Goal: Task Accomplishment & Management: Manage account settings

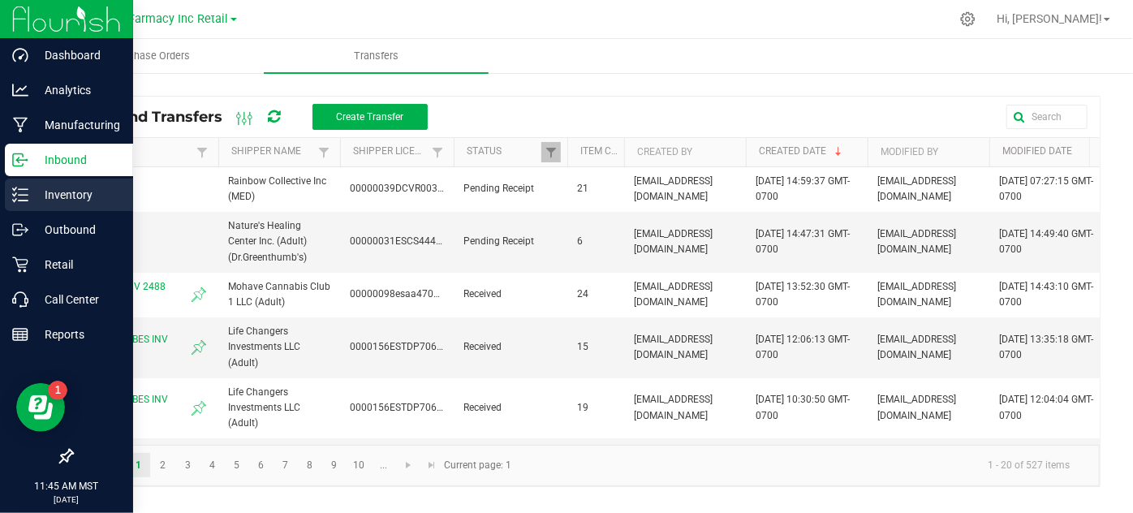
click at [47, 208] on div "Inventory" at bounding box center [69, 194] width 128 height 32
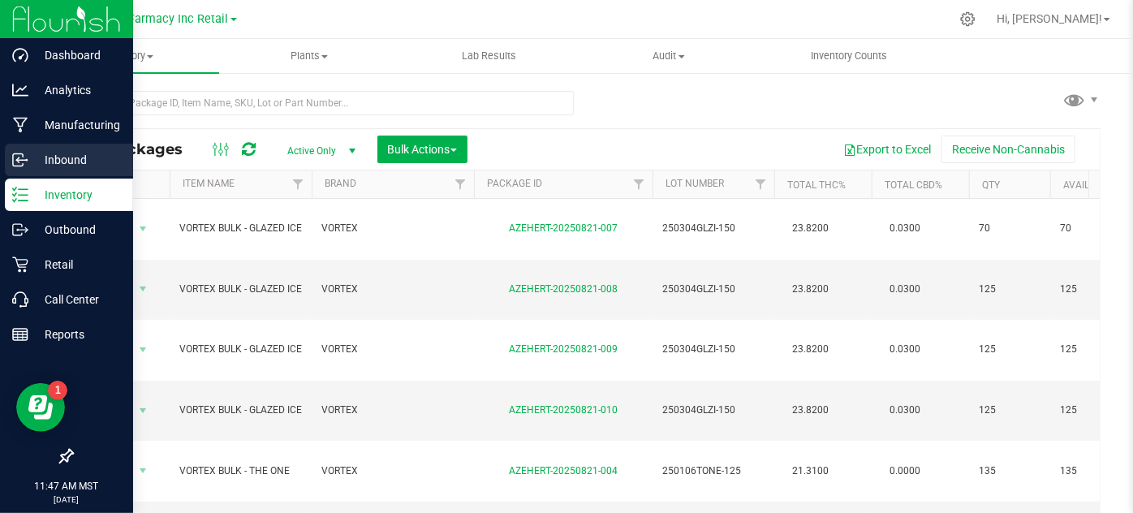
click at [43, 170] on div "Inbound" at bounding box center [69, 160] width 128 height 32
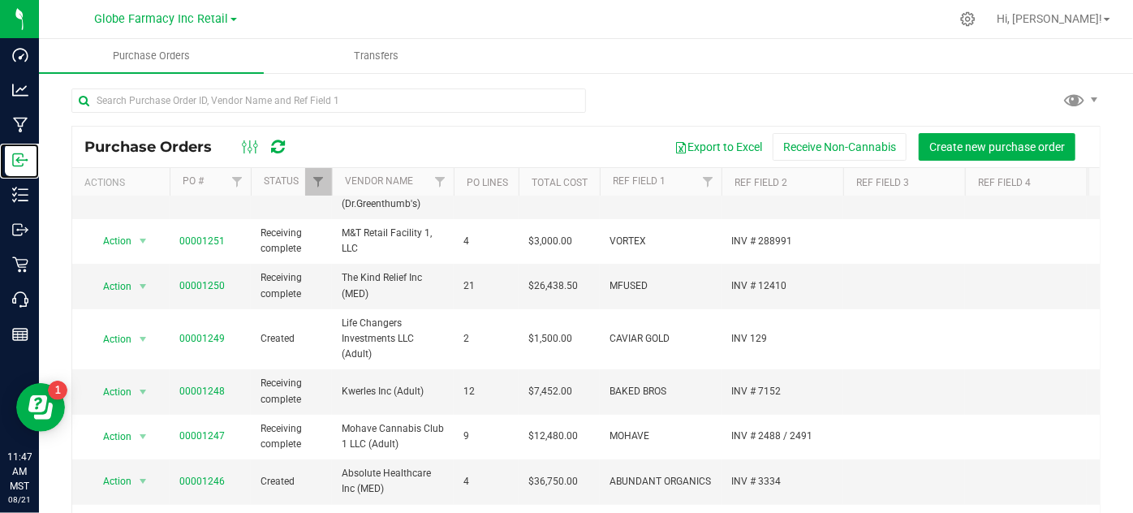
scroll to position [73, 0]
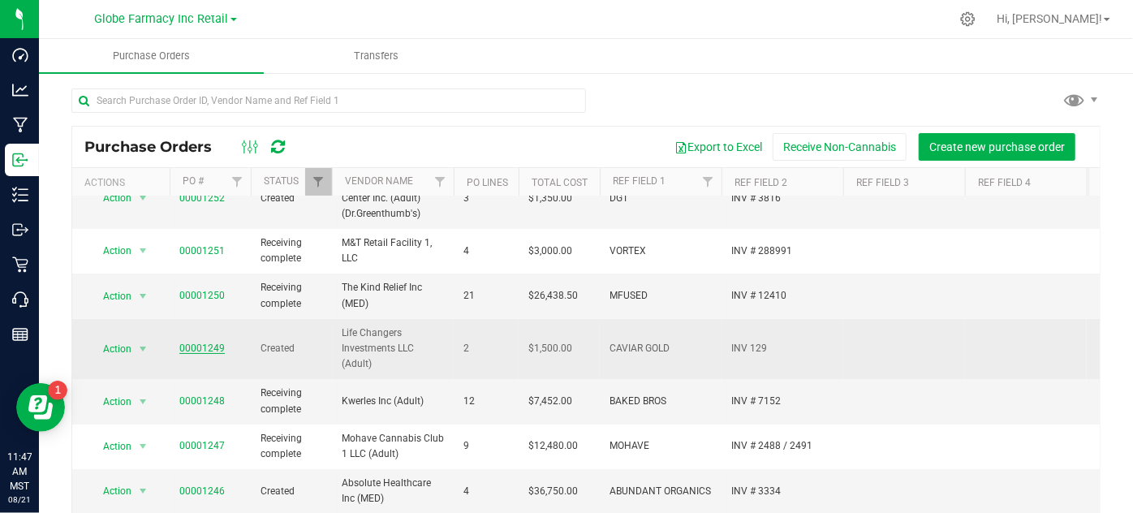
click at [198, 351] on link "00001249" at bounding box center [201, 347] width 45 height 11
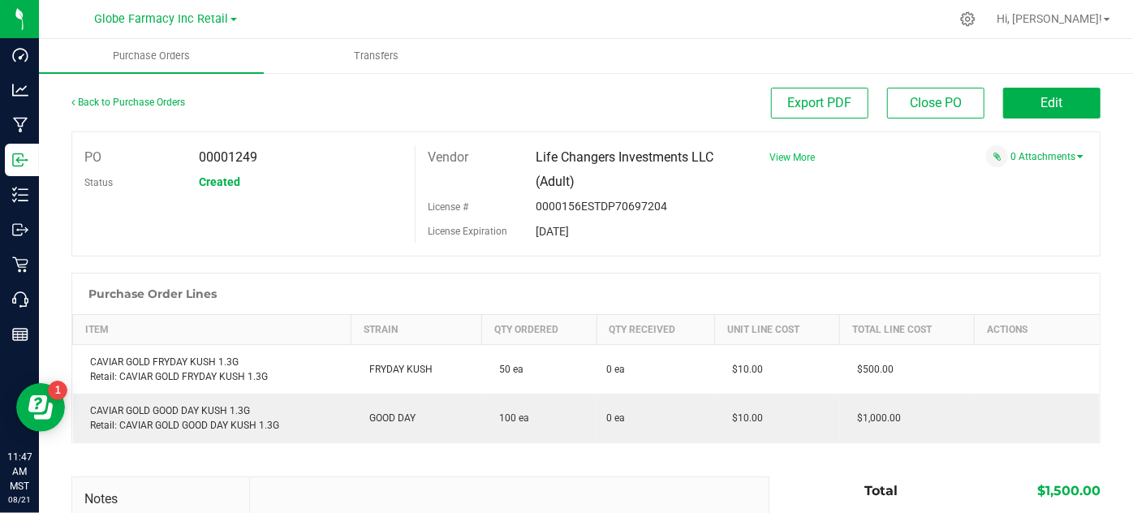
click at [794, 156] on span "View More" at bounding box center [791, 157] width 45 height 11
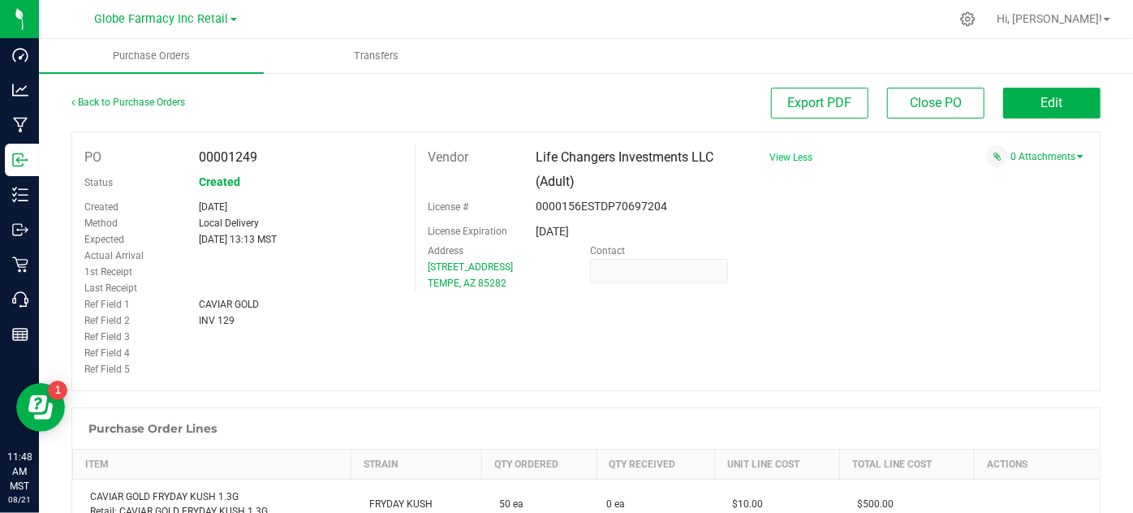
click at [273, 324] on div "INV 129" at bounding box center [301, 320] width 228 height 16
click at [1017, 159] on link "0 Attachments" at bounding box center [1046, 156] width 73 height 11
click at [1013, 183] on button "Attach new document" at bounding box center [1030, 178] width 106 height 15
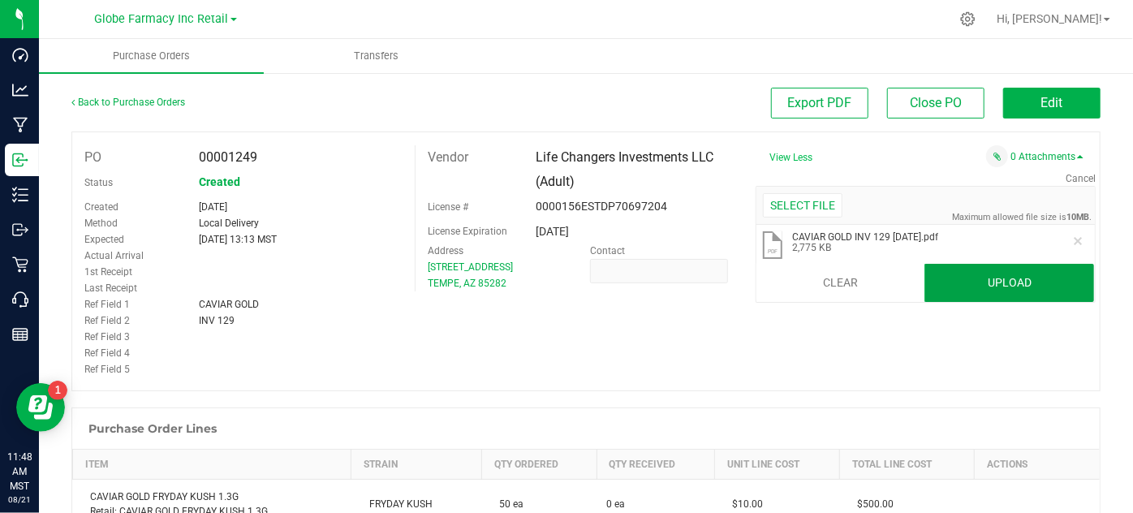
click at [945, 285] on button "Upload" at bounding box center [1009, 283] width 170 height 39
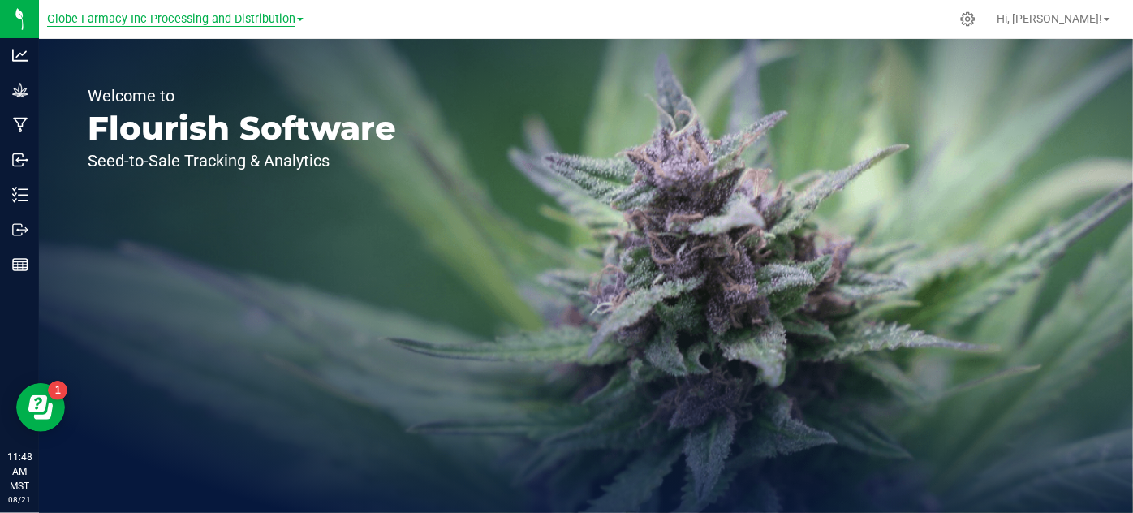
click at [290, 19] on span "Globe Farmacy Inc Processing and Distribution" at bounding box center [171, 19] width 248 height 15
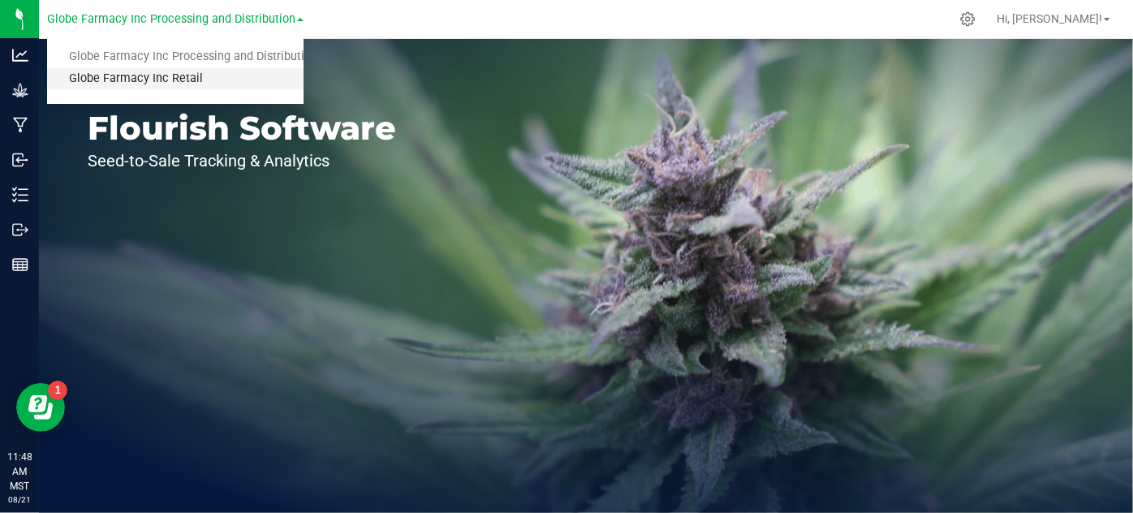
click at [270, 72] on link "Globe Farmacy Inc Retail" at bounding box center [175, 79] width 256 height 22
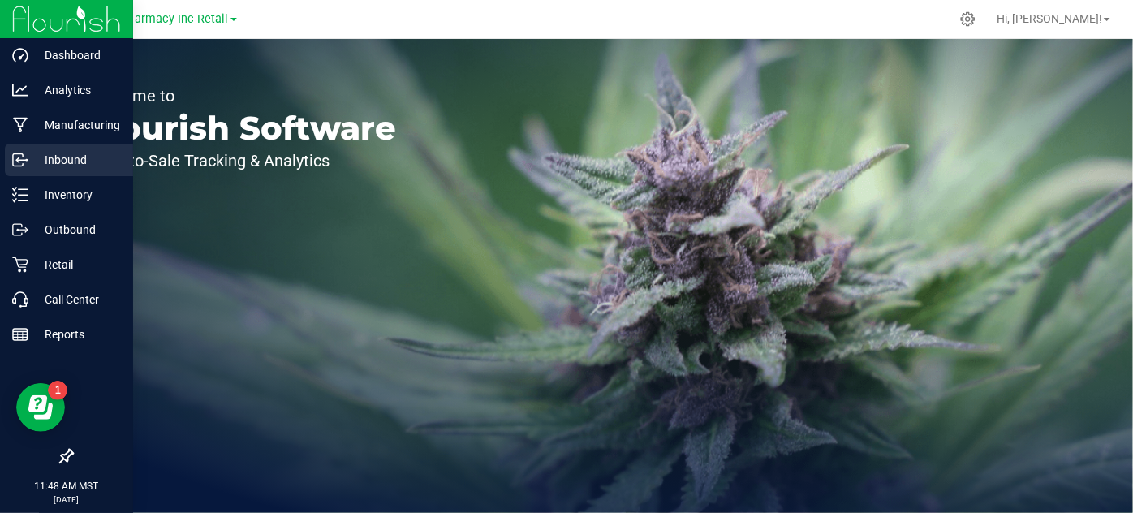
click at [34, 164] on p "Inbound" at bounding box center [76, 159] width 97 height 19
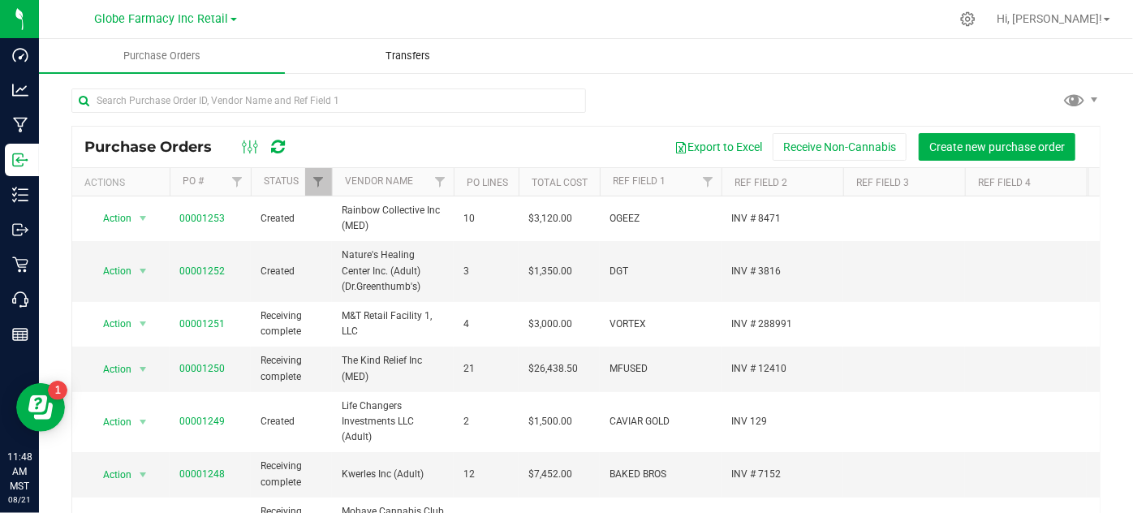
click at [368, 54] on span "Transfers" at bounding box center [407, 56] width 88 height 15
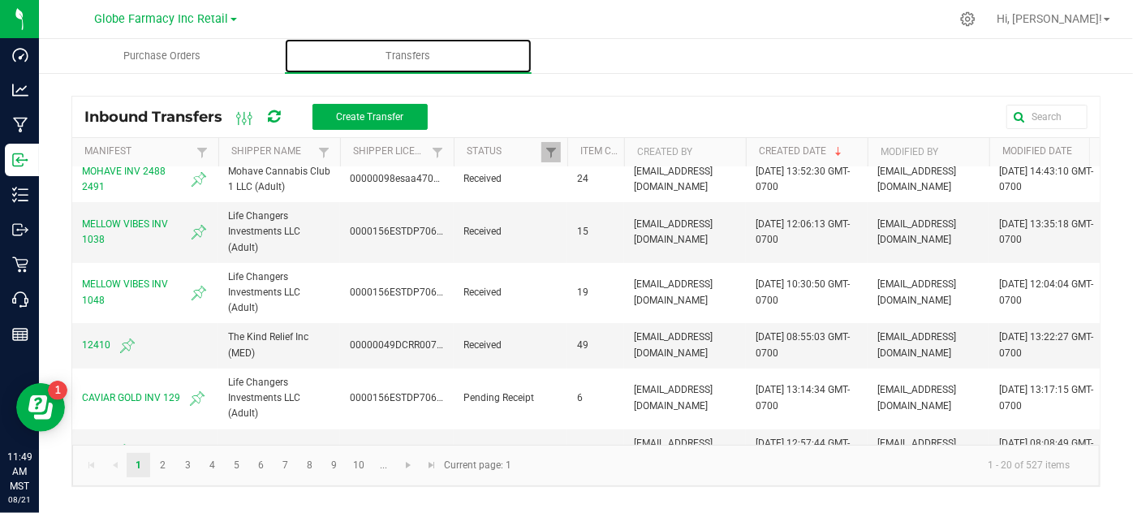
scroll to position [114, 0]
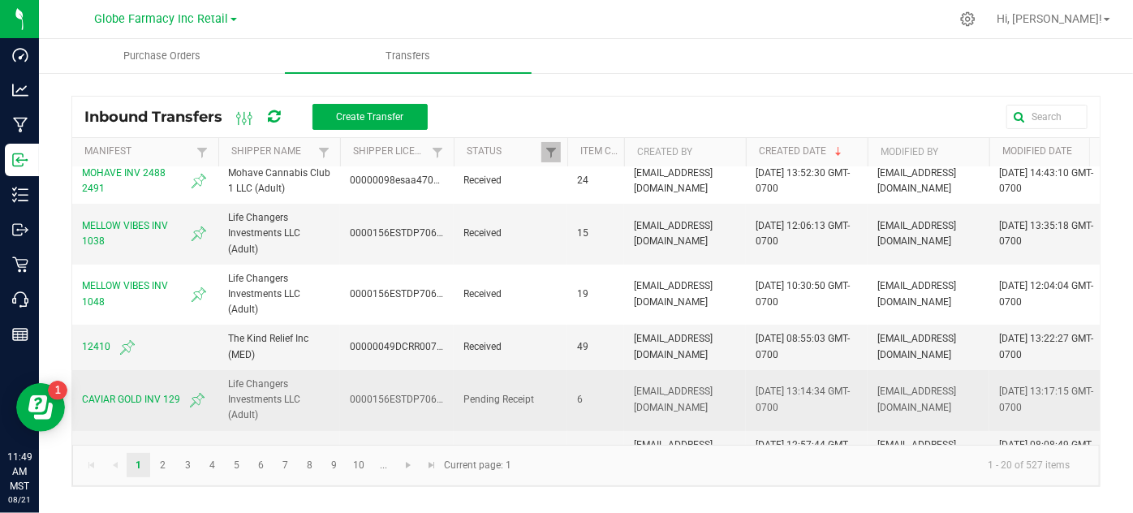
click at [138, 390] on span "CAVIAR GOLD INV 129" at bounding box center [145, 399] width 127 height 19
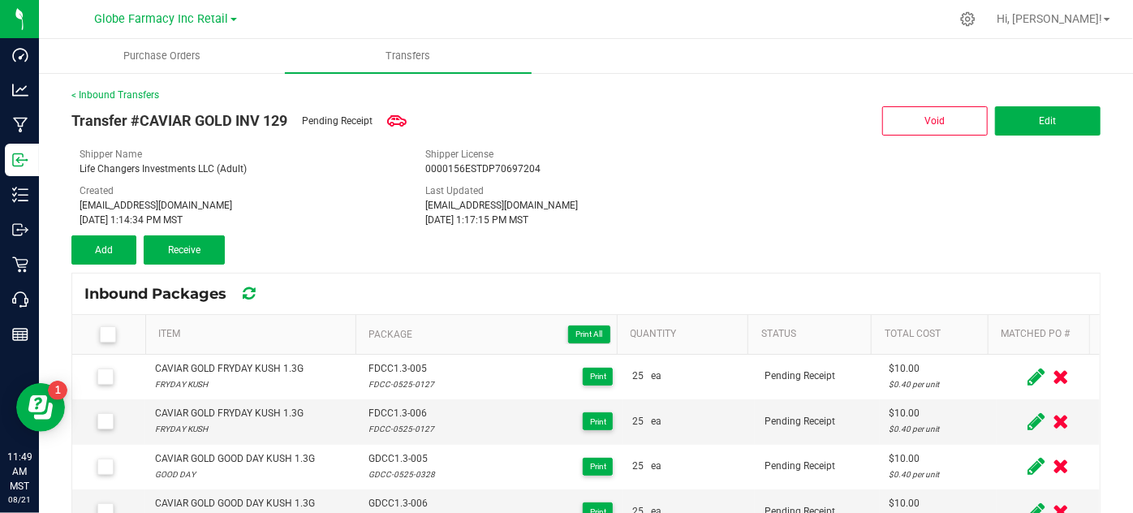
click at [98, 326] on label at bounding box center [111, 334] width 54 height 16
click at [0, 0] on input "checkbox" at bounding box center [0, 0] width 0 height 0
click at [166, 258] on button "Receive (6)" at bounding box center [184, 249] width 81 height 29
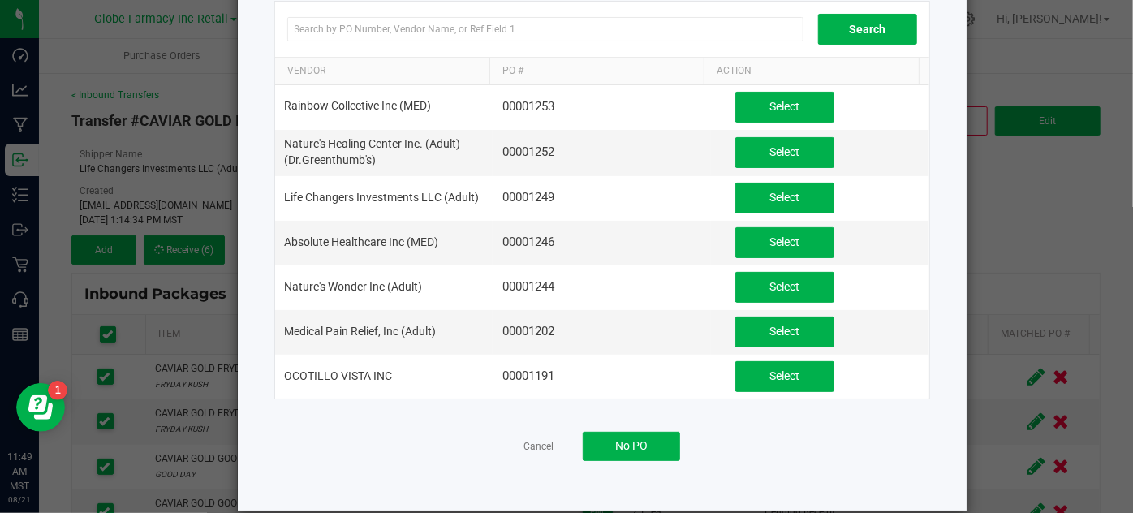
scroll to position [136, 0]
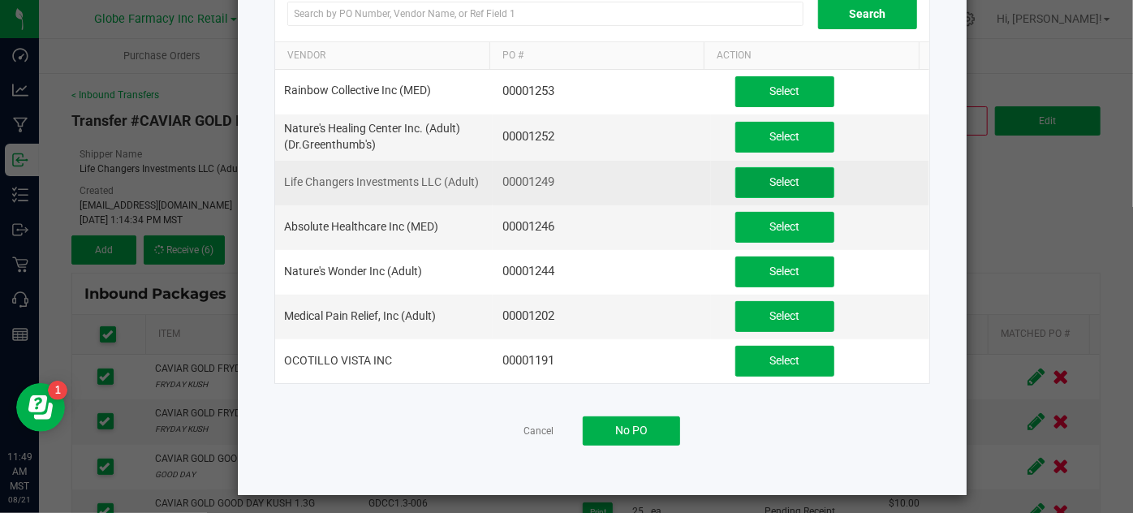
click at [806, 172] on button "Select" at bounding box center [784, 182] width 99 height 31
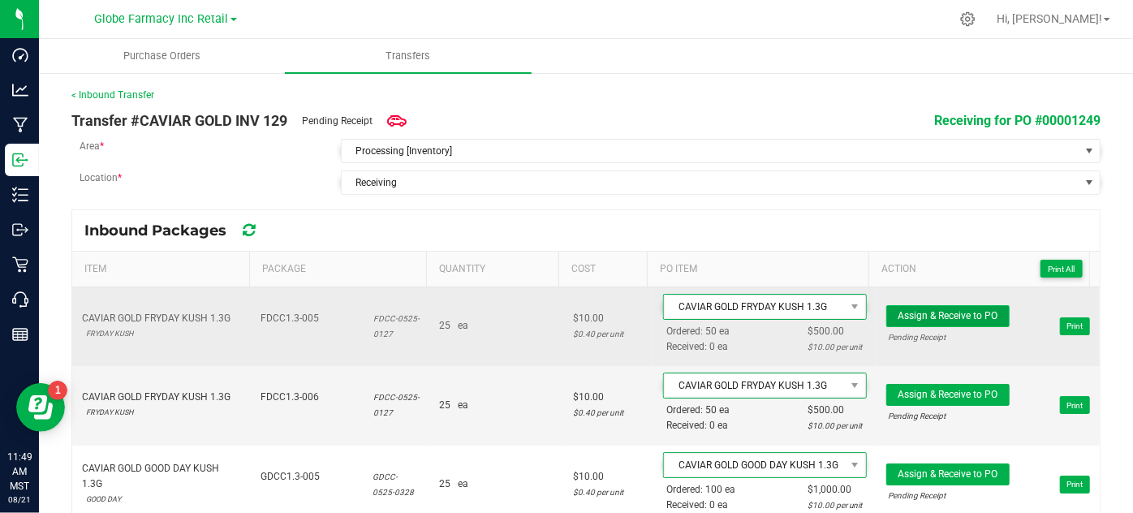
click at [897, 310] on span "Assign & Receive to PO" at bounding box center [947, 315] width 100 height 11
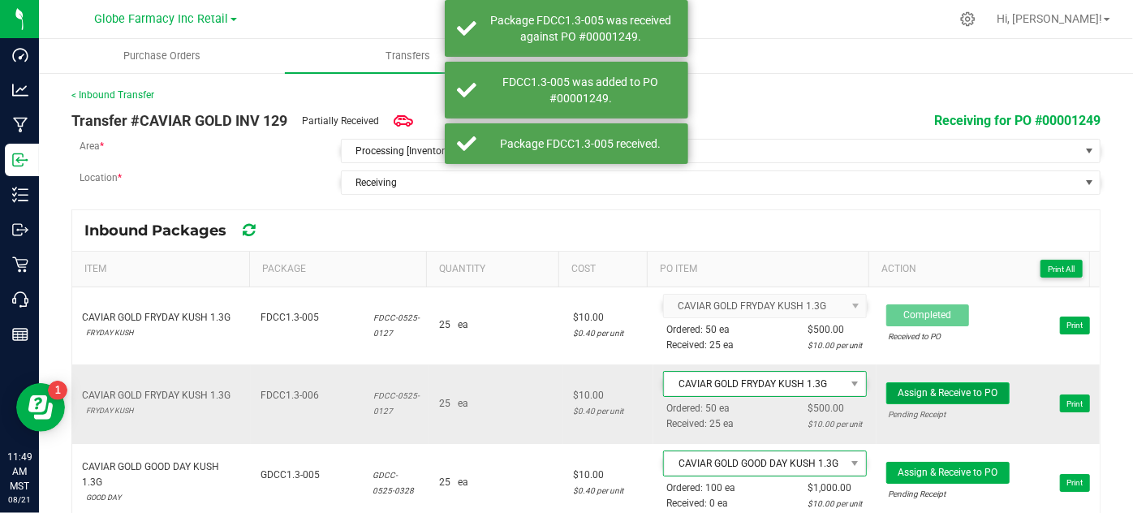
click at [892, 382] on button "Assign & Receive to PO" at bounding box center [947, 393] width 123 height 22
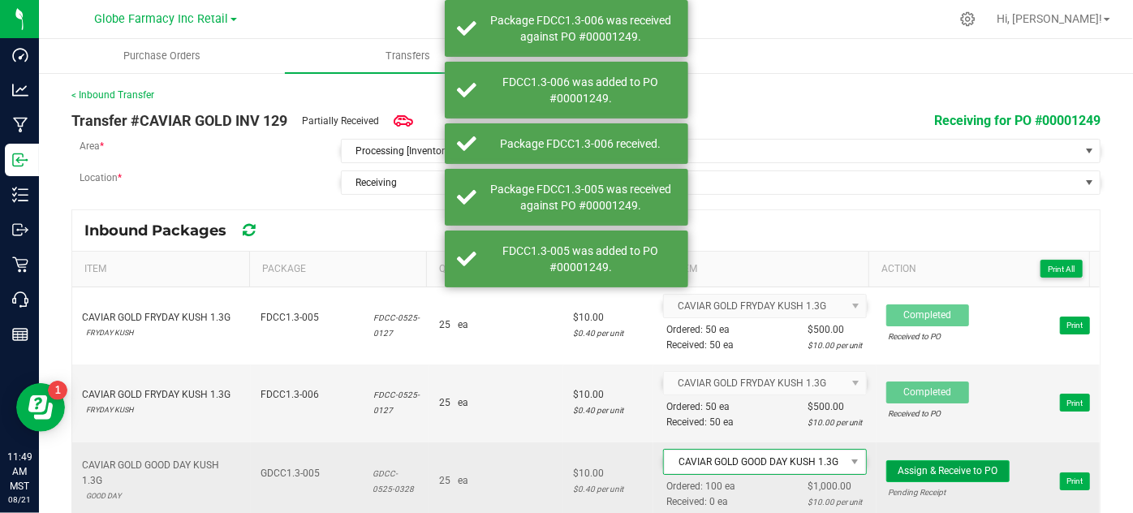
click at [905, 475] on button "Assign & Receive to PO" at bounding box center [947, 471] width 123 height 22
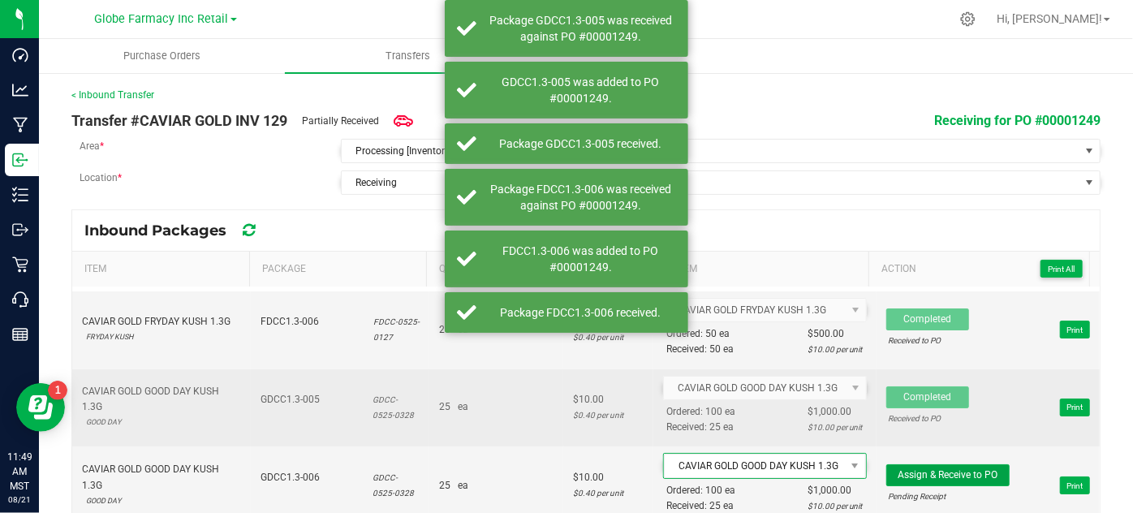
click at [905, 471] on span "Assign & Receive to PO" at bounding box center [947, 474] width 100 height 11
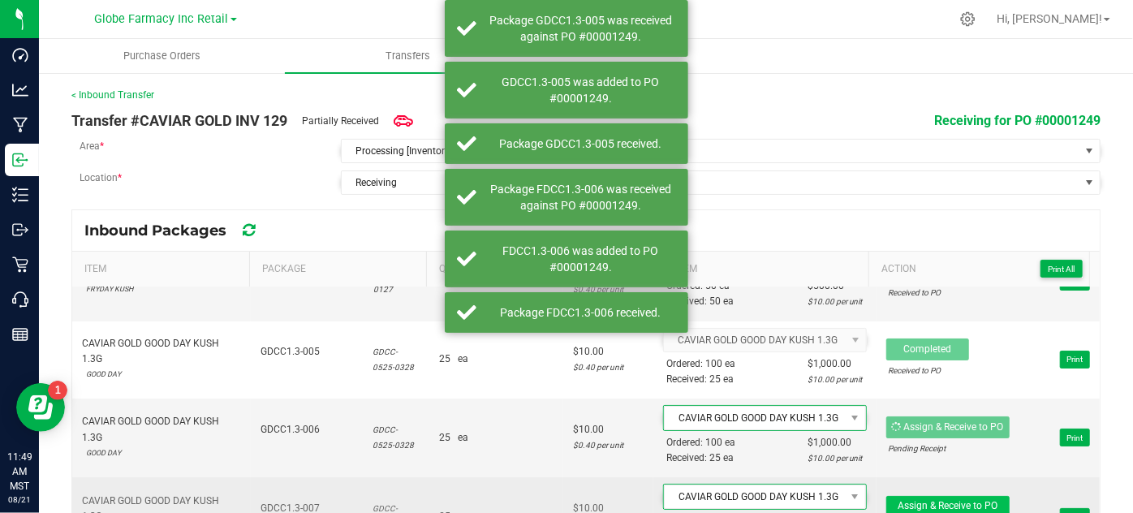
scroll to position [147, 0]
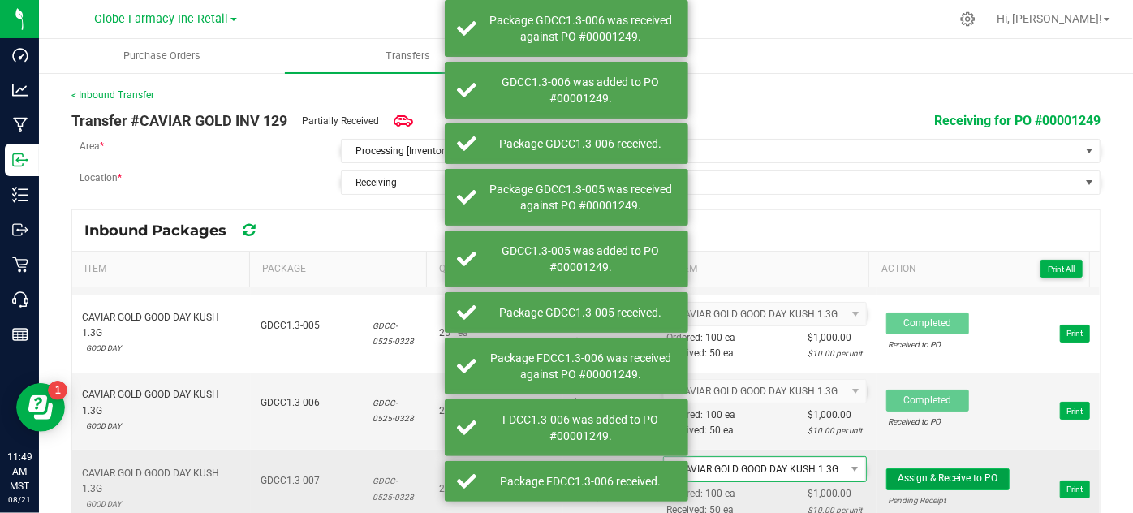
click at [900, 472] on span "Assign & Receive to PO" at bounding box center [947, 477] width 100 height 11
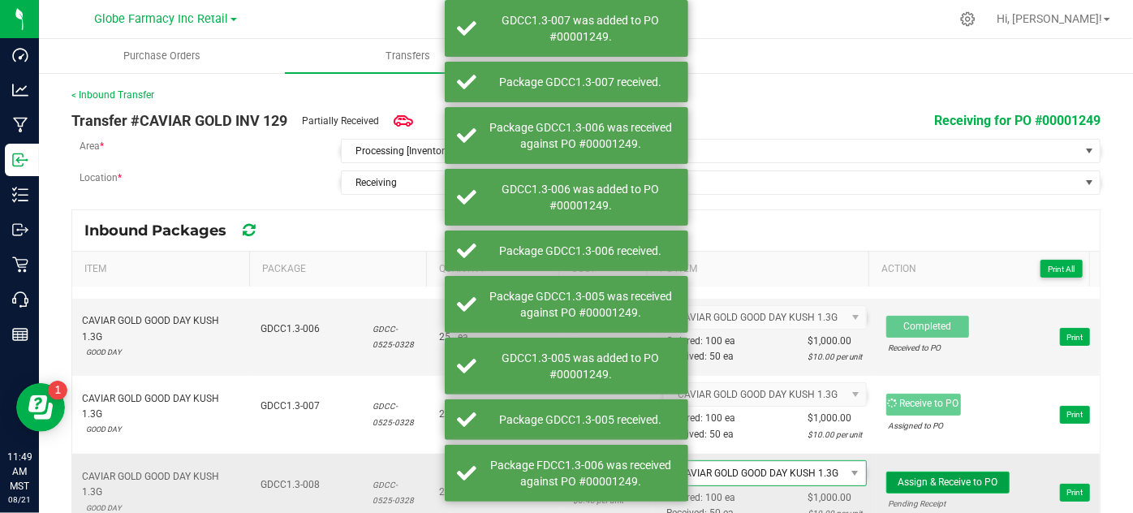
click at [899, 471] on button "Assign & Receive to PO" at bounding box center [947, 482] width 123 height 22
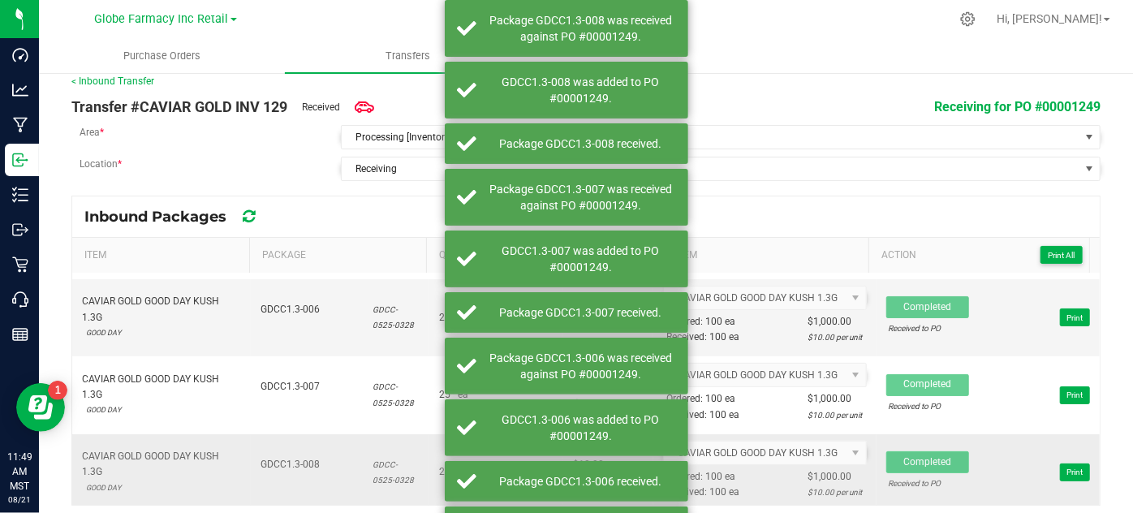
scroll to position [21, 0]
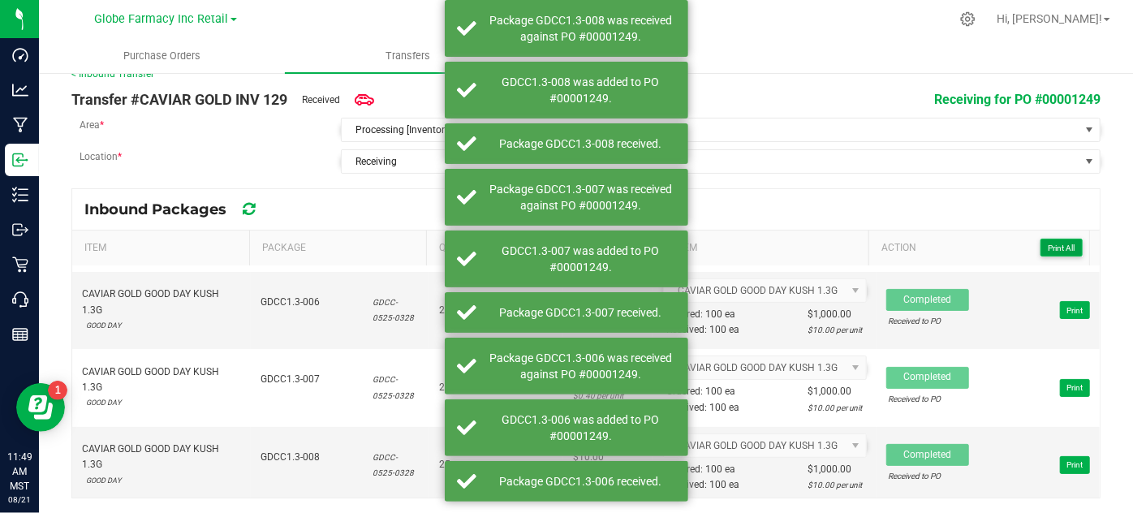
click at [1052, 243] on span "Print All" at bounding box center [1060, 247] width 27 height 9
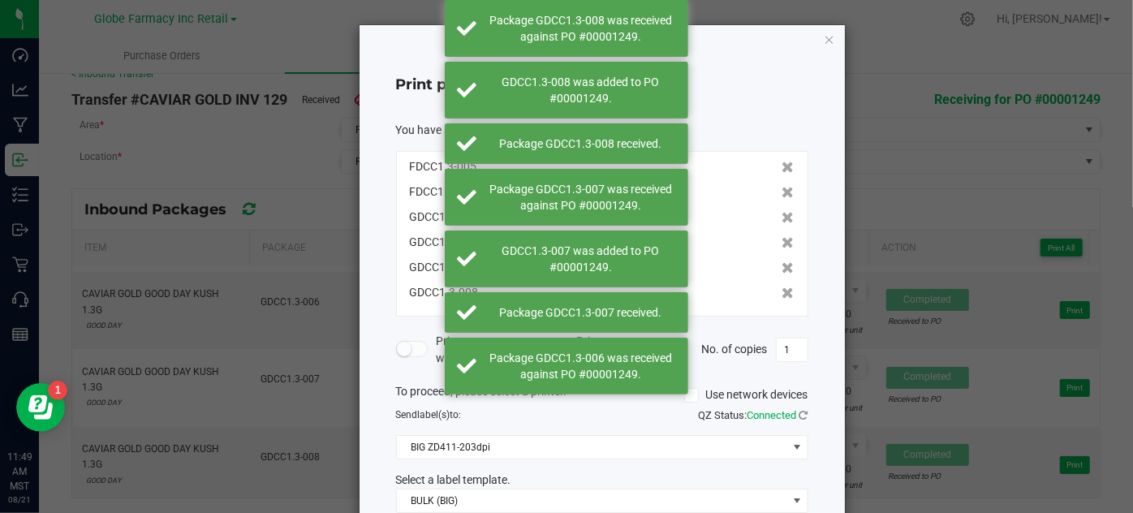
scroll to position [128, 0]
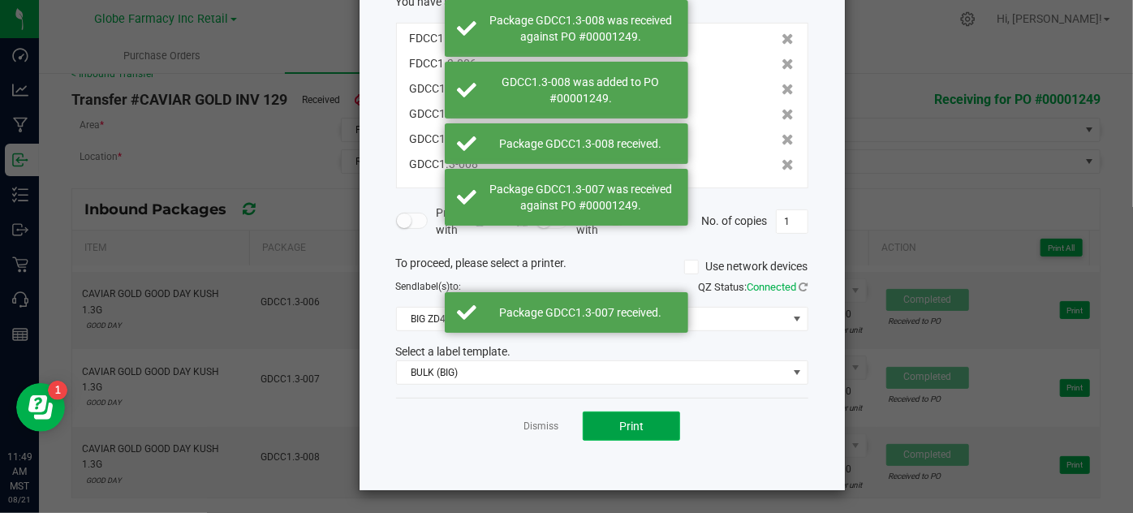
click at [640, 429] on button "Print" at bounding box center [631, 425] width 97 height 29
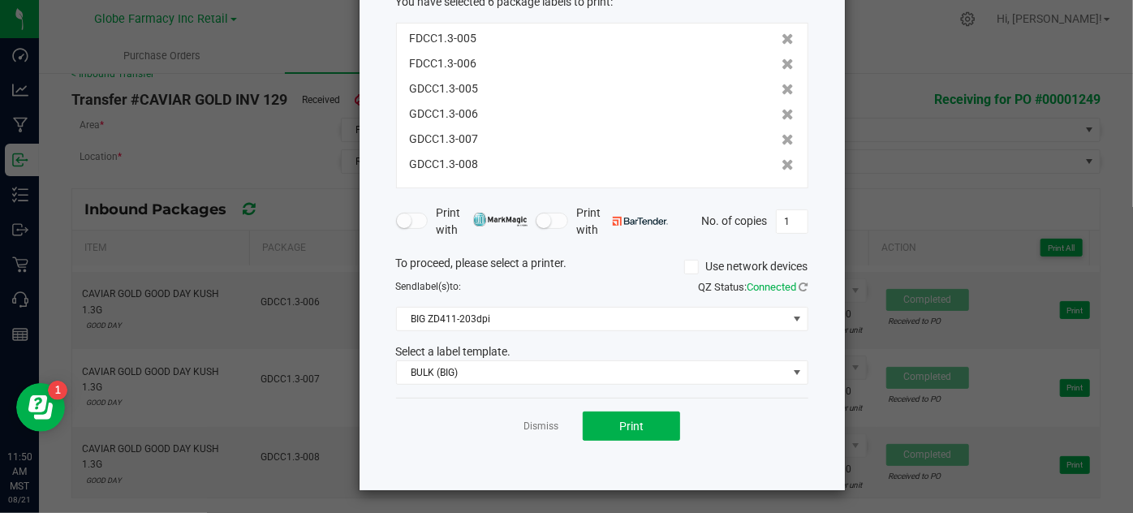
click at [913, 81] on ngb-modal-window "Print package labels You have selected 6 package labels to print : FDCC1.3-005 …" at bounding box center [572, 256] width 1145 height 513
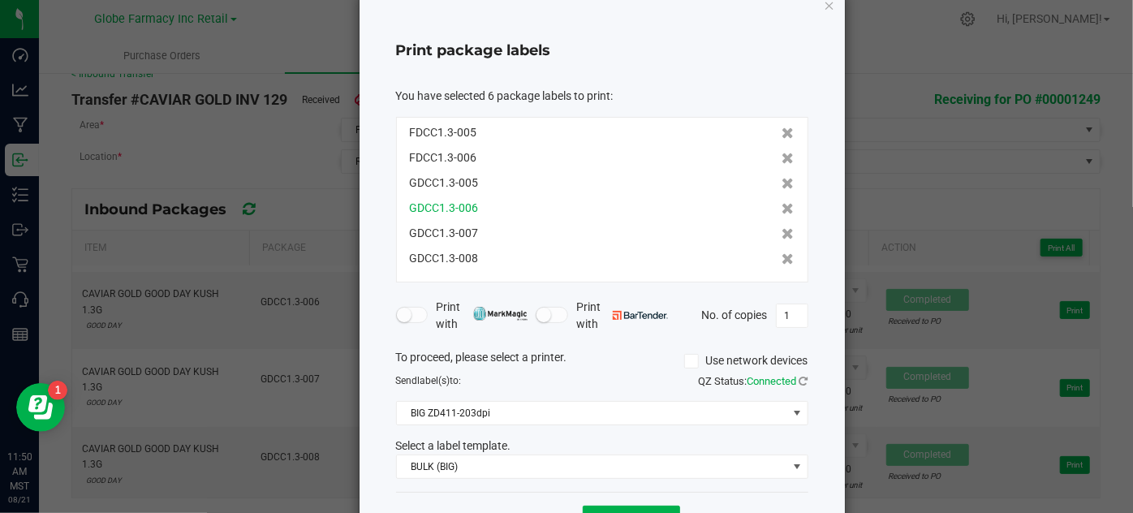
scroll to position [0, 0]
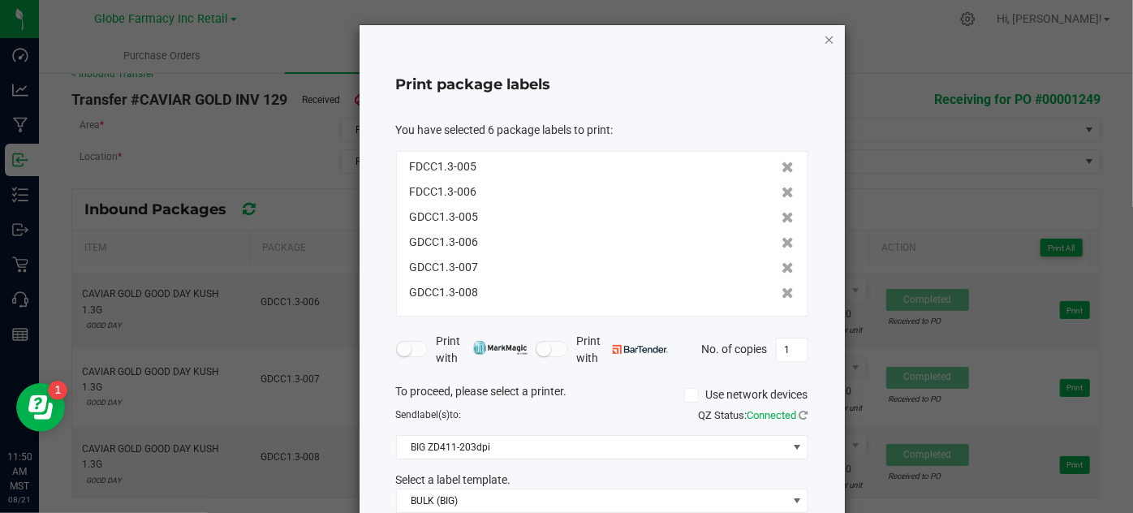
click at [824, 41] on icon "button" at bounding box center [829, 38] width 11 height 19
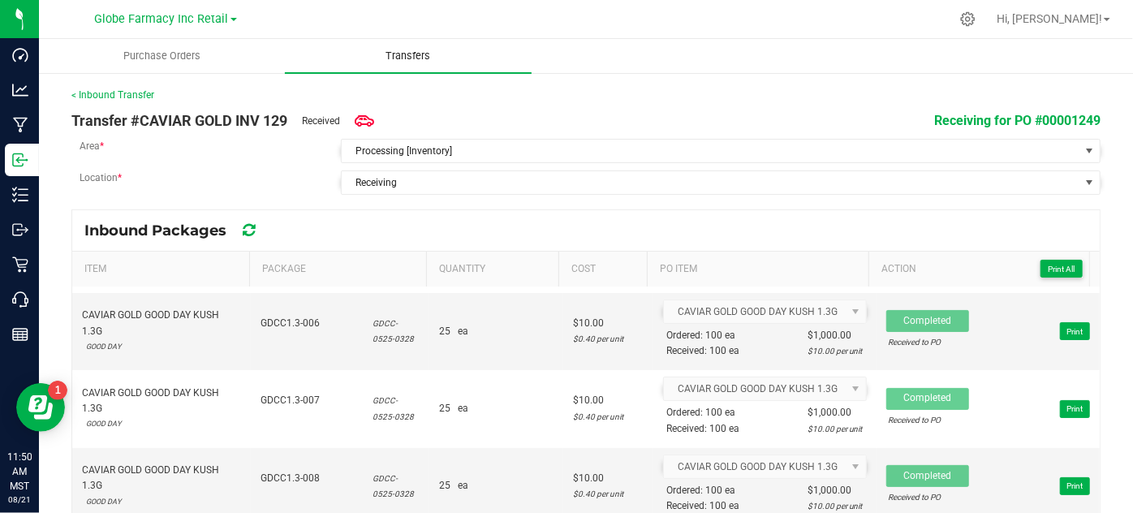
click at [394, 55] on span "Transfers" at bounding box center [407, 56] width 88 height 15
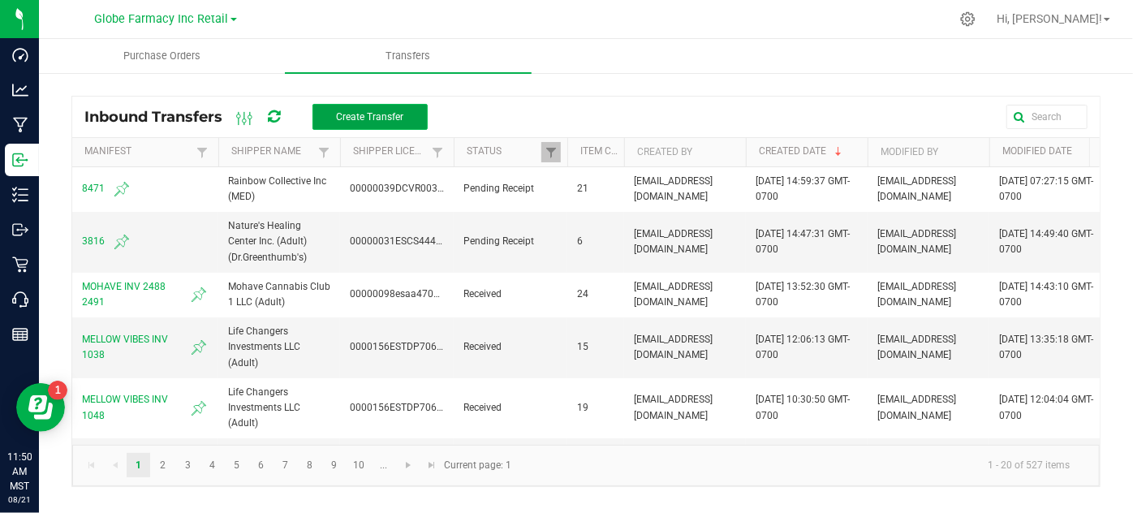
click at [406, 125] on button "Create Transfer" at bounding box center [369, 117] width 115 height 26
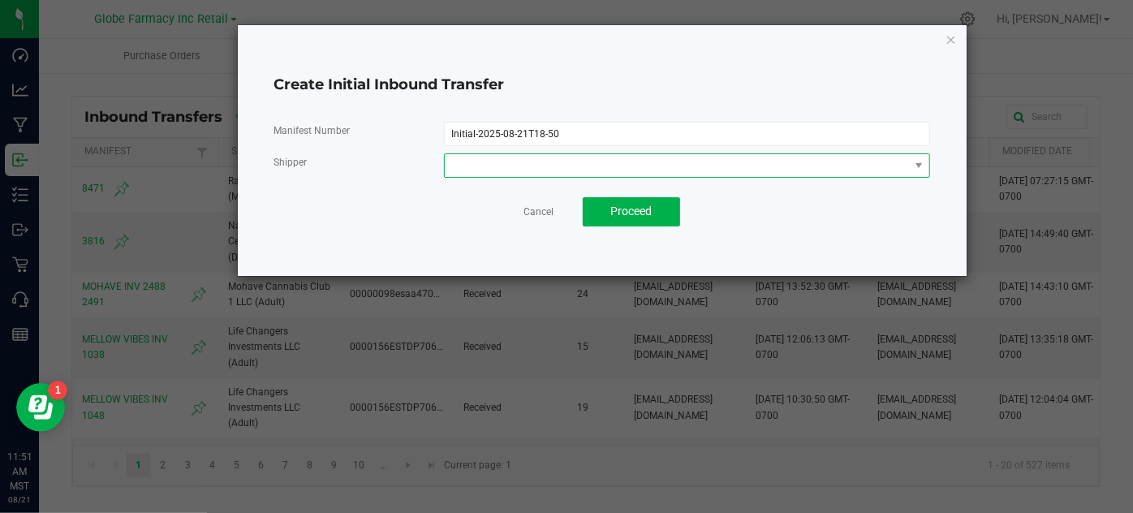
click at [510, 167] on span at bounding box center [677, 165] width 464 height 23
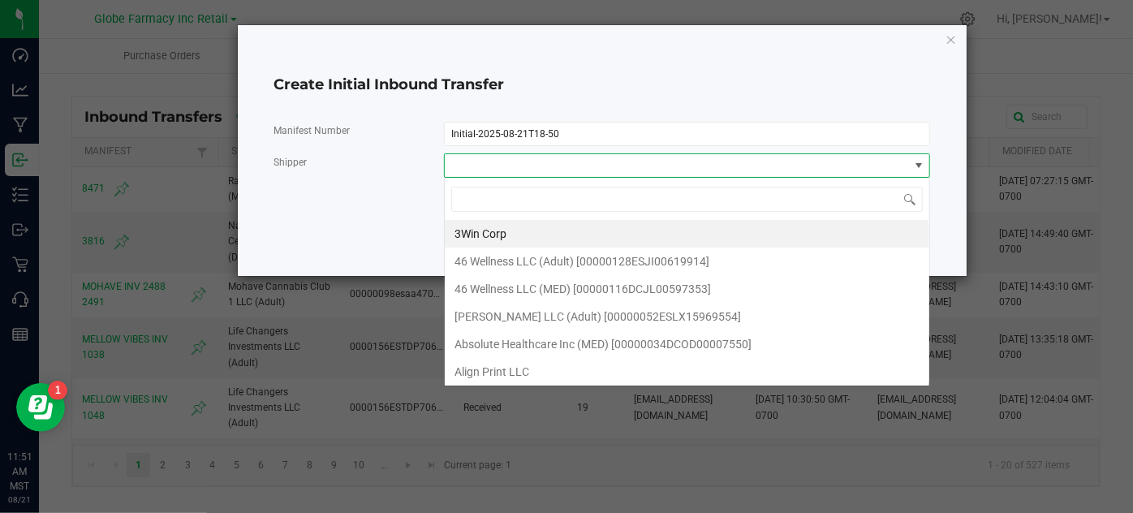
scroll to position [24, 485]
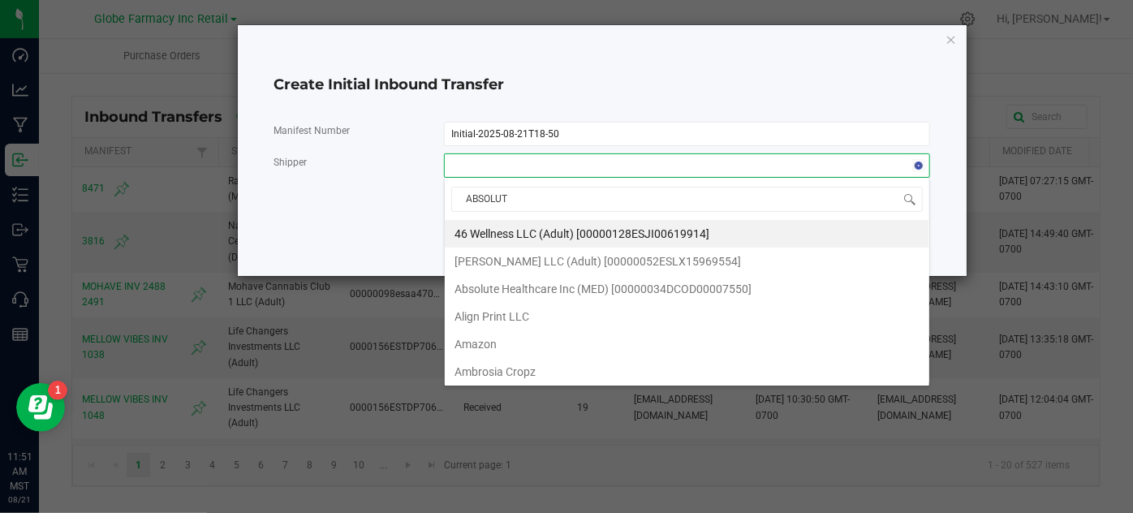
type input "ABSOLUTE"
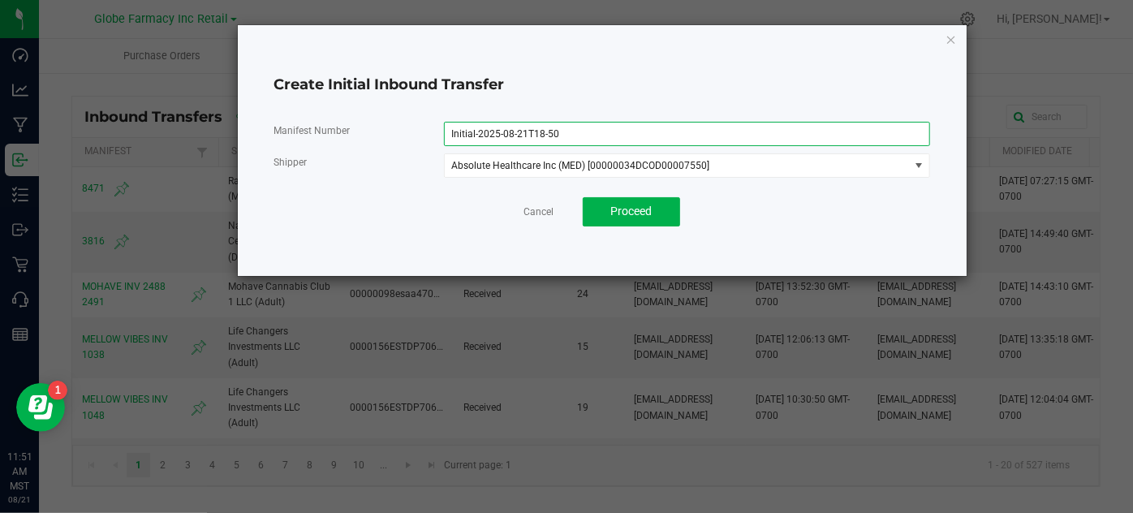
drag, startPoint x: 593, startPoint y: 138, endPoint x: 62, endPoint y: 73, distance: 535.4
click at [21, 37] on ngb-modal-window "Create Initial Inbound Transfer Manifest Number Initial-2025-08-21T18-50 Shippe…" at bounding box center [572, 256] width 1145 height 513
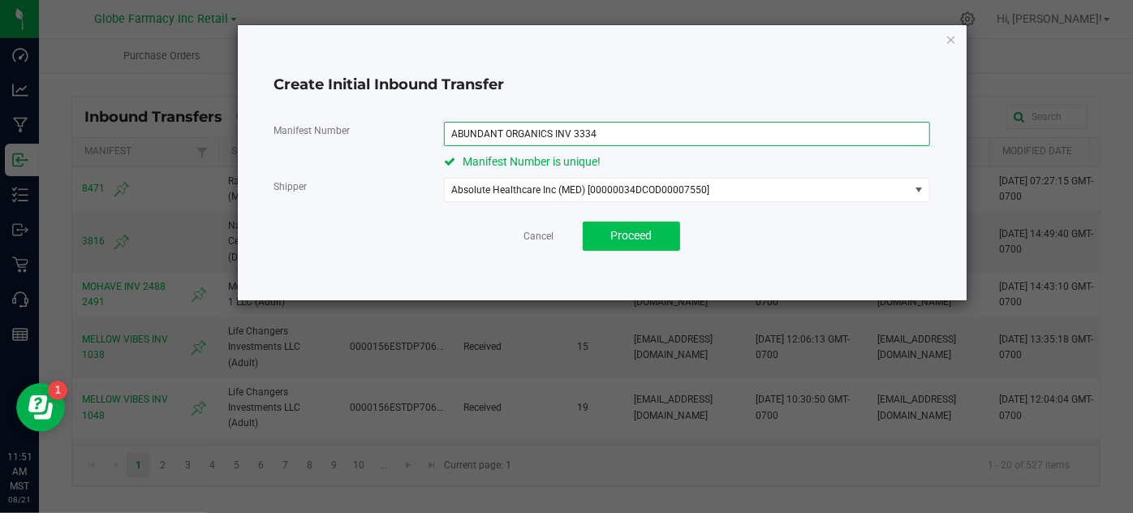
type input "ABUNDANT ORGANICS INV 3334"
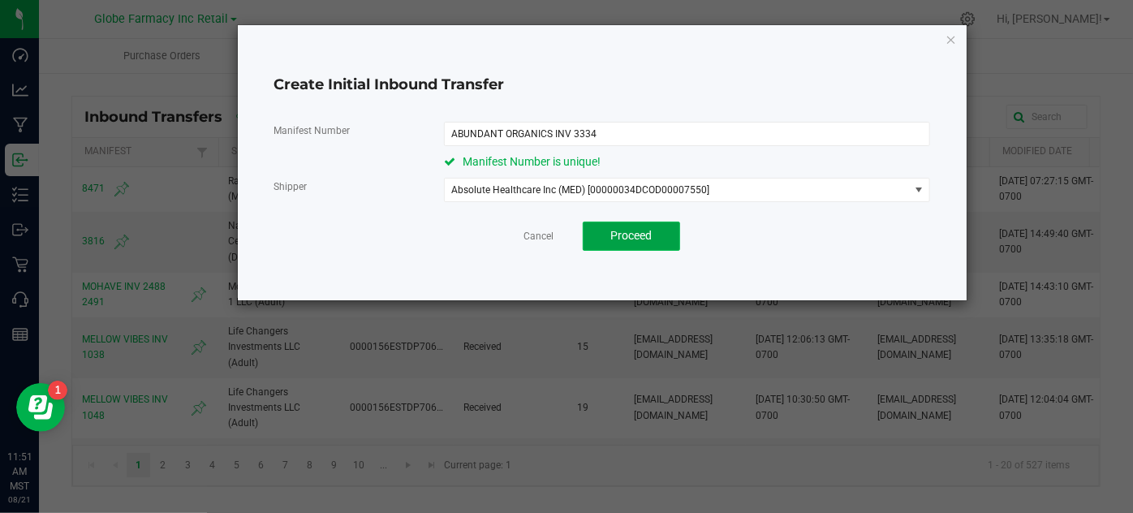
click at [640, 236] on span "Proceed" at bounding box center [631, 235] width 41 height 13
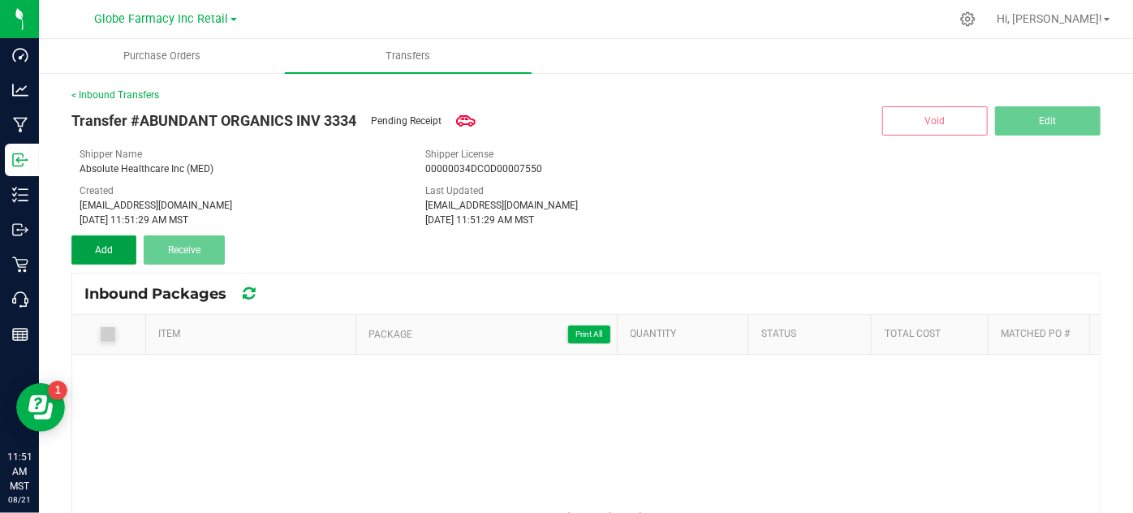
drag, startPoint x: 113, startPoint y: 242, endPoint x: 117, endPoint y: 255, distance: 13.6
click at [113, 242] on button "Add" at bounding box center [103, 249] width 65 height 29
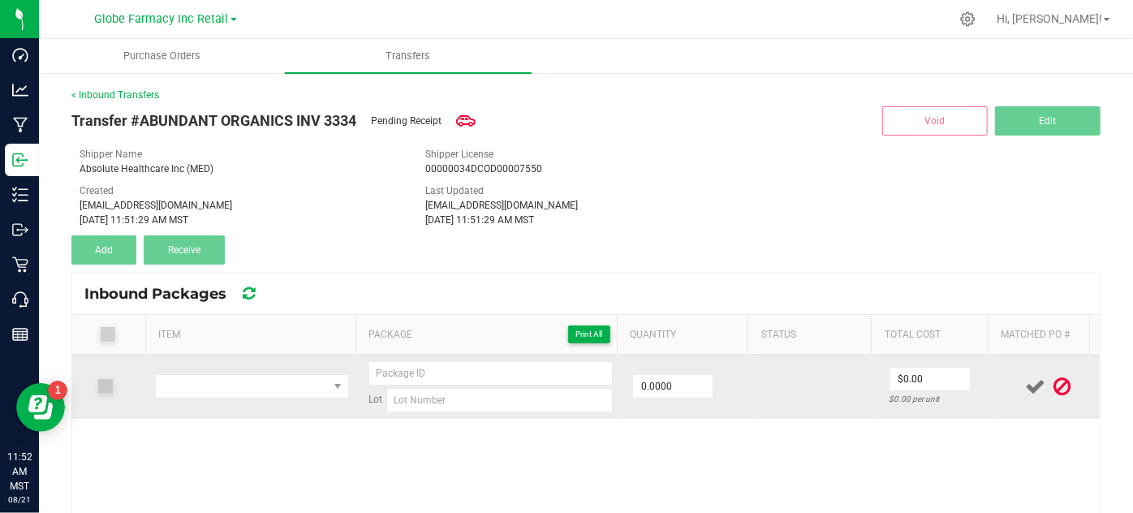
click at [1054, 389] on icon at bounding box center [1062, 386] width 17 height 20
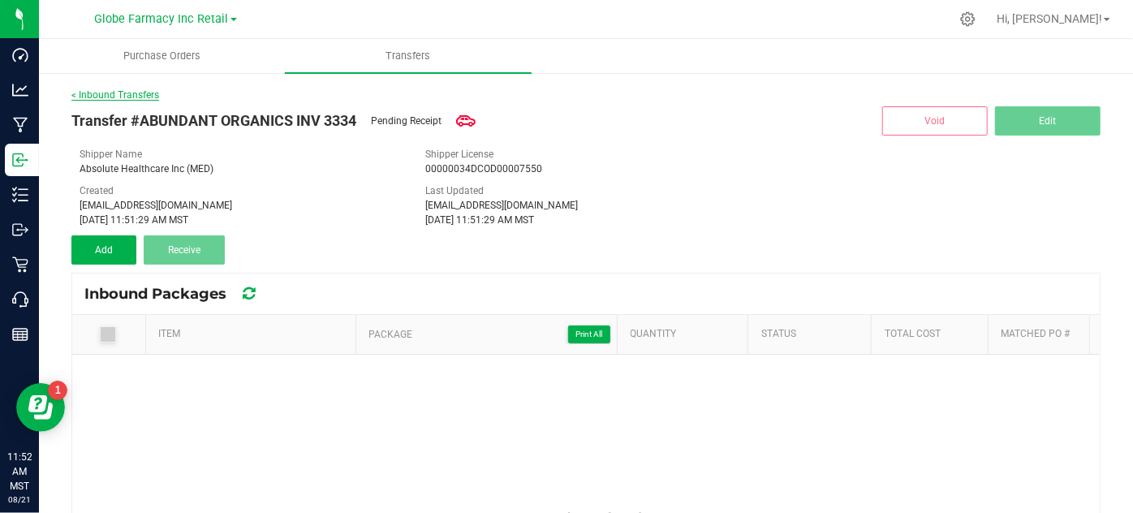
click at [145, 92] on link "< Inbound Transfers" at bounding box center [115, 94] width 88 height 11
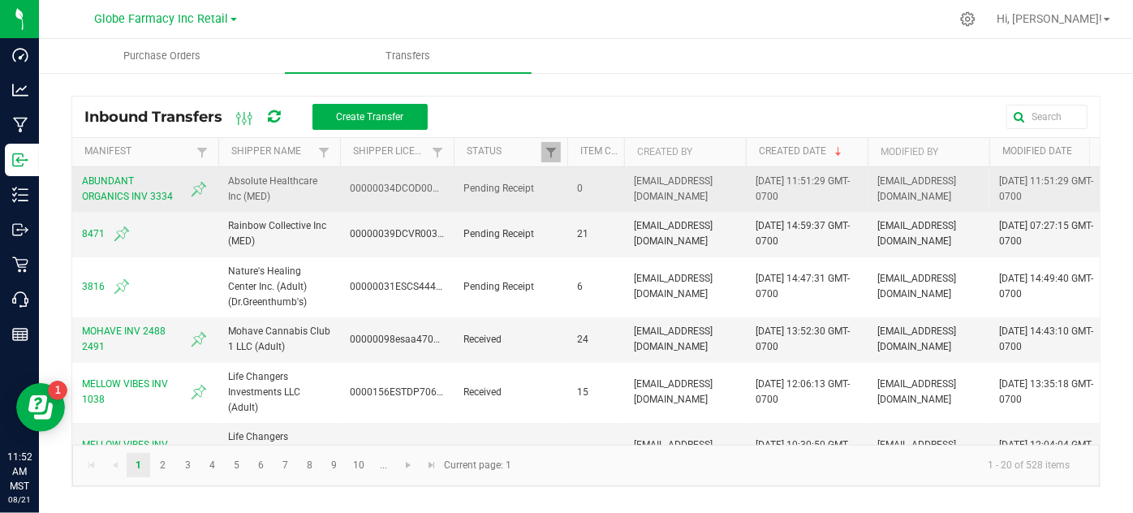
click at [530, 187] on span "Pending Receipt" at bounding box center [510, 188] width 94 height 15
click at [137, 190] on span "ABUNDANT ORGANICS INV 3334" at bounding box center [145, 189] width 127 height 31
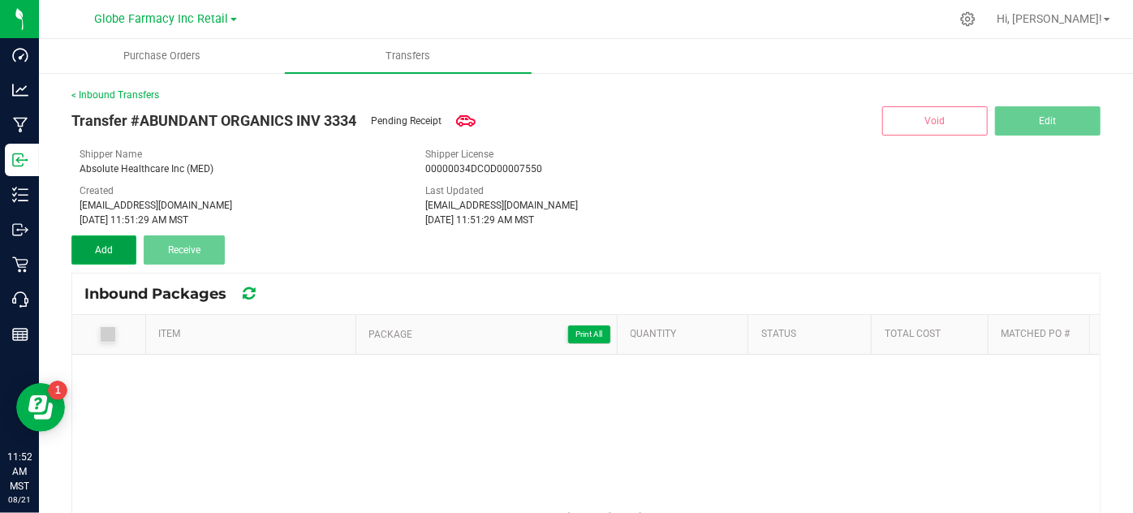
click at [130, 256] on button "Add" at bounding box center [103, 249] width 65 height 29
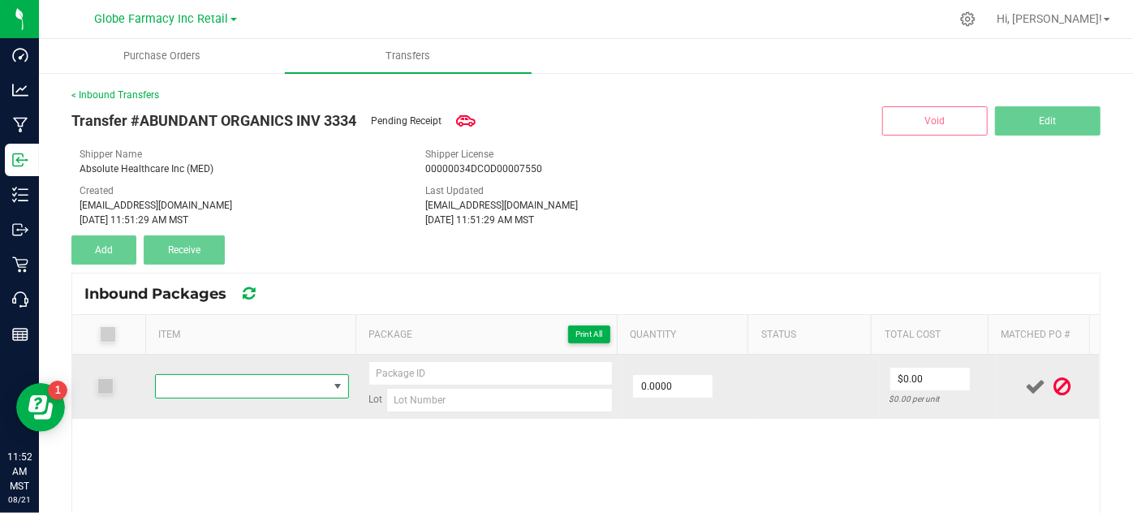
click at [304, 388] on span "NO DATA FOUND" at bounding box center [241, 386] width 171 height 23
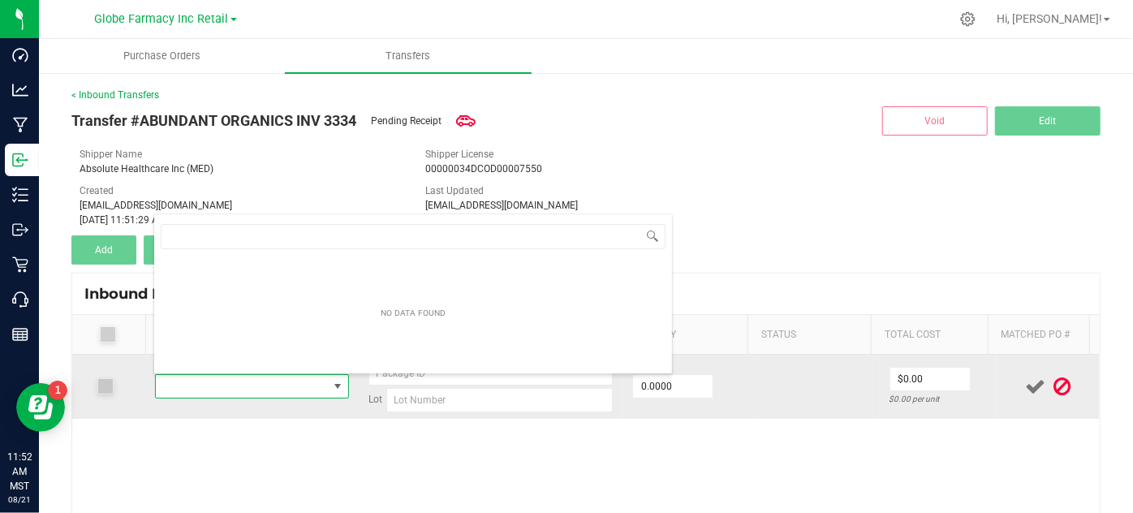
scroll to position [24, 186]
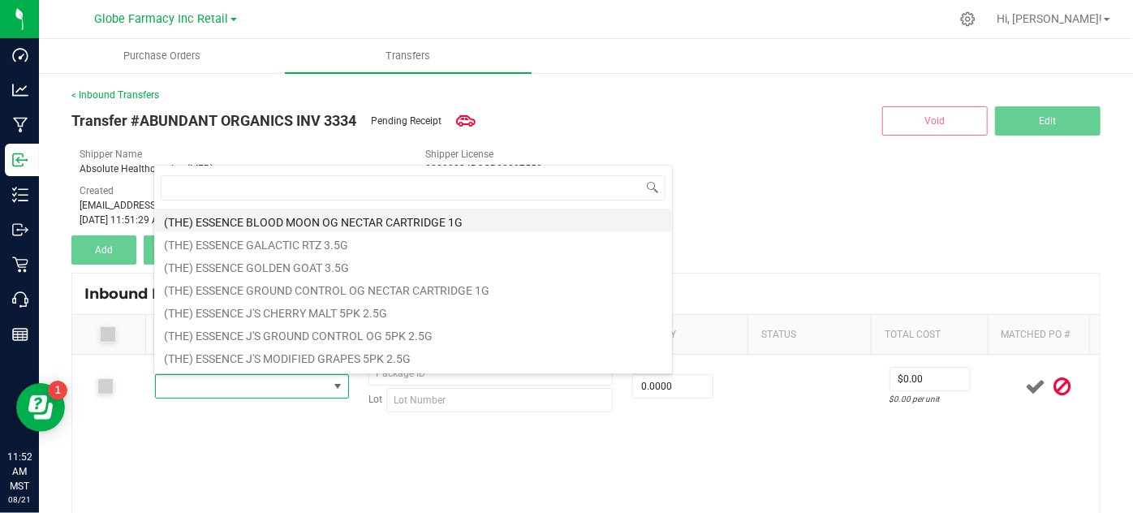
click at [245, 211] on li "(THE) ESSENCE BLOOD MOON OG NECTAR CARTRIDGE 1G" at bounding box center [413, 220] width 518 height 23
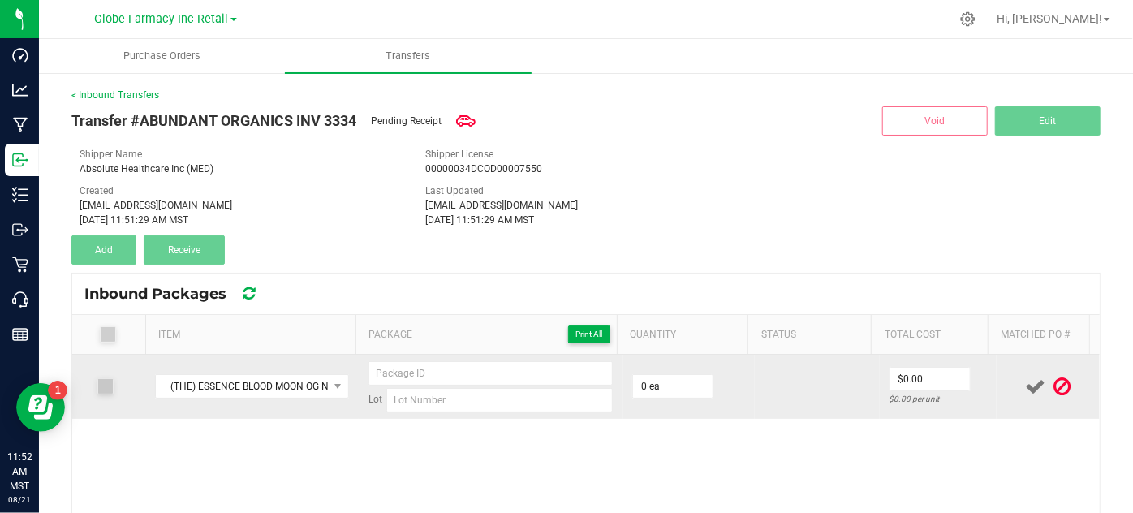
click at [1026, 385] on icon at bounding box center [1036, 386] width 20 height 20
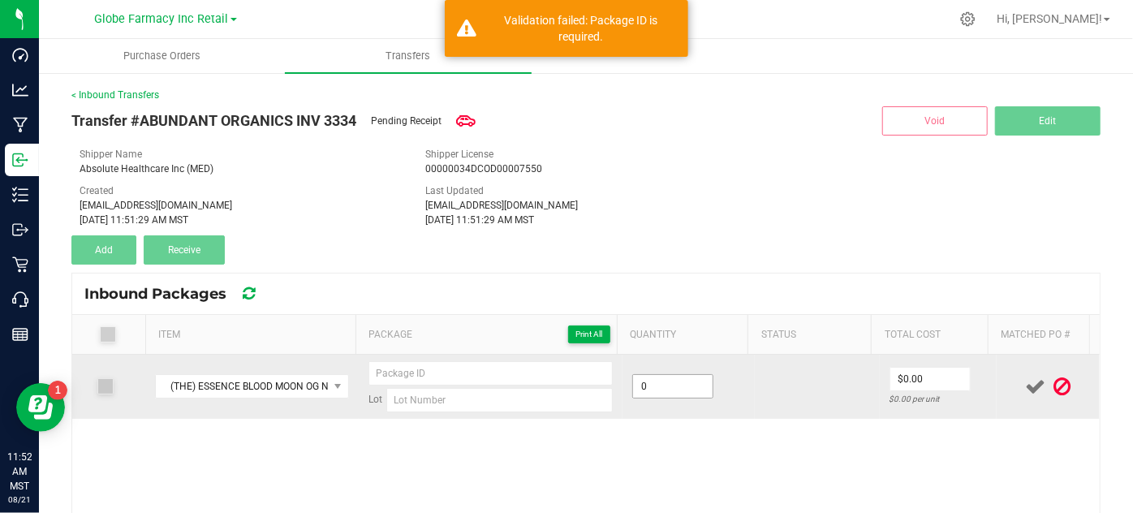
click at [660, 392] on input "0" at bounding box center [673, 386] width 80 height 23
type input "10 ea"
click at [906, 392] on div "$0.00 per unit" at bounding box center [938, 398] width 98 height 15
click at [905, 381] on input "0" at bounding box center [930, 379] width 80 height 23
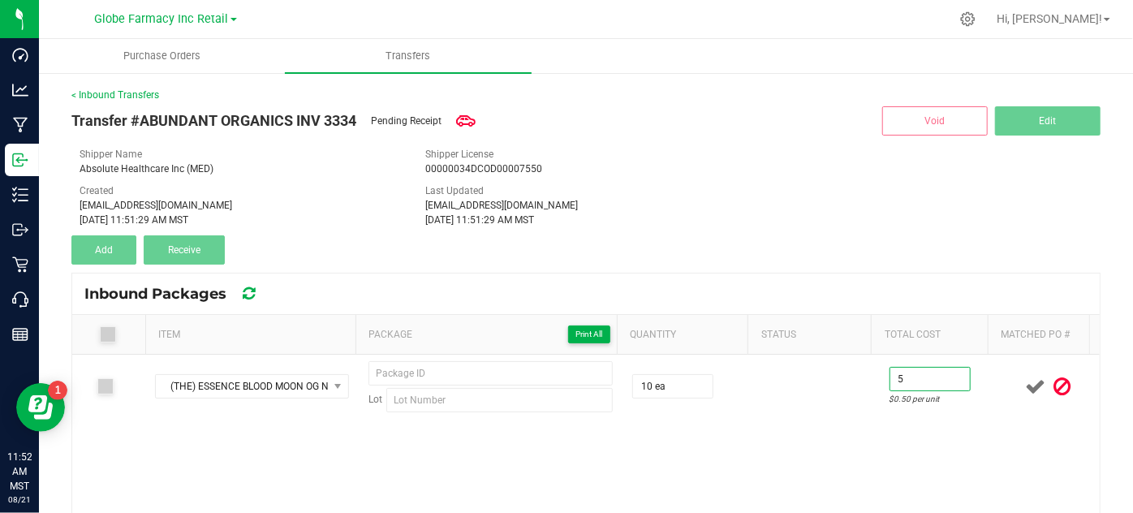
type input "$5.00"
click at [753, 437] on div "(THE) ESSENCE BLOOD MOON OG NECTAR CARTRIDGE 1G Lot 10 ea $5.00 $0.50 per unit" at bounding box center [585, 468] width 1027 height 227
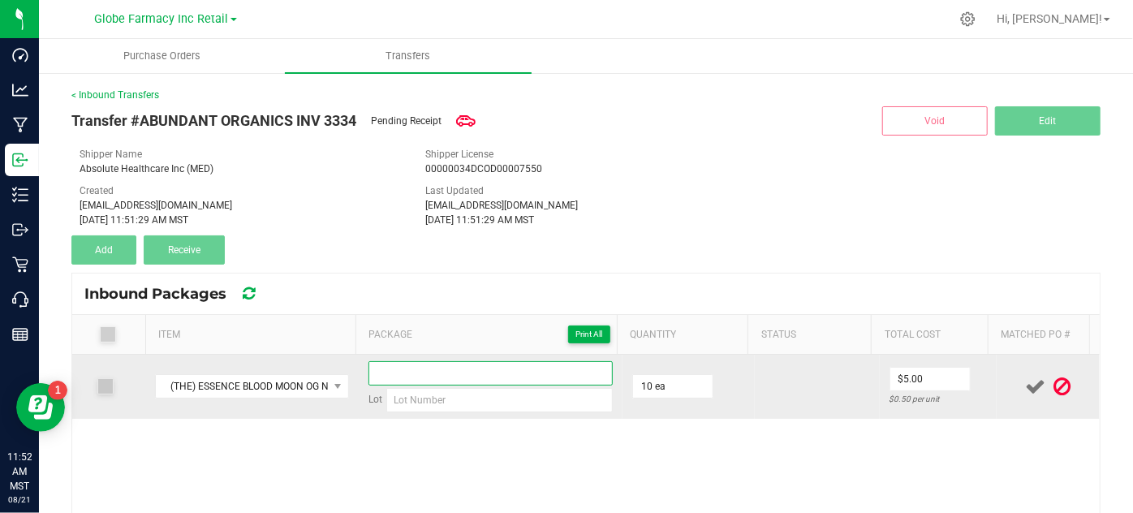
click at [457, 366] on input at bounding box center [490, 373] width 245 height 24
type input "GFDG"
click at [443, 408] on input at bounding box center [499, 400] width 227 height 24
type input "GF"
click at [1026, 382] on icon at bounding box center [1036, 386] width 20 height 20
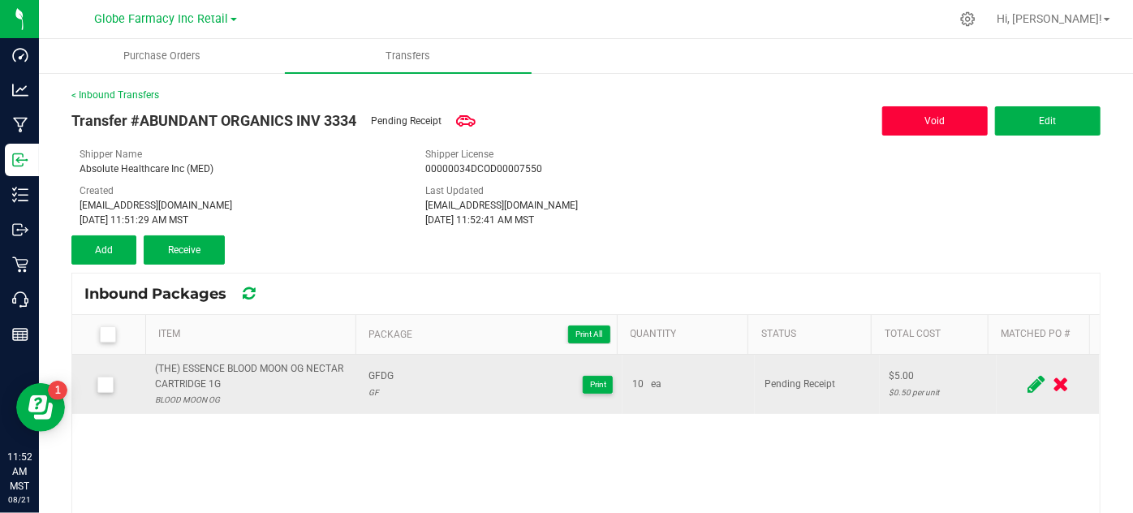
click at [931, 123] on span "Void" at bounding box center [935, 120] width 20 height 11
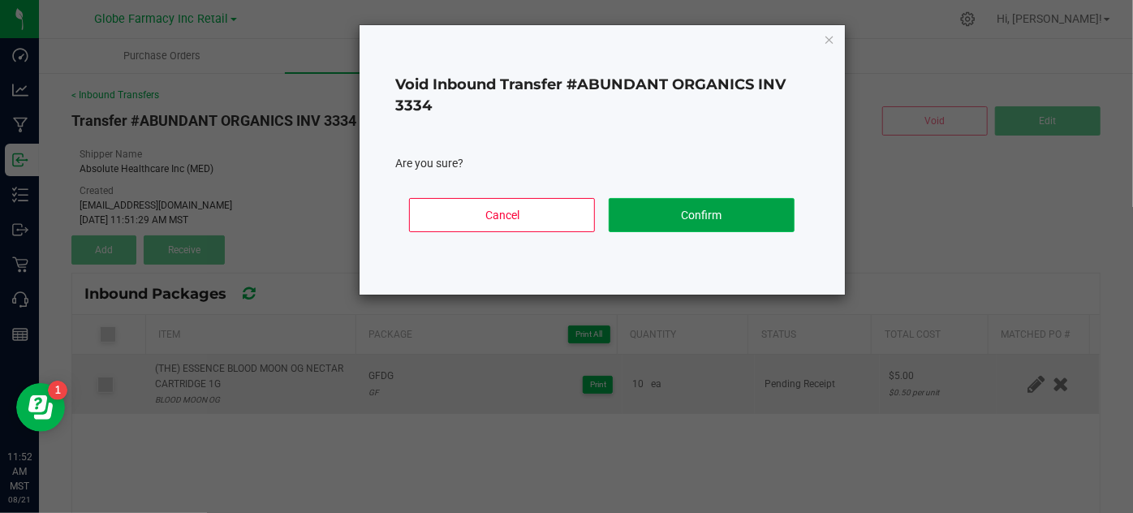
click at [695, 211] on button "Confirm" at bounding box center [702, 215] width 186 height 34
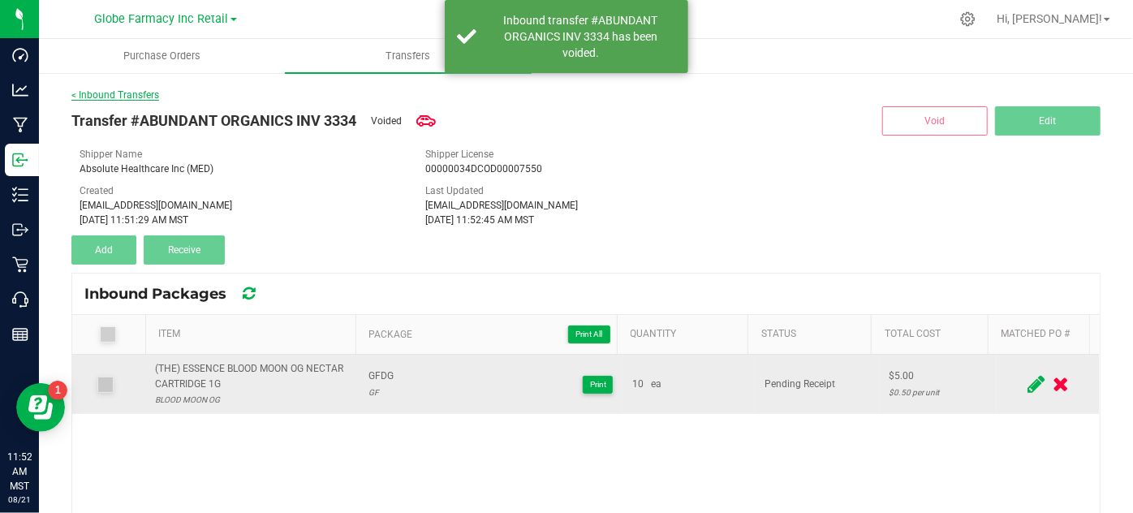
click at [144, 99] on link "< Inbound Transfers" at bounding box center [115, 94] width 88 height 11
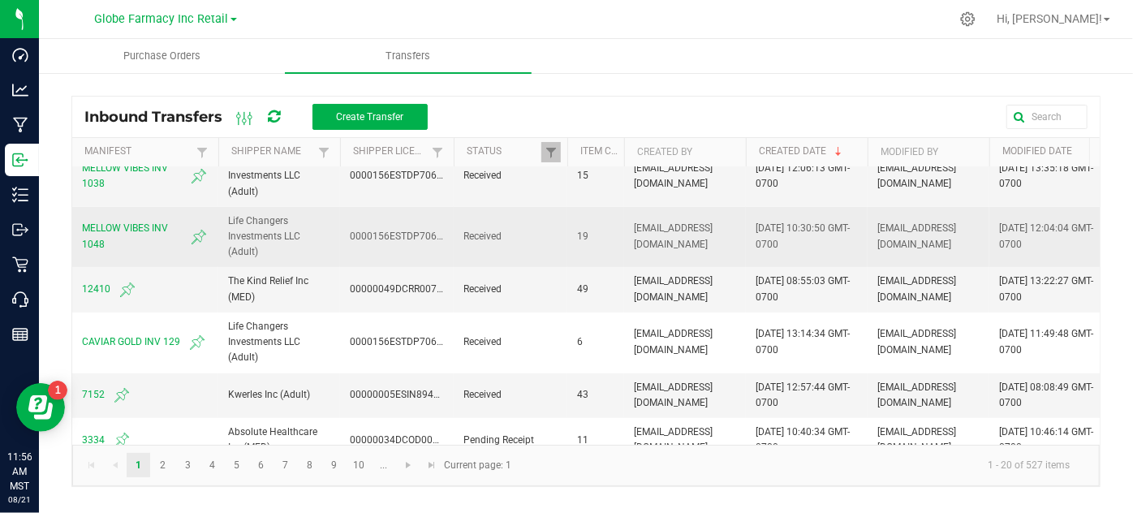
scroll to position [221, 0]
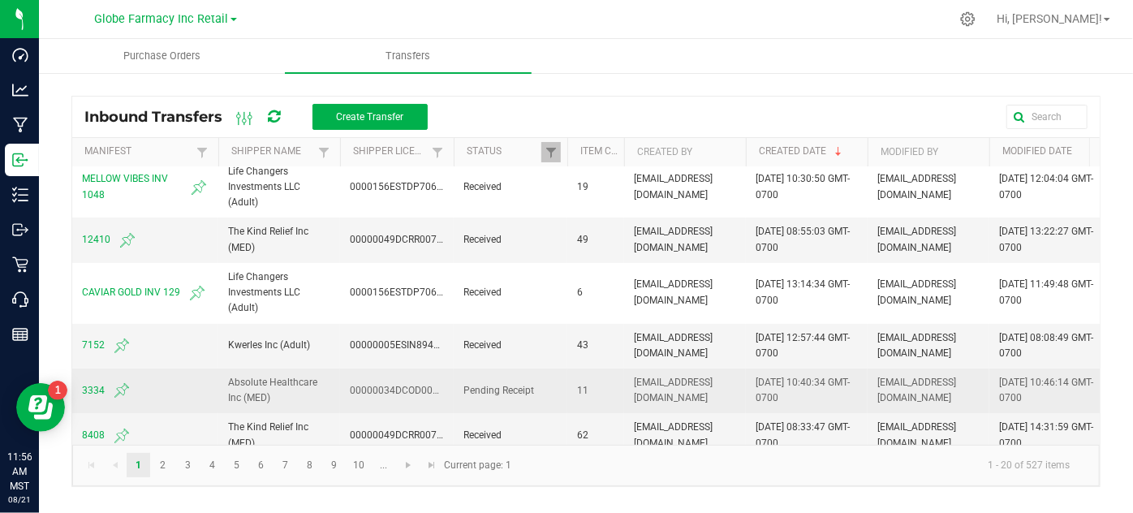
click at [91, 384] on span "3334" at bounding box center [145, 390] width 127 height 19
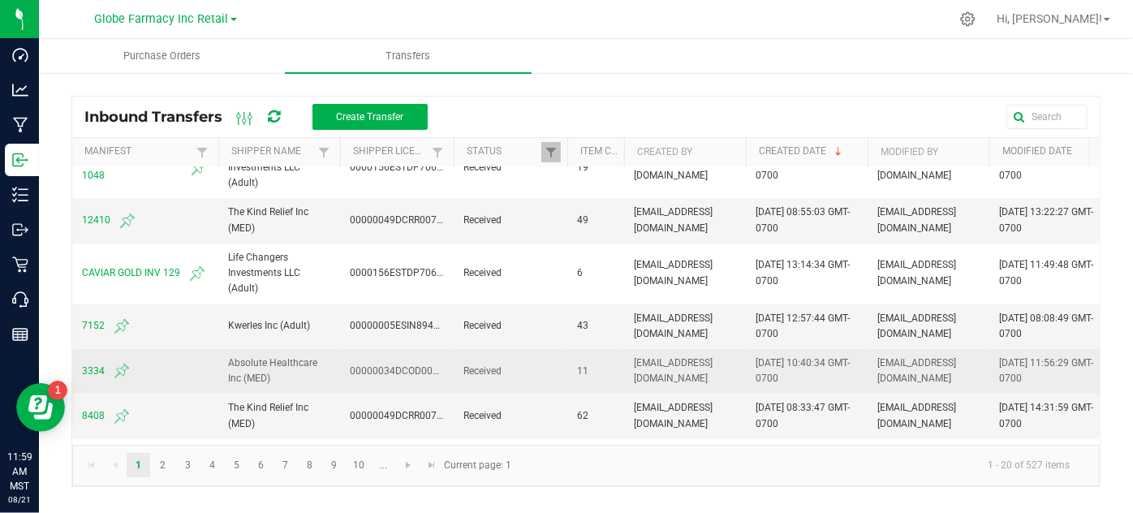
scroll to position [295, 0]
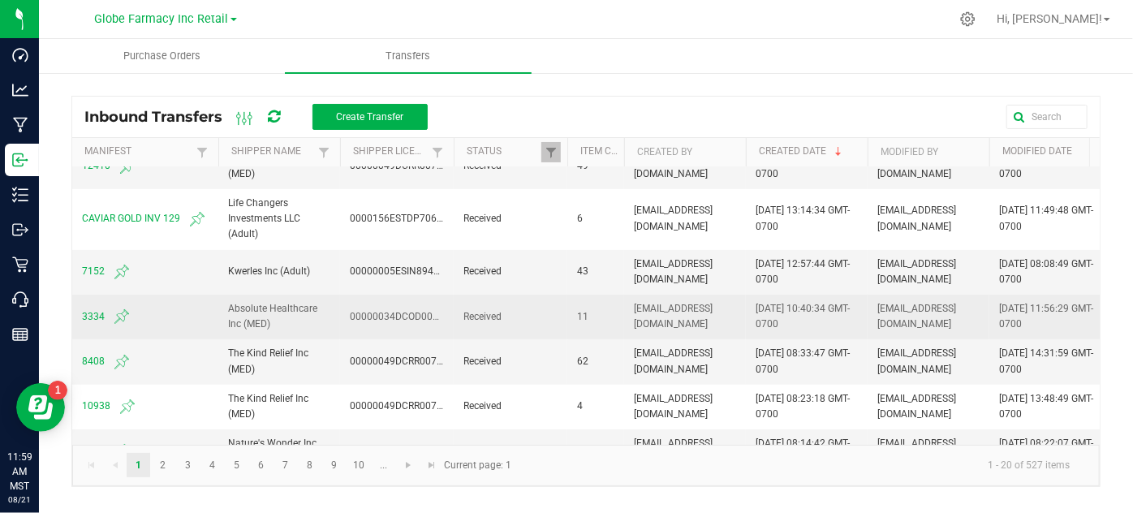
click at [84, 312] on span "3334" at bounding box center [145, 316] width 127 height 19
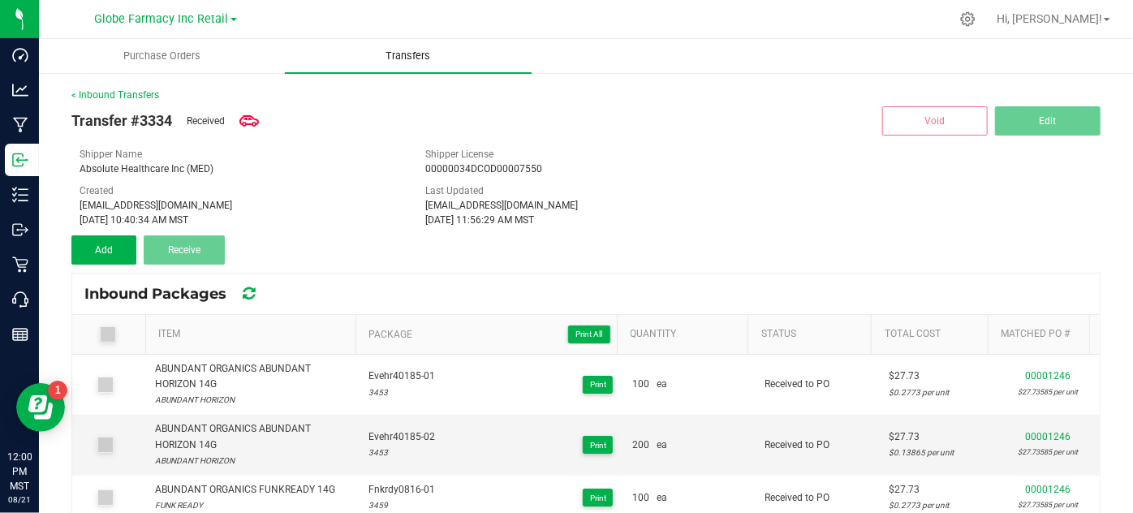
click at [399, 56] on span "Transfers" at bounding box center [407, 56] width 88 height 15
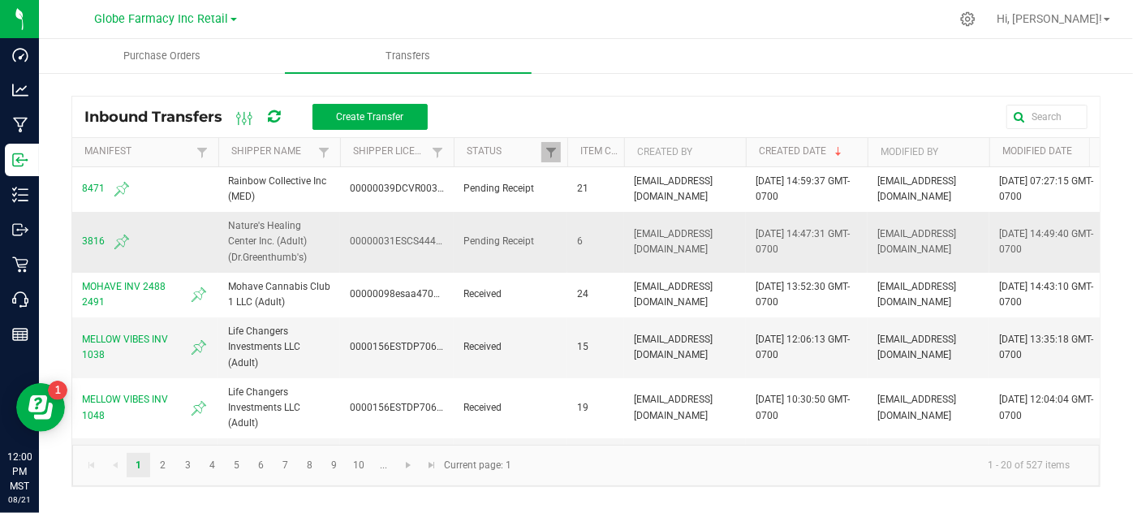
click at [85, 242] on span "3816" at bounding box center [145, 241] width 127 height 19
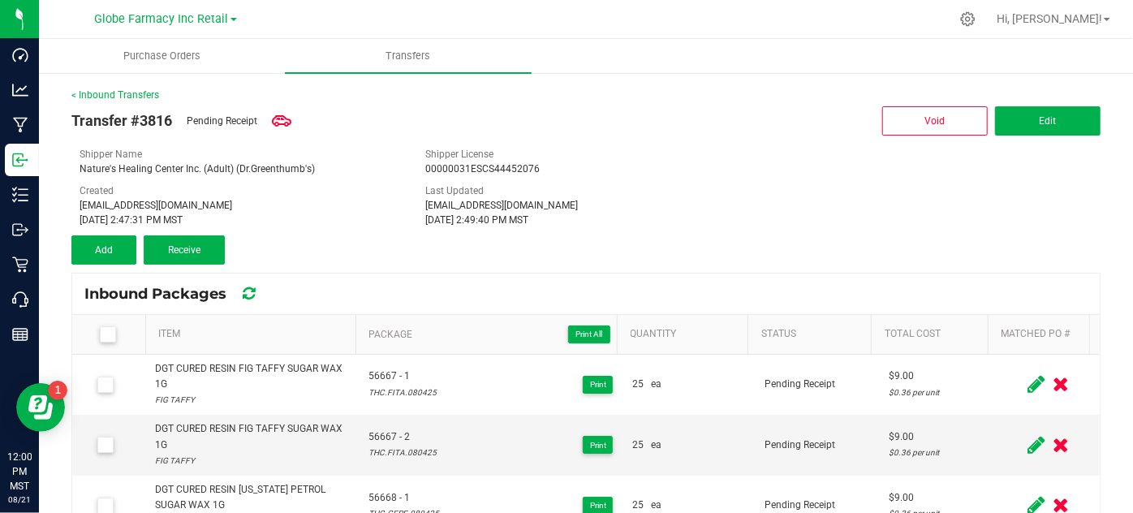
click at [107, 334] on icon at bounding box center [107, 334] width 11 height 0
click at [0, 0] on input "checkbox" at bounding box center [0, 0] width 0 height 0
click at [185, 258] on button "Receive (6)" at bounding box center [184, 249] width 81 height 29
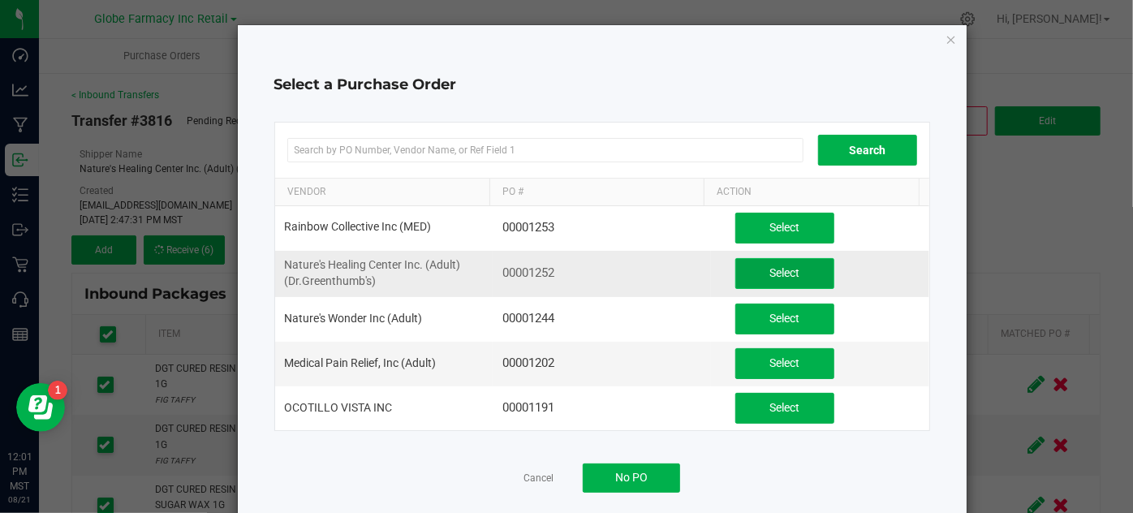
click at [735, 276] on button "Select" at bounding box center [784, 273] width 99 height 31
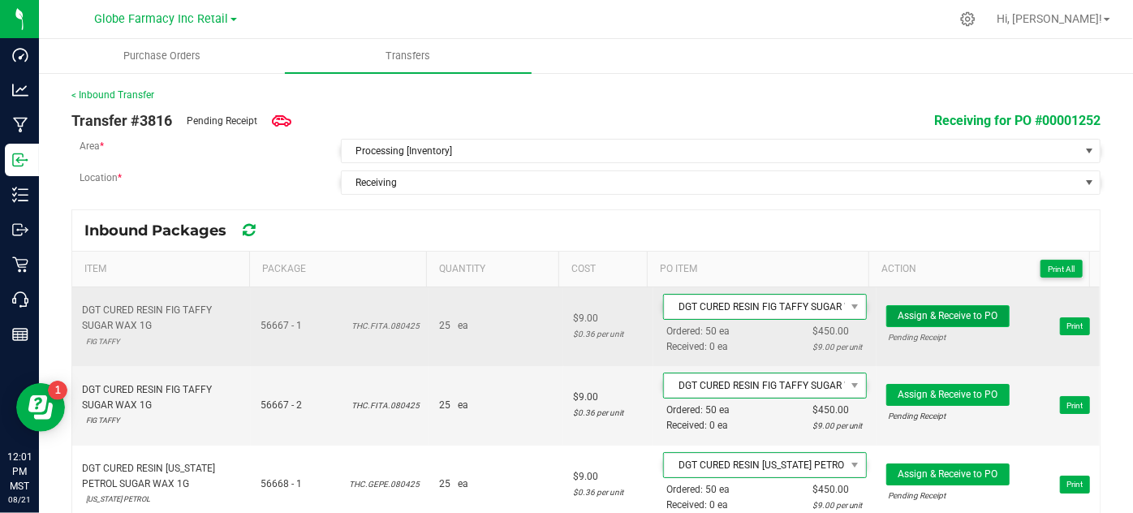
click at [949, 311] on span "Assign & Receive to PO" at bounding box center [947, 315] width 100 height 11
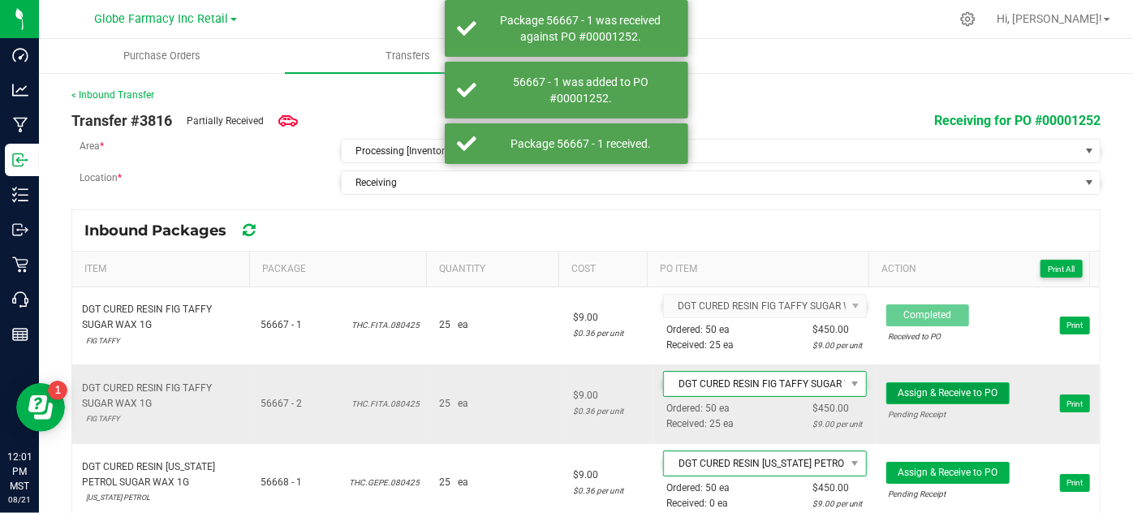
click at [949, 387] on span "Assign & Receive to PO" at bounding box center [947, 392] width 100 height 11
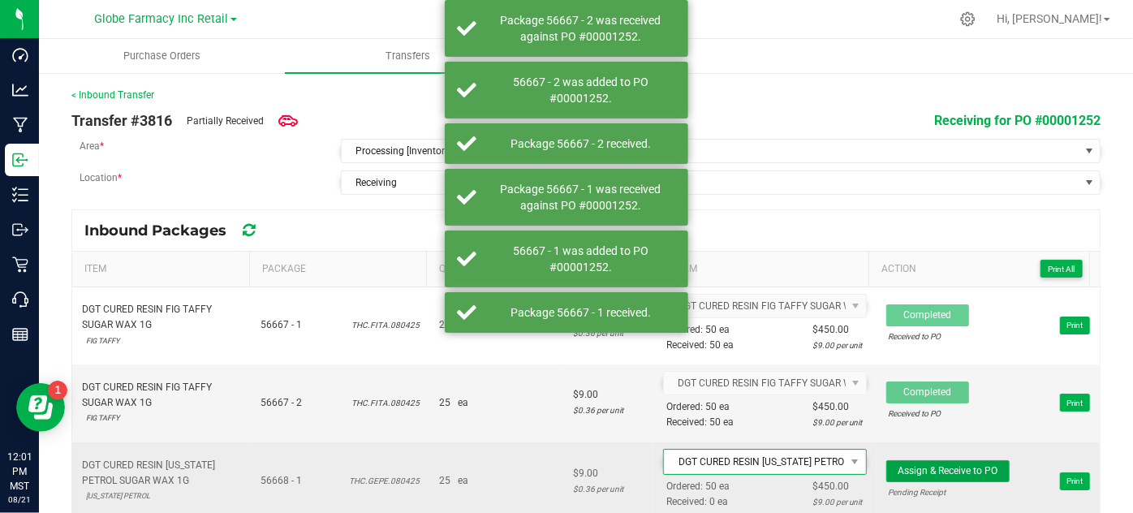
click at [911, 460] on button "Assign & Receive to PO" at bounding box center [947, 471] width 123 height 22
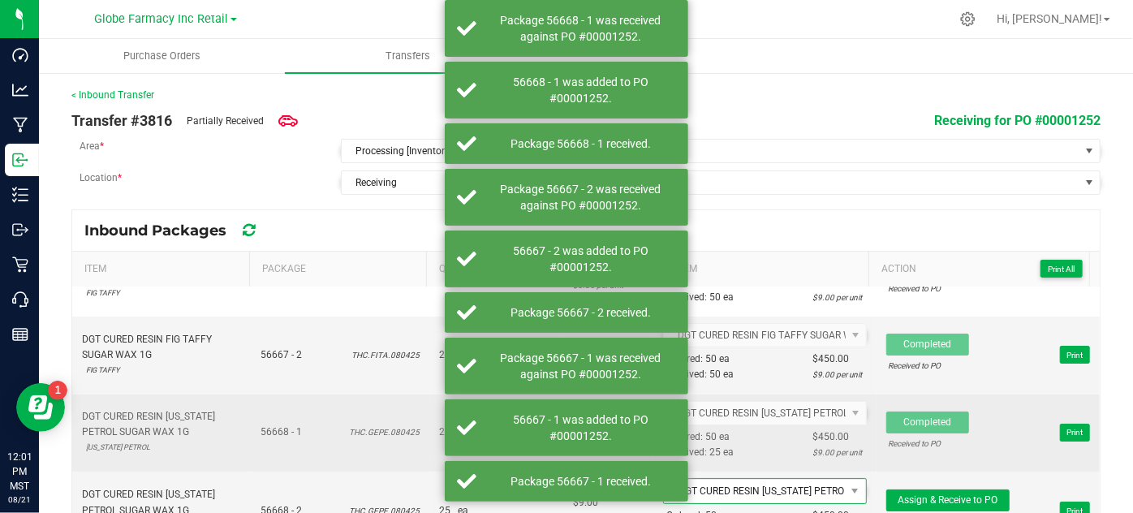
scroll to position [73, 0]
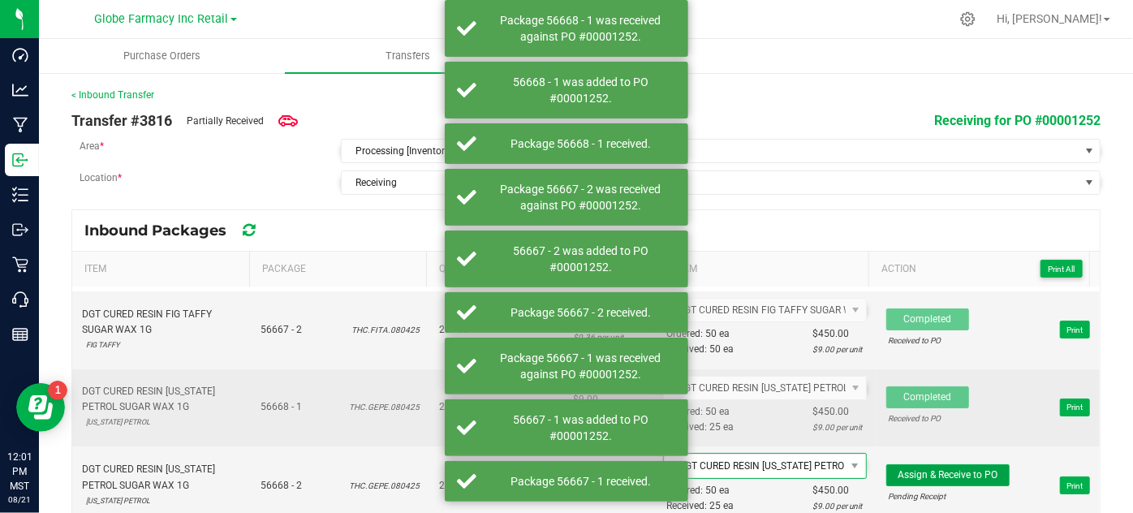
click at [910, 464] on button "Assign & Receive to PO" at bounding box center [947, 475] width 123 height 22
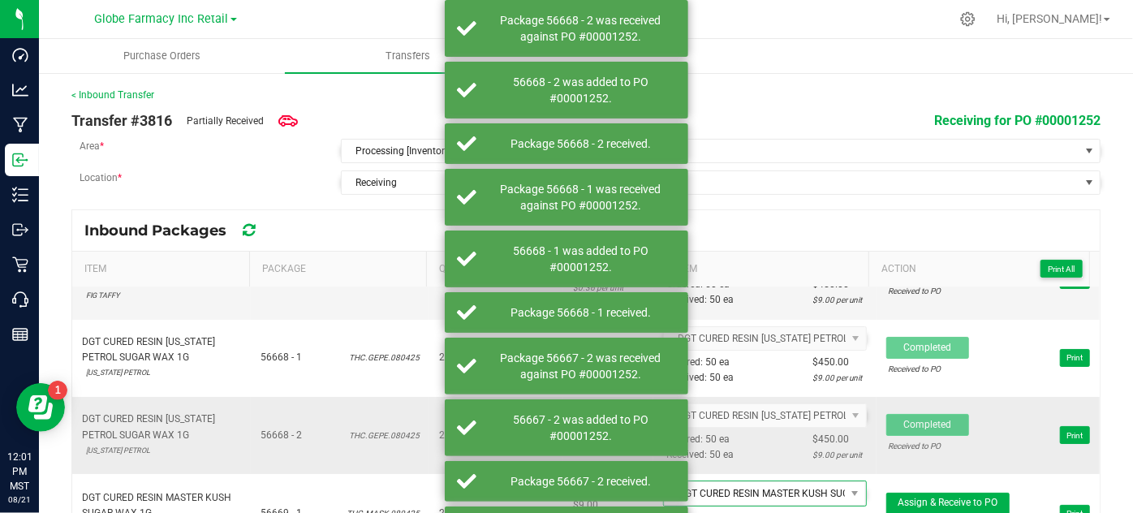
scroll to position [147, 0]
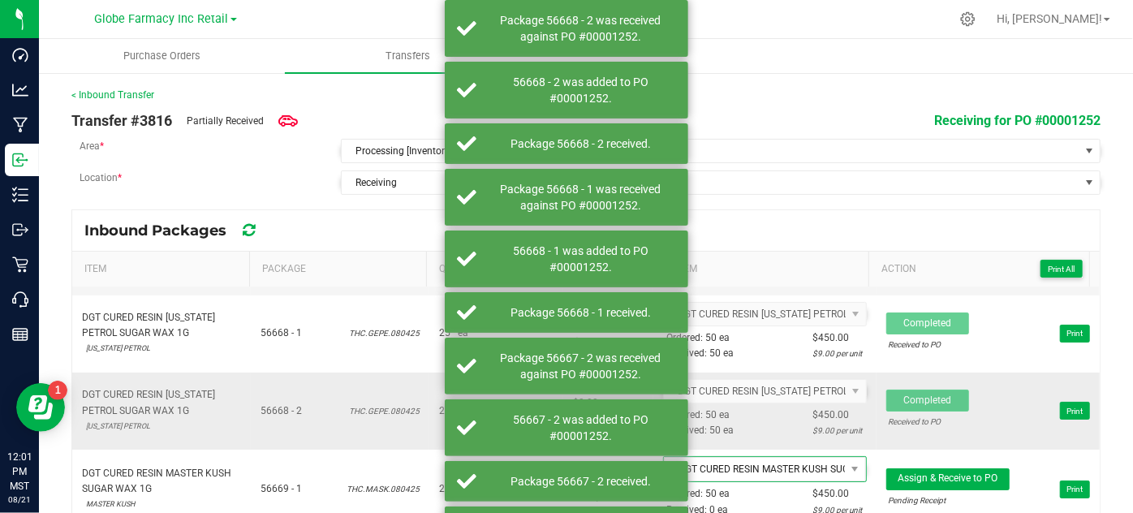
click at [910, 464] on span "Assign & Receive to PO Pending Receipt Print" at bounding box center [988, 488] width 204 height 49
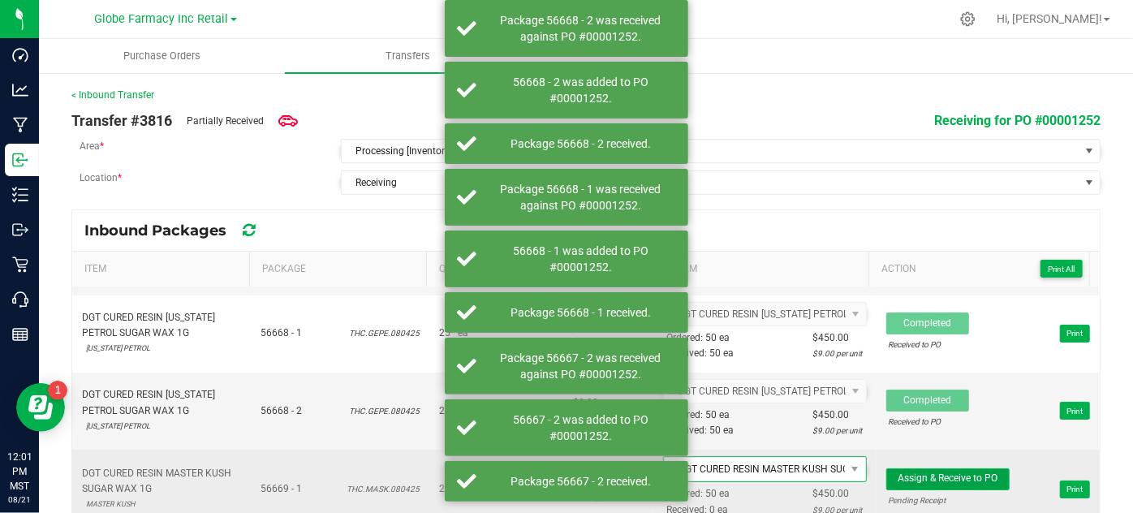
click at [911, 468] on button "Assign & Receive to PO" at bounding box center [947, 479] width 123 height 22
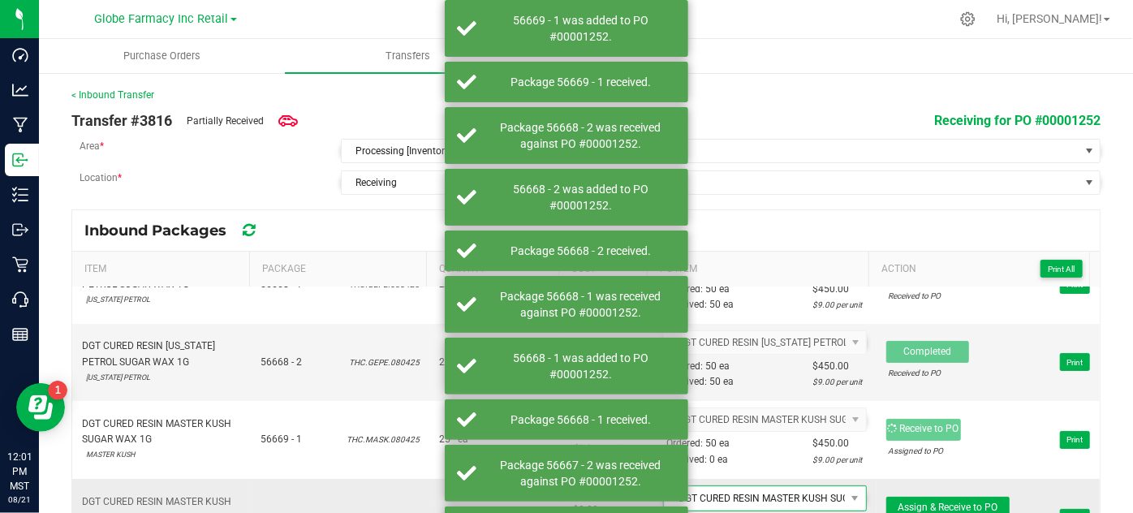
scroll to position [221, 0]
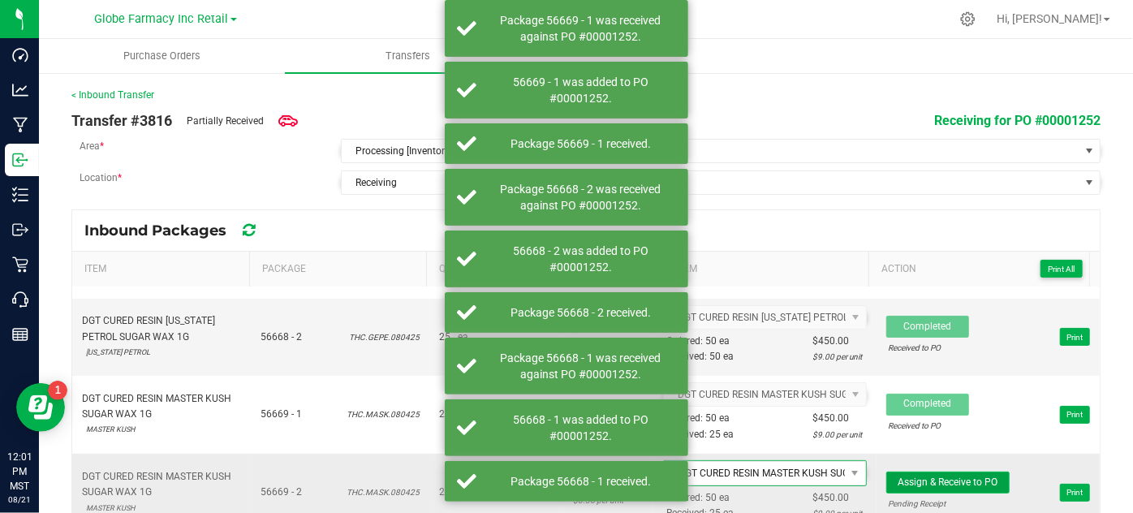
click at [897, 478] on span "Assign & Receive to PO" at bounding box center [947, 481] width 100 height 11
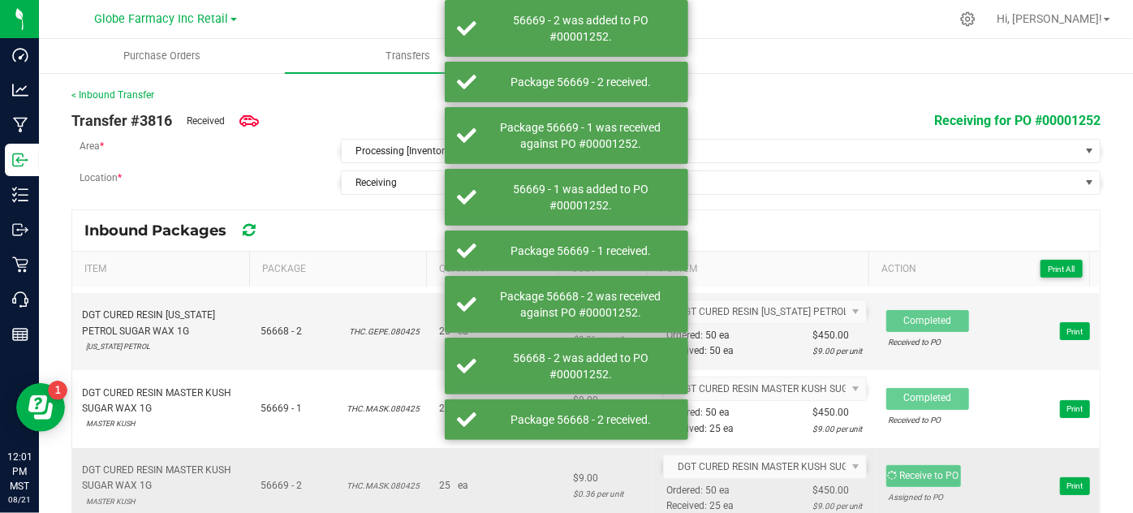
scroll to position [21, 0]
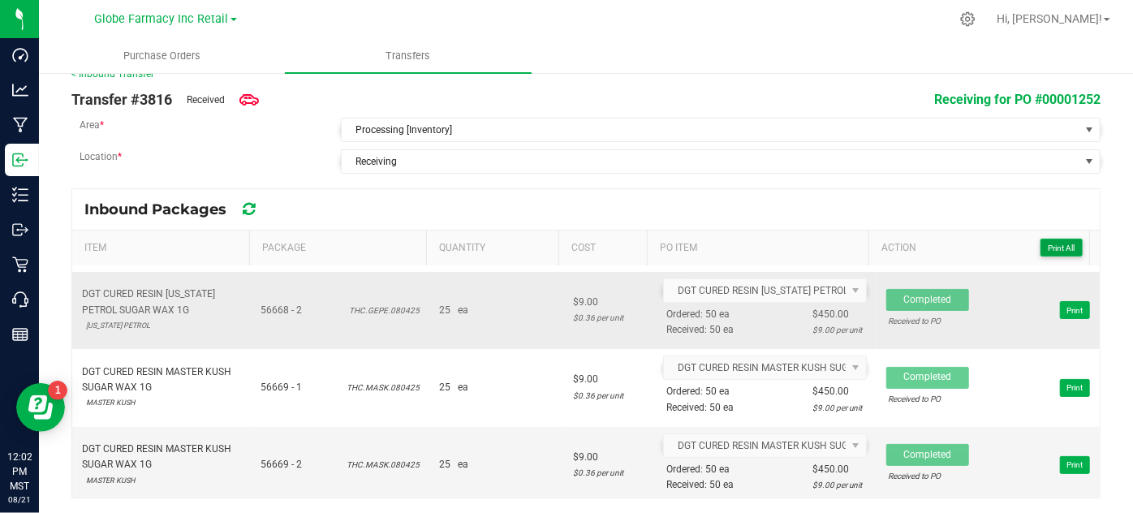
drag, startPoint x: 1034, startPoint y: 239, endPoint x: 978, endPoint y: 279, distance: 68.7
click at [989, 268] on div "Item Package Quantity Cost PO Item Action Print All DGT CURED RESIN FIG TAFFY S…" at bounding box center [585, 363] width 1027 height 267
click at [1047, 243] on span "Print All" at bounding box center [1060, 247] width 27 height 9
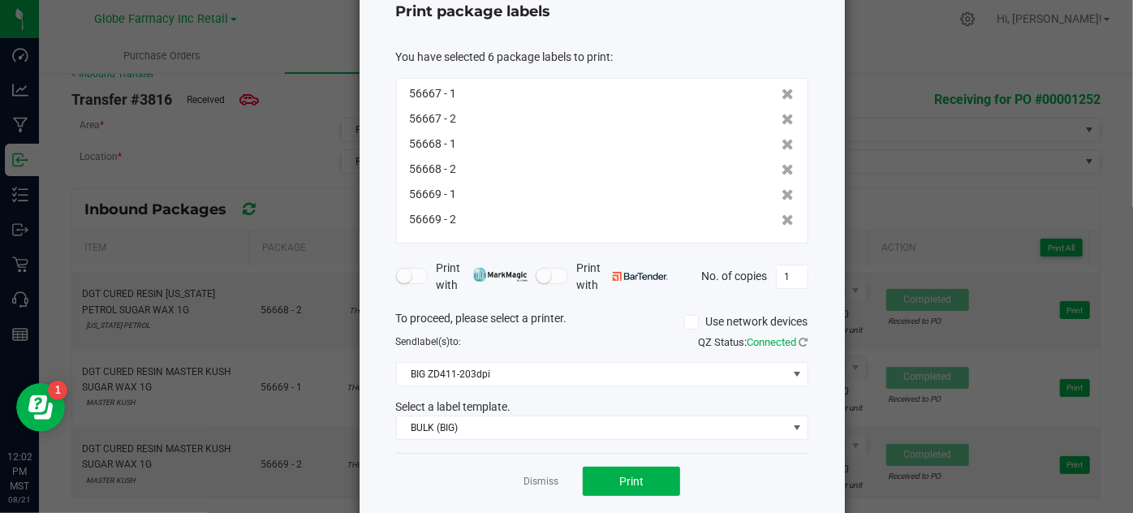
scroll to position [128, 0]
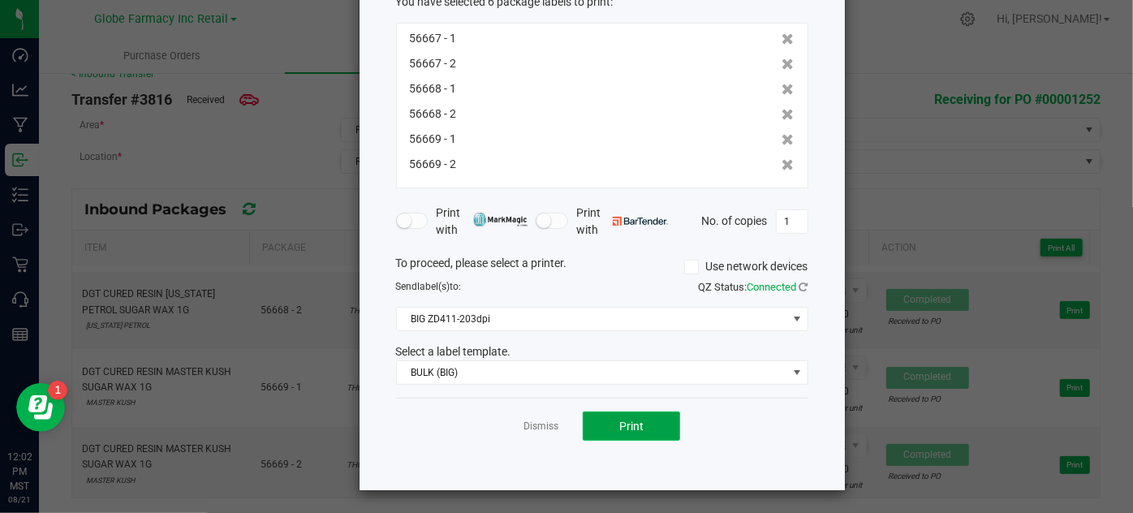
click at [611, 425] on button "Print" at bounding box center [631, 425] width 97 height 29
click at [526, 425] on link "Dismiss" at bounding box center [540, 426] width 35 height 14
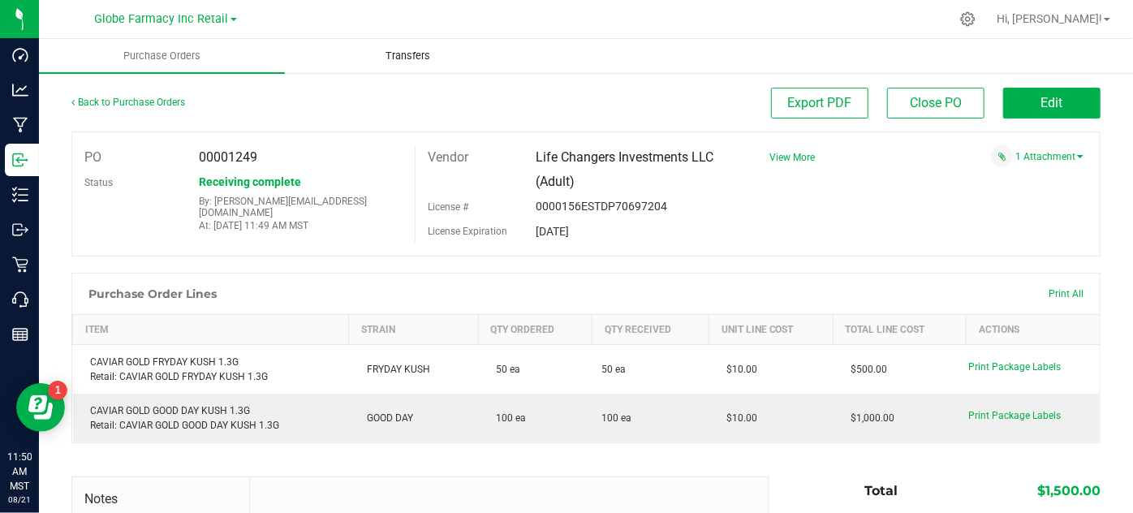
click at [375, 52] on span "Transfers" at bounding box center [407, 56] width 88 height 15
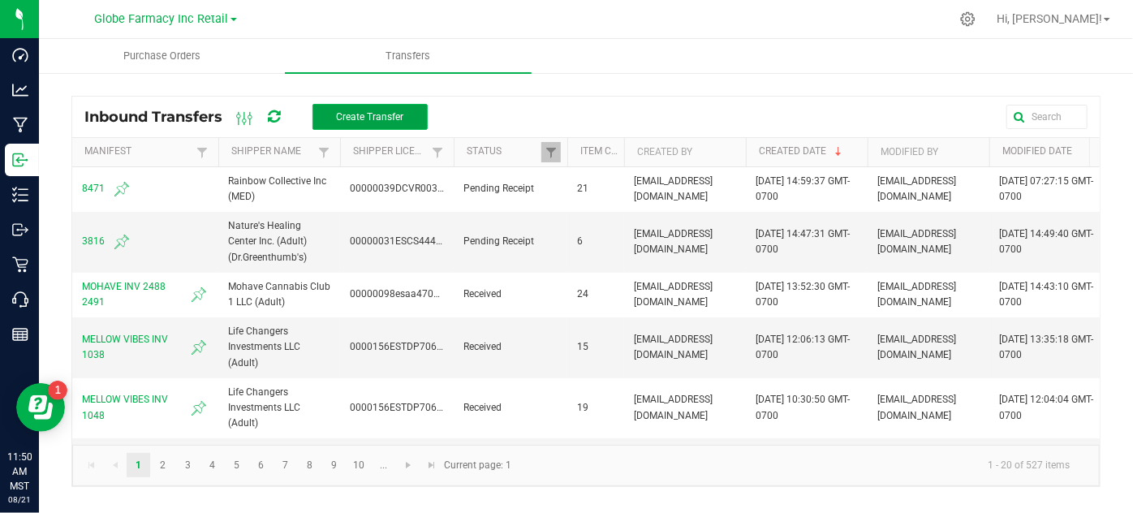
click at [338, 122] on span "Create Transfer" at bounding box center [369, 116] width 67 height 11
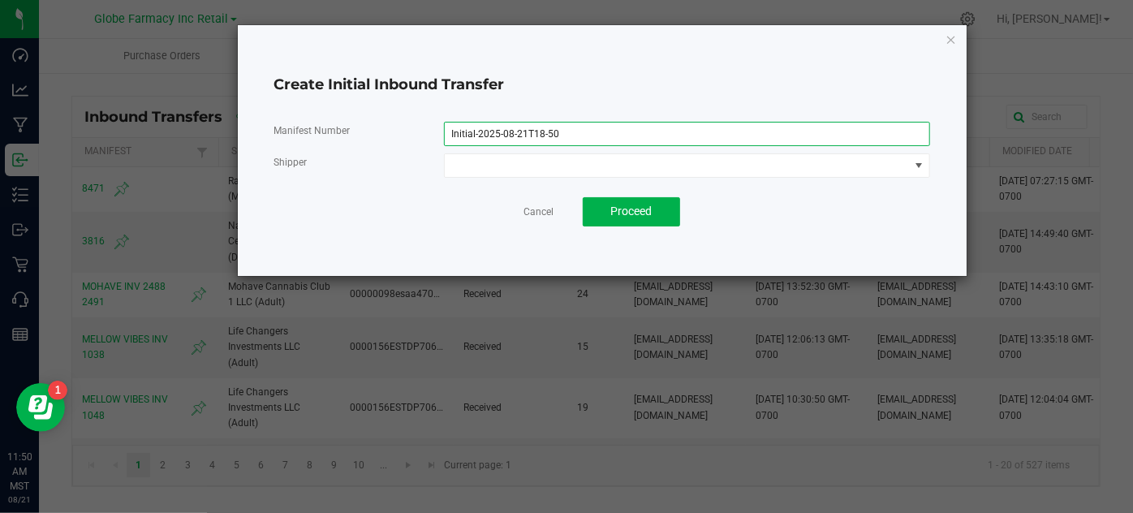
drag, startPoint x: 565, startPoint y: 135, endPoint x: 0, endPoint y: 32, distance: 574.0
click at [0, 28] on ngb-modal-window "Create Initial Inbound Transfer Manifest Number Initial-2025-08-21T18-50 Shippe…" at bounding box center [572, 256] width 1145 height 513
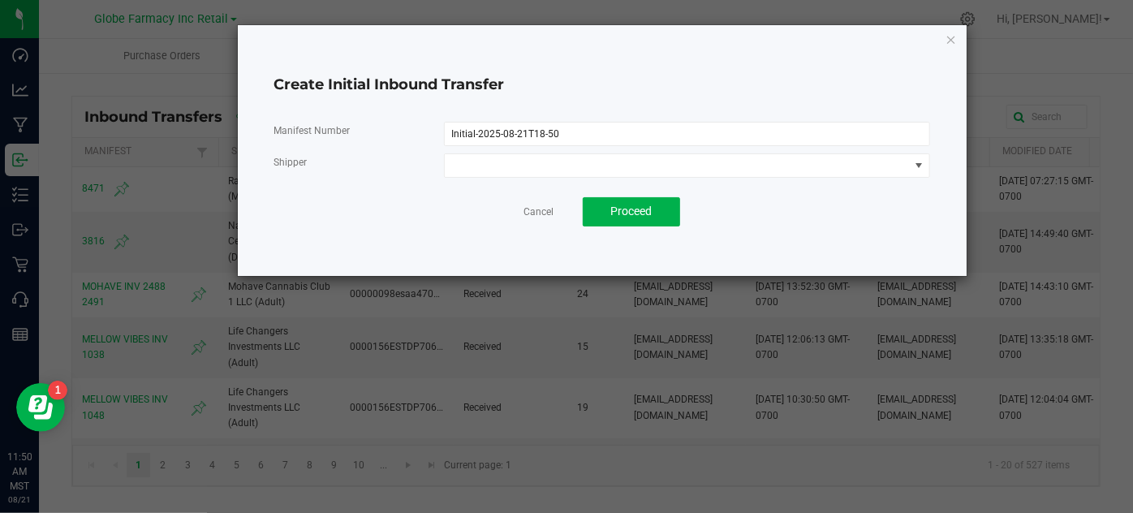
click at [174, 211] on ngb-modal-window "Create Initial Inbound Transfer Manifest Number Initial-2025-08-21T18-50 Shippe…" at bounding box center [572, 256] width 1145 height 513
click at [542, 214] on link "Cancel" at bounding box center [538, 212] width 30 height 14
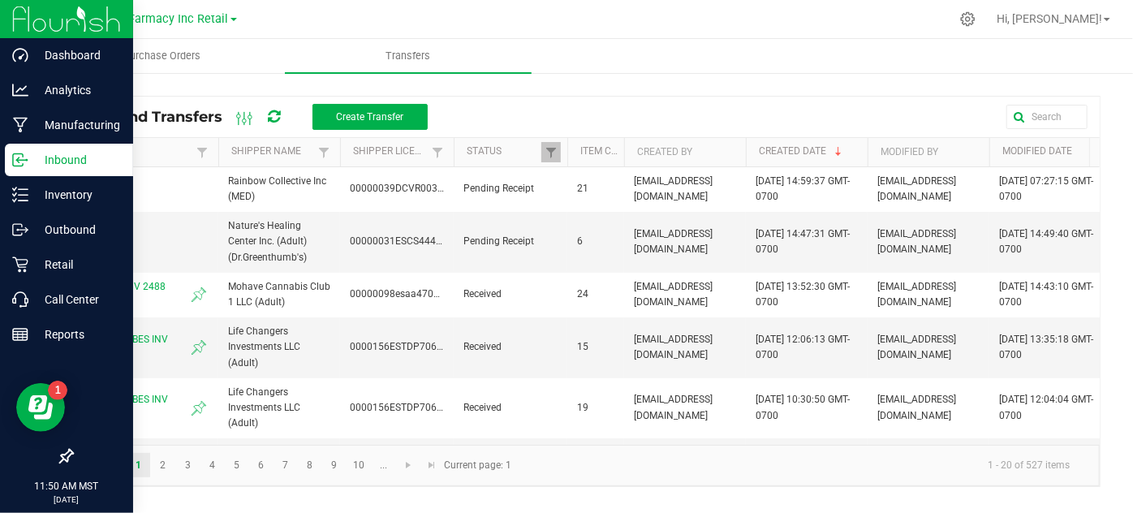
click at [37, 160] on p "Inbound" at bounding box center [76, 159] width 97 height 19
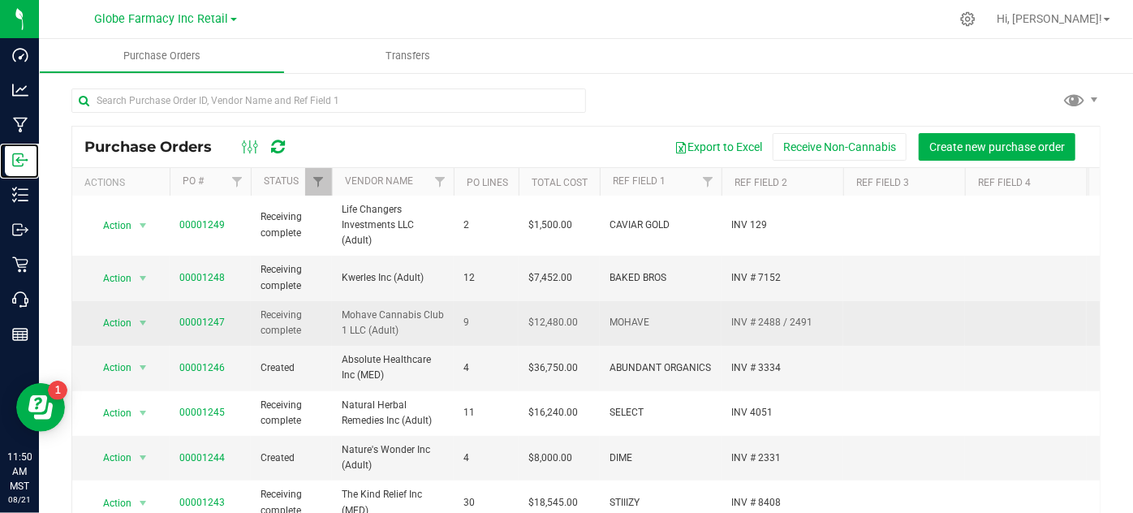
scroll to position [221, 0]
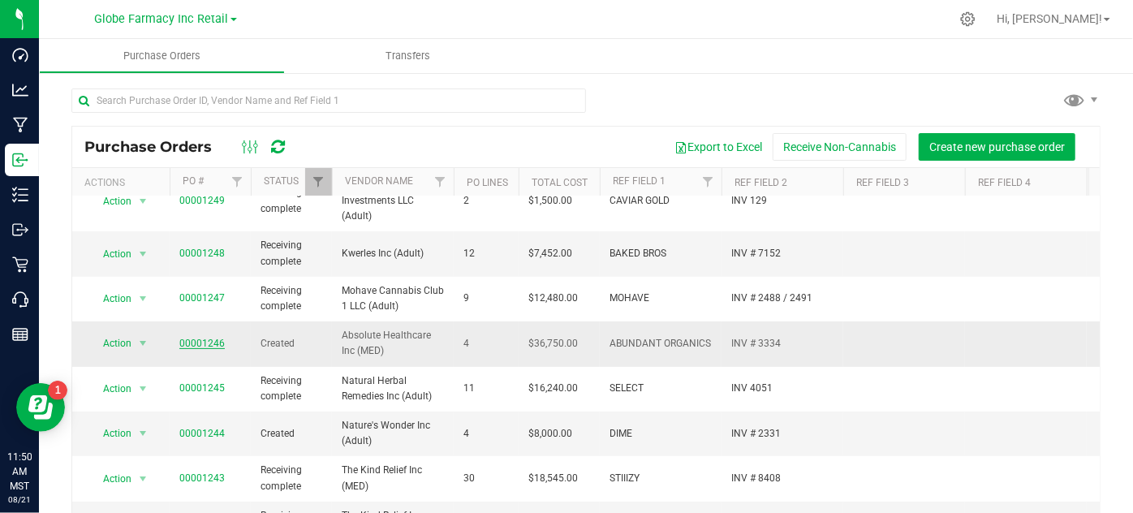
click at [183, 342] on link "00001246" at bounding box center [201, 343] width 45 height 11
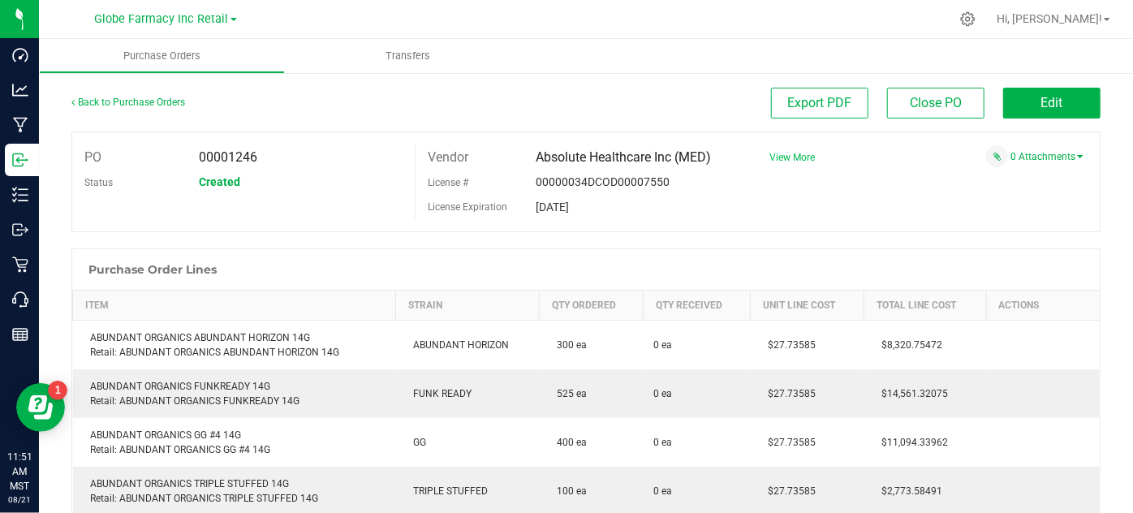
click at [778, 155] on span "View More" at bounding box center [791, 157] width 45 height 11
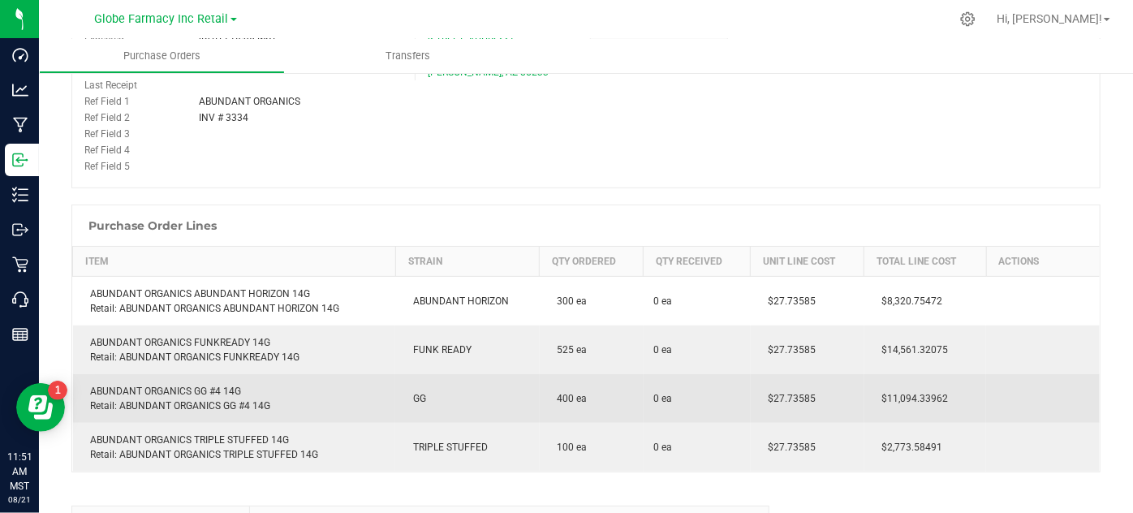
scroll to position [221, 0]
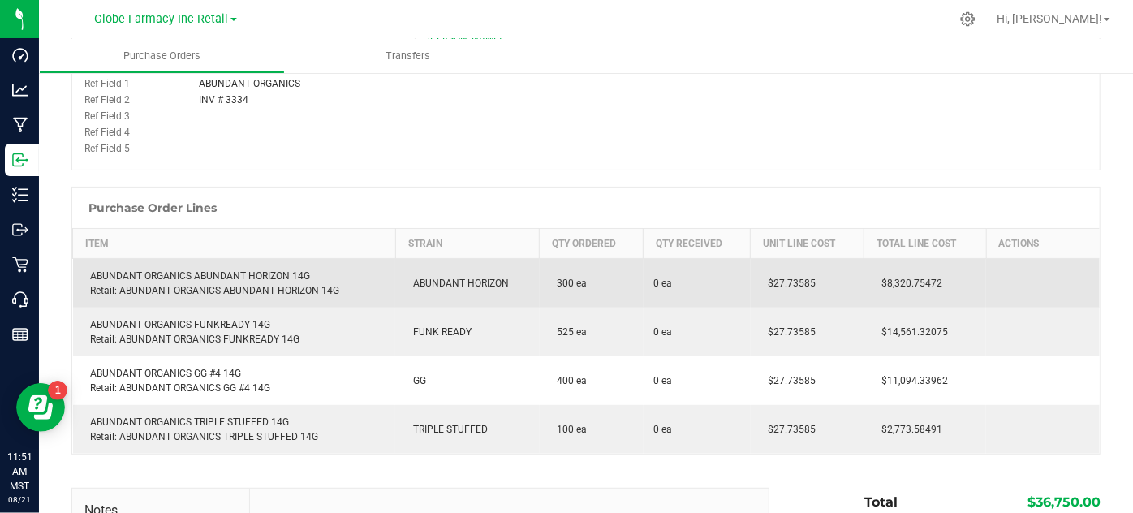
click at [161, 273] on div "ABUNDANT ORGANICS ABUNDANT HORIZON 14G Retail: ABUNDANT ORGANICS ABUNDANT HORIZ…" at bounding box center [234, 283] width 303 height 29
copy div "ABUNDANT ORGANICS ABUNDANT HORIZON 14G"
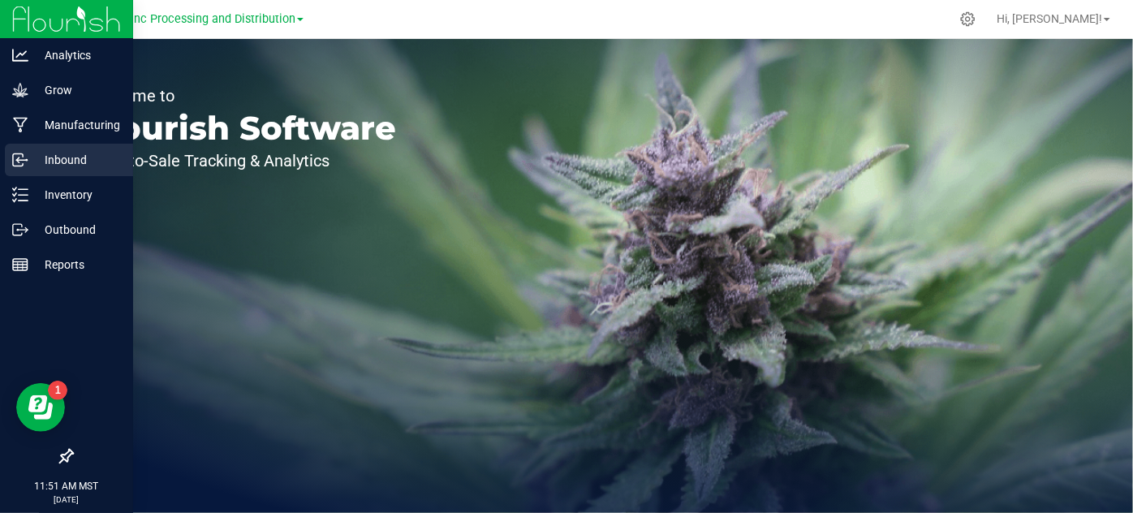
click at [17, 149] on div "Inbound" at bounding box center [69, 160] width 128 height 32
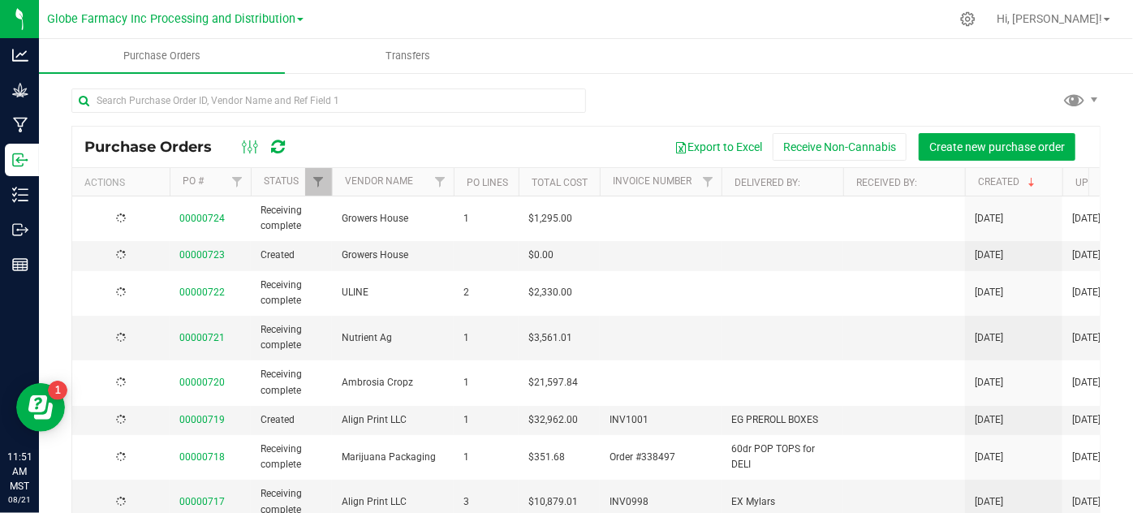
click at [298, 15] on link "Globe Farmacy Inc Processing and Distribution" at bounding box center [175, 18] width 256 height 15
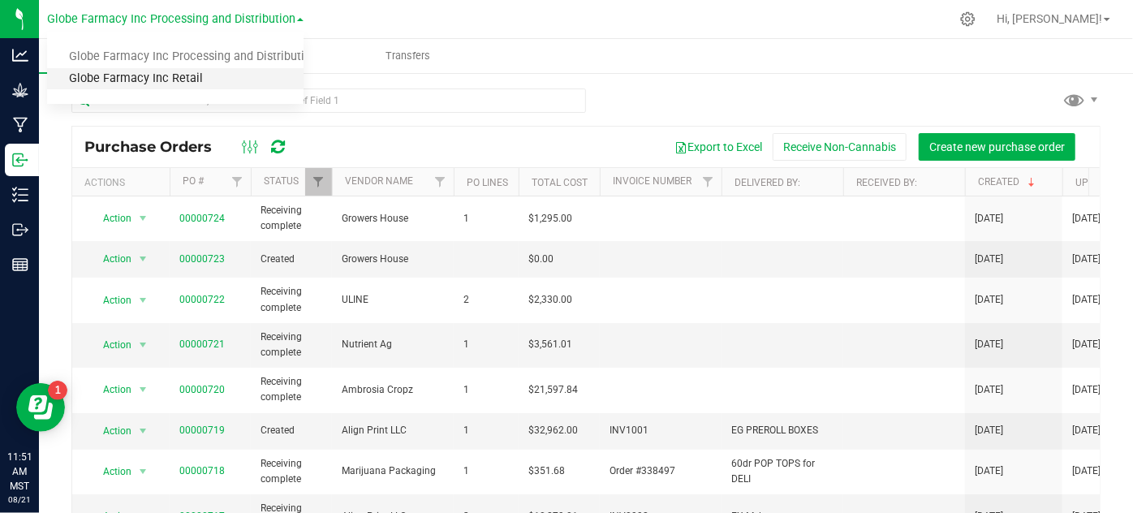
click at [255, 68] on link "Globe Farmacy Inc Retail" at bounding box center [175, 79] width 256 height 22
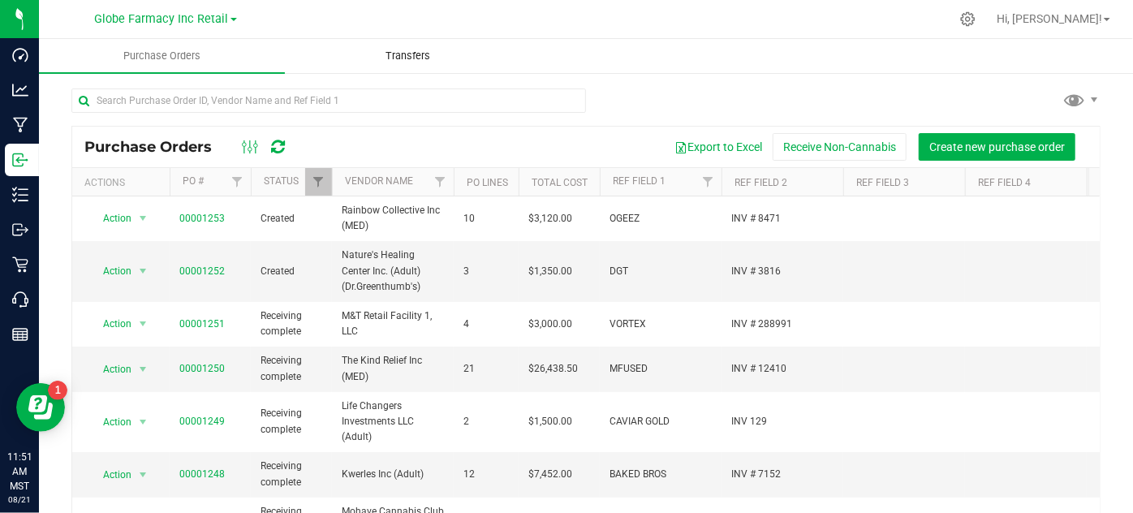
click at [406, 55] on span "Transfers" at bounding box center [407, 56] width 88 height 15
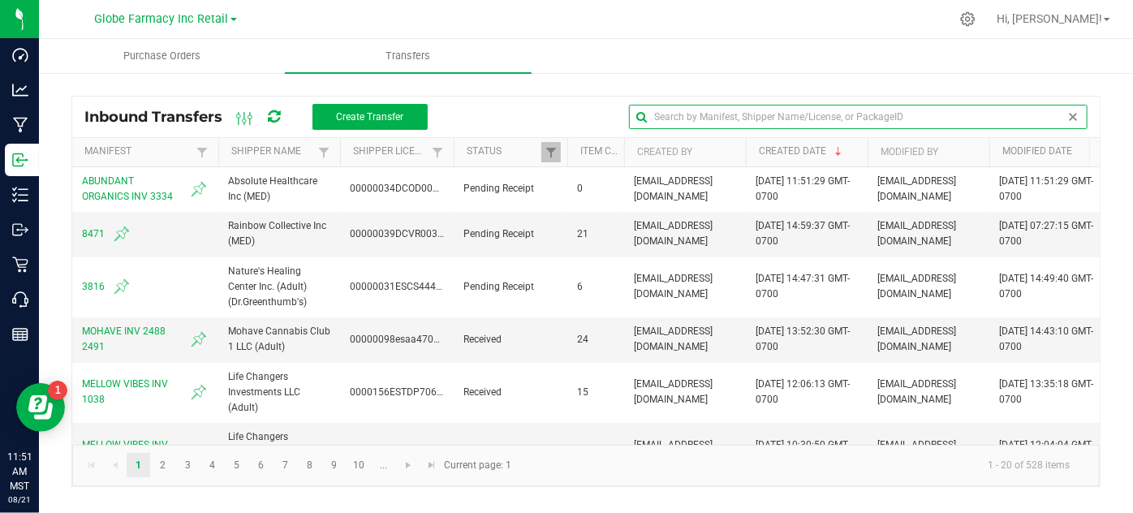
click at [1045, 118] on input "text" at bounding box center [858, 117] width 458 height 24
type input "ABSOLUTE"
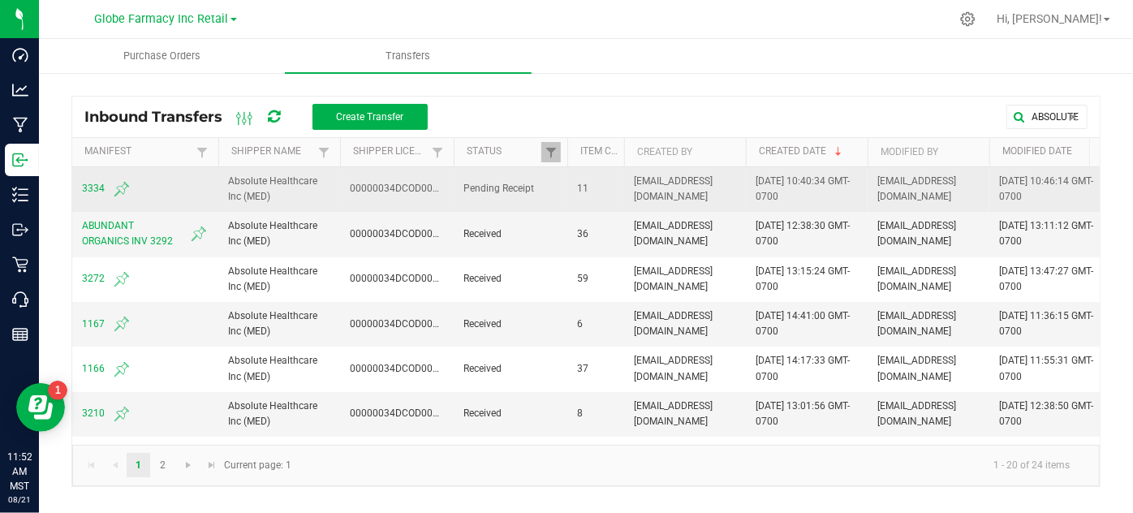
click at [96, 190] on span "3334" at bounding box center [145, 188] width 127 height 19
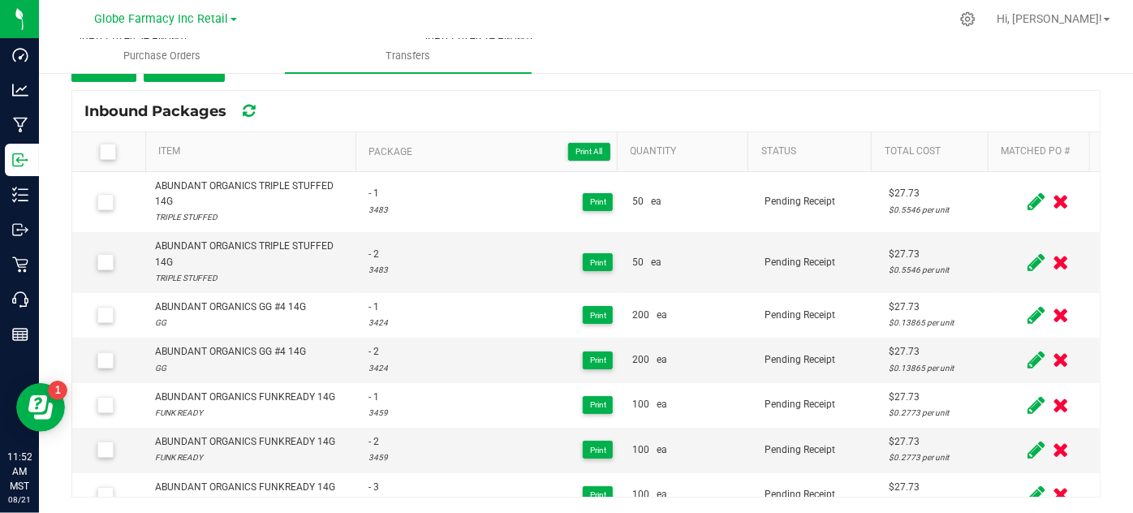
scroll to position [183, 0]
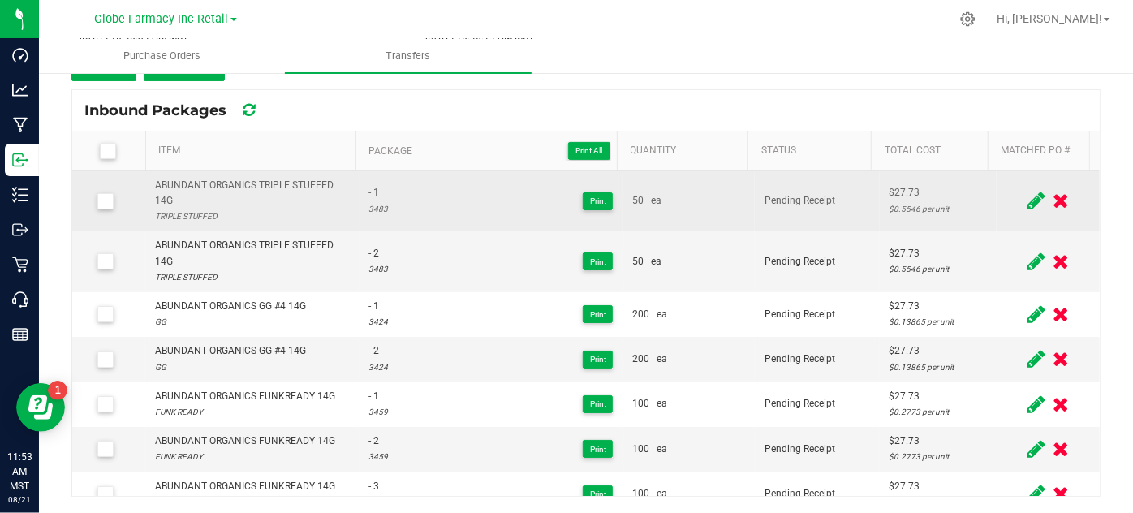
click at [1027, 196] on icon at bounding box center [1035, 201] width 17 height 20
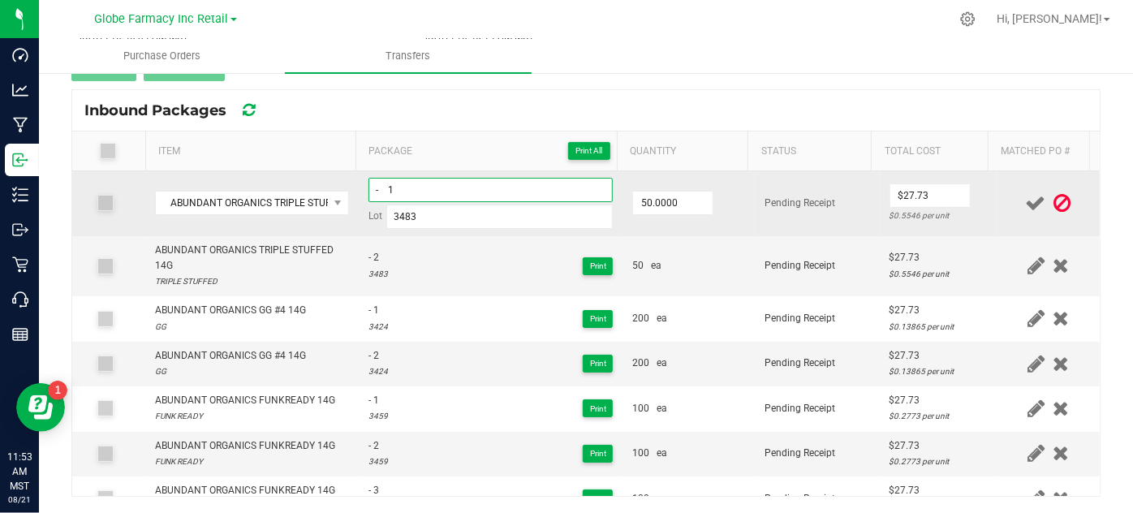
drag, startPoint x: 417, startPoint y: 198, endPoint x: 312, endPoint y: 173, distance: 107.6
click at [313, 172] on tr "ABUNDANT ORGANICS TRIPLE STUFFED 14G - 1 Lot 3483 50.0000 Pending Receipt $27.7…" at bounding box center [585, 203] width 1027 height 65
click at [402, 194] on input "TRPSTF0785-01" at bounding box center [490, 190] width 245 height 24
click at [402, 194] on input "Trpstf0785-01" at bounding box center [490, 190] width 245 height 24
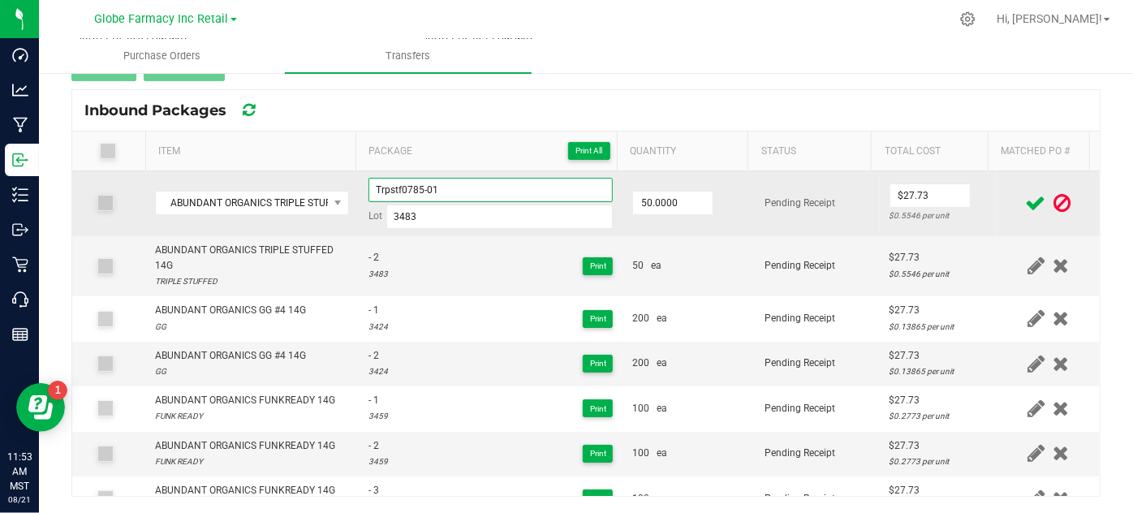
click at [402, 194] on input "Trpstf0785-01" at bounding box center [490, 190] width 245 height 24
type input "Trpstf0785-01"
click at [755, 231] on td "Pending Receipt" at bounding box center [817, 203] width 125 height 65
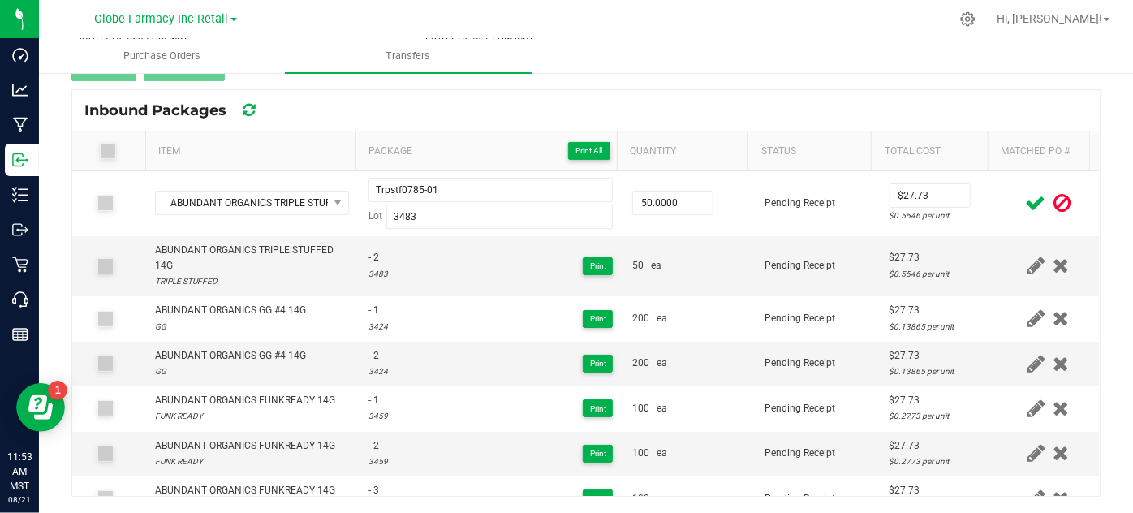
click at [1026, 200] on icon at bounding box center [1036, 203] width 20 height 20
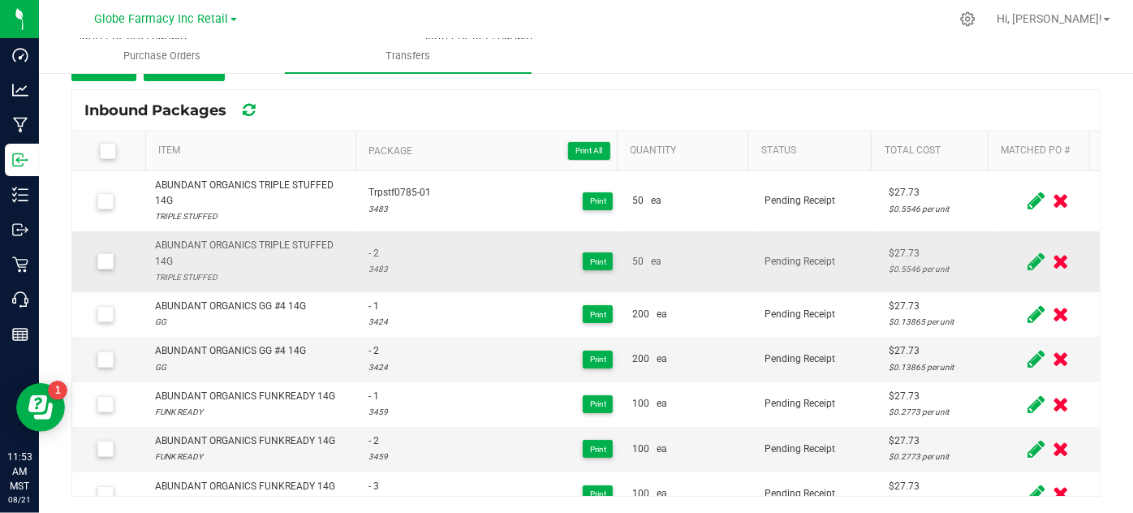
click at [1027, 261] on icon at bounding box center [1035, 262] width 17 height 20
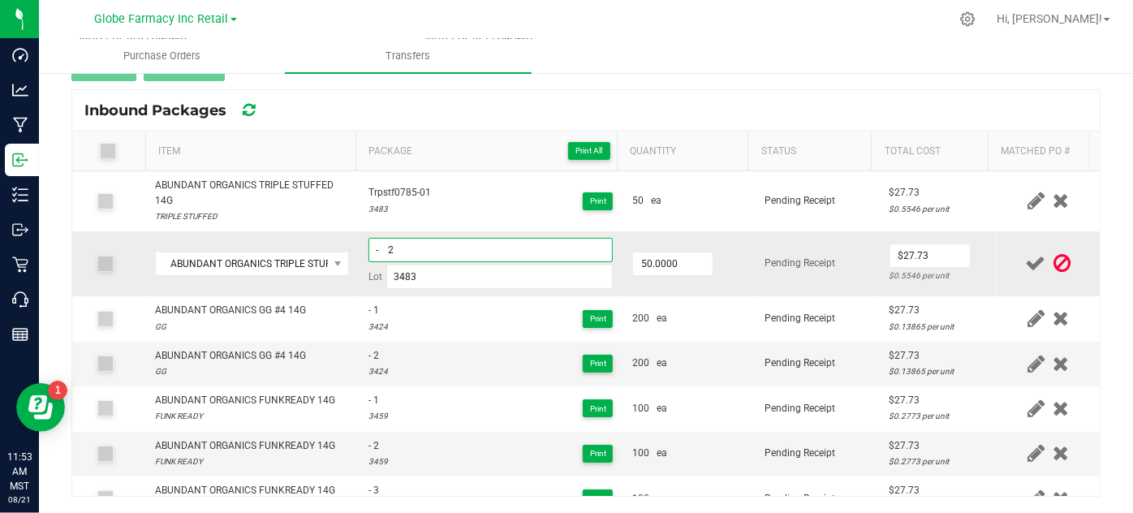
drag, startPoint x: 398, startPoint y: 247, endPoint x: 307, endPoint y: 232, distance: 92.8
click at [311, 231] on tr "ABUNDANT ORGANICS TRIPLE STUFFED 14G - 2 Lot 3483 50.0000 Pending Receipt $27.7…" at bounding box center [585, 263] width 1027 height 65
paste input "Trpstf0785-01"
type input "Trpstf0785-02"
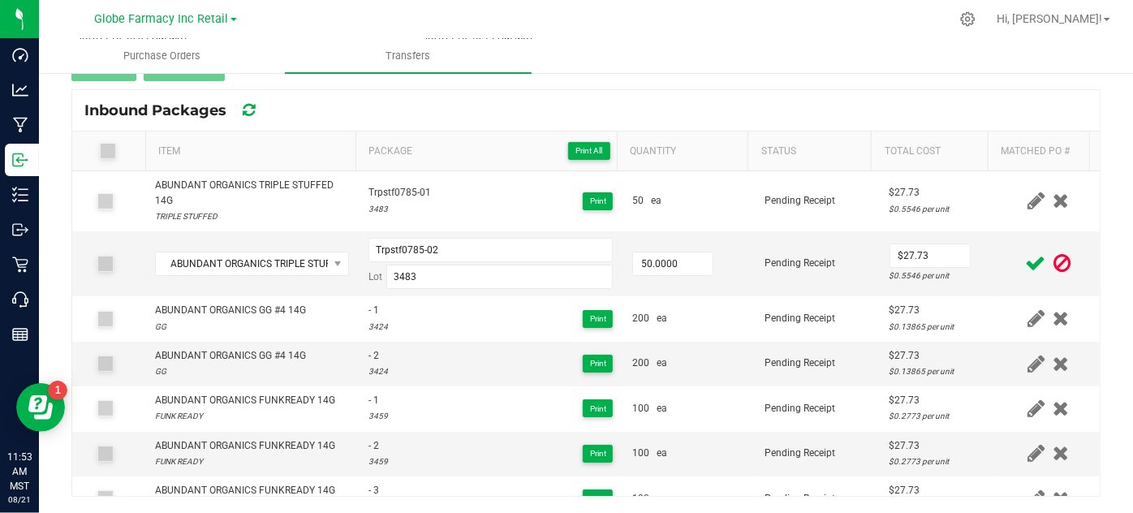
click at [1026, 263] on icon at bounding box center [1036, 263] width 20 height 20
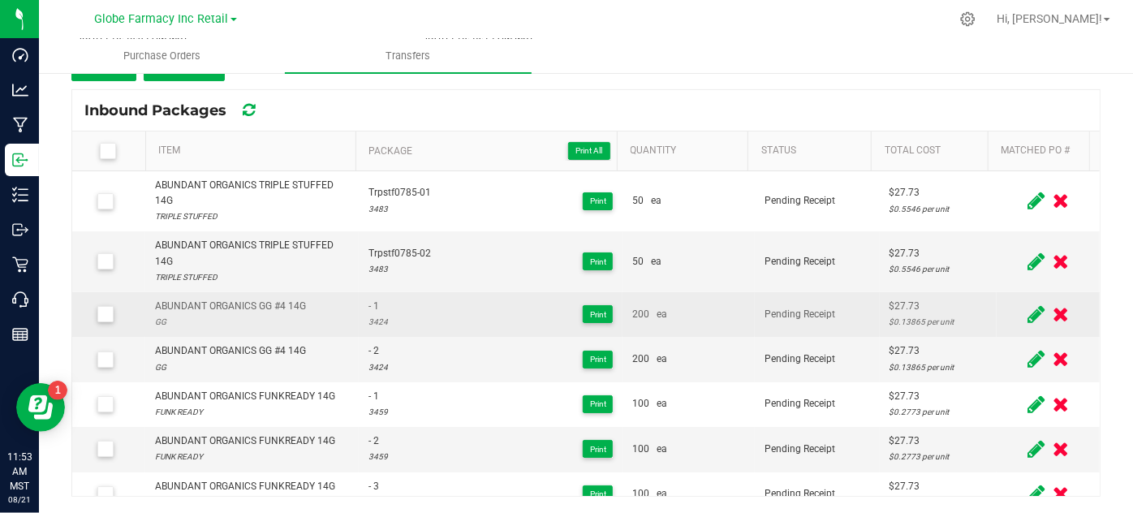
click at [1027, 311] on icon at bounding box center [1035, 314] width 17 height 20
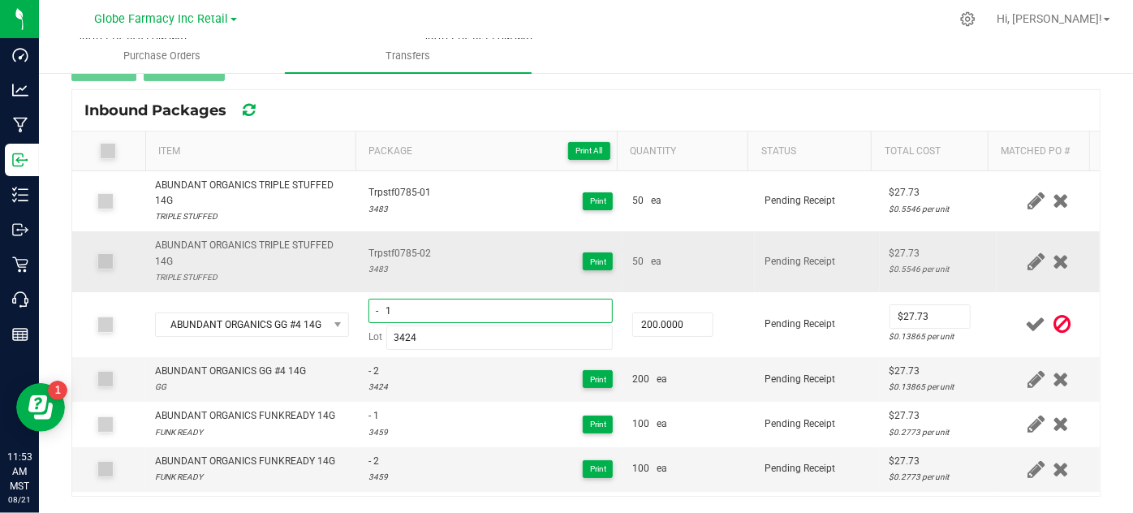
drag, startPoint x: 467, startPoint y: 312, endPoint x: 245, endPoint y: 269, distance: 226.3
click at [248, 269] on tbody "ABUNDANT ORGANICS TRIPLE STUFFED 14G TRIPLE STUFFED Trpstf0785-01 3483 Print 50…" at bounding box center [585, 459] width 1027 height 576
type input "g"
drag, startPoint x: 456, startPoint y: 311, endPoint x: 251, endPoint y: 252, distance: 213.4
click at [251, 252] on tbody "ABUNDANT ORGANICS TRIPLE STUFFED 14G TRIPLE STUFFED Trpstf0785-01 3483 Print 50…" at bounding box center [585, 459] width 1027 height 576
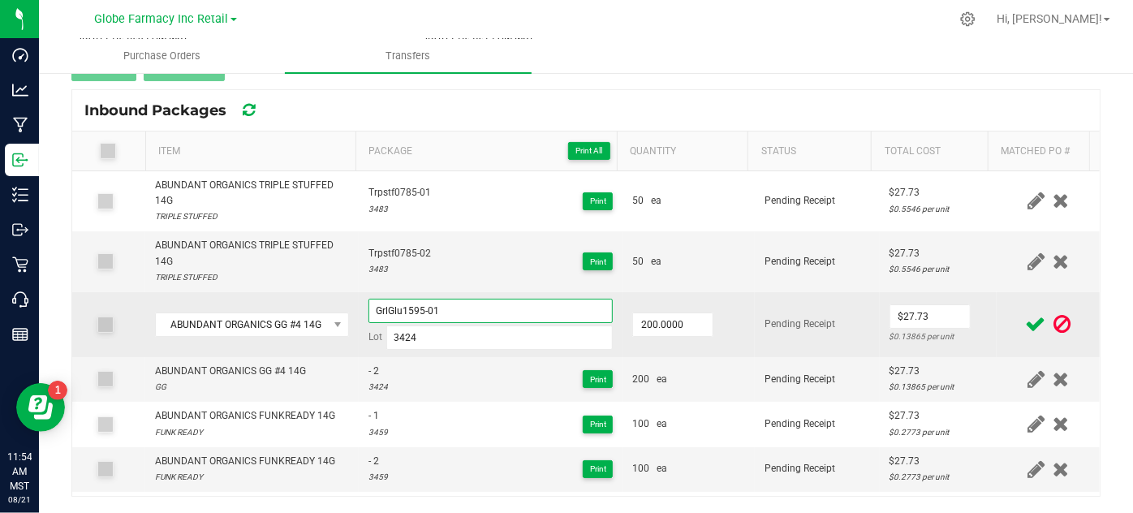
type input "GrlGlu1595-01"
click at [762, 340] on td "Pending Receipt" at bounding box center [817, 324] width 125 height 65
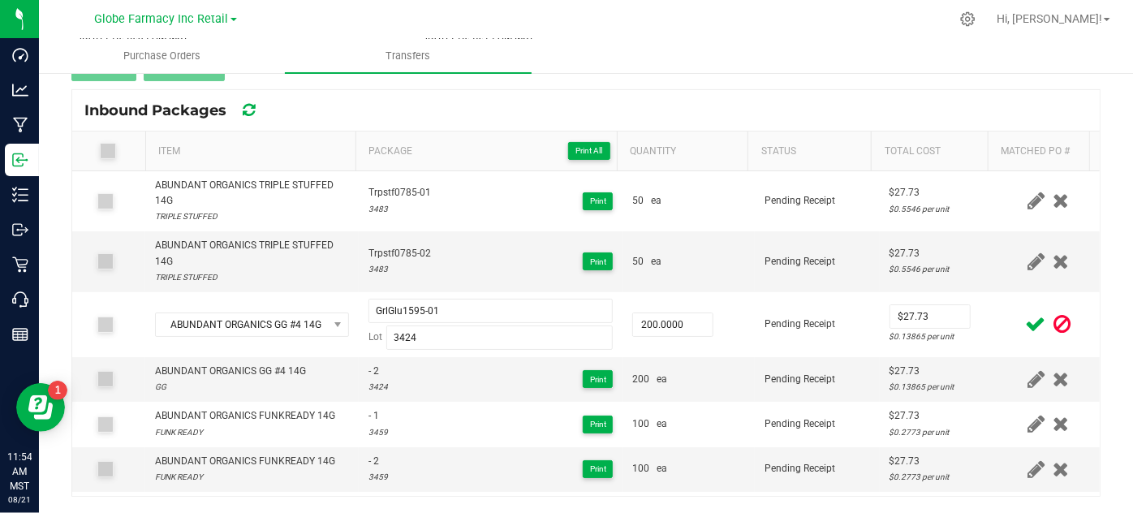
click at [1026, 326] on icon at bounding box center [1036, 324] width 20 height 20
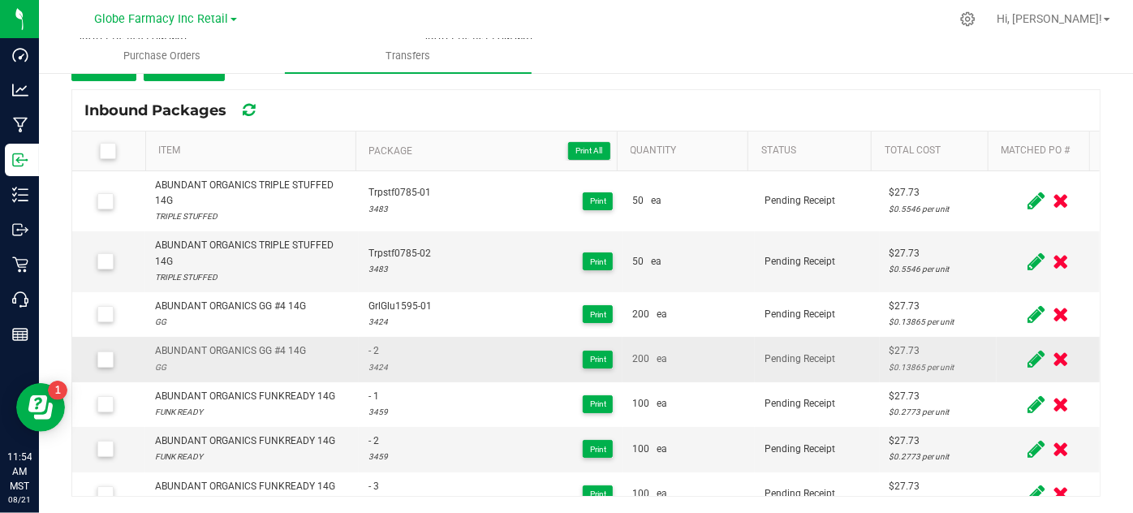
click at [1027, 359] on icon at bounding box center [1035, 359] width 17 height 20
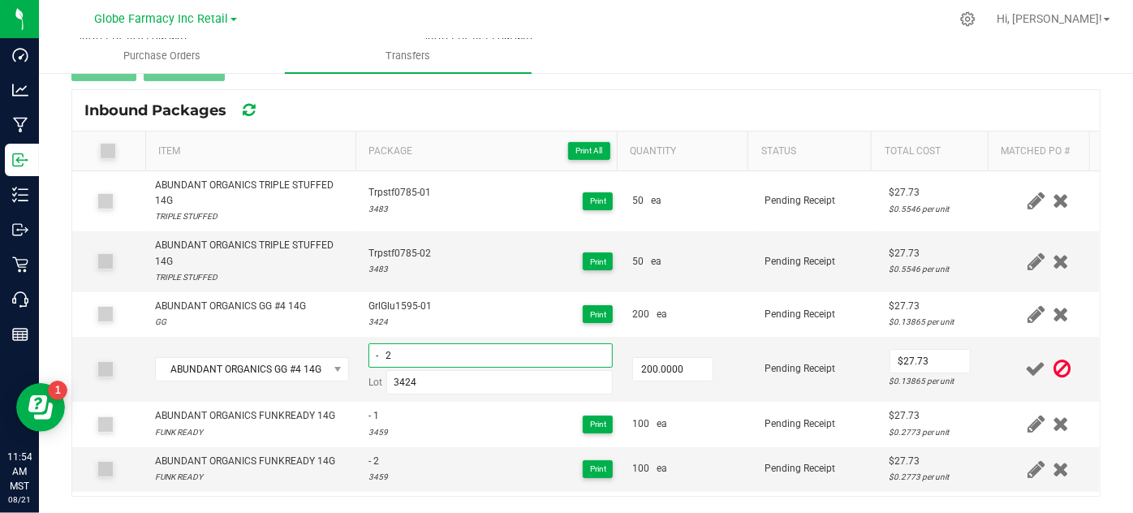
drag, startPoint x: 464, startPoint y: 352, endPoint x: 55, endPoint y: 320, distance: 410.1
click at [65, 320] on div "< Inbound Transfers Transfer #3334 Pending Receipt Void Edit Shipper Name Absol…" at bounding box center [586, 200] width 1094 height 625
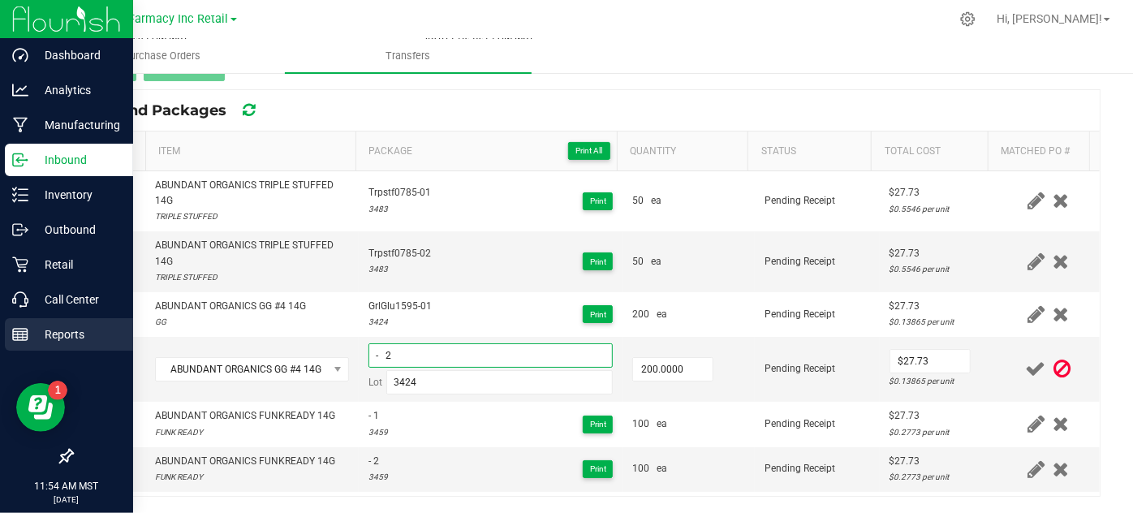
paste input "GrlGlu1595-01"
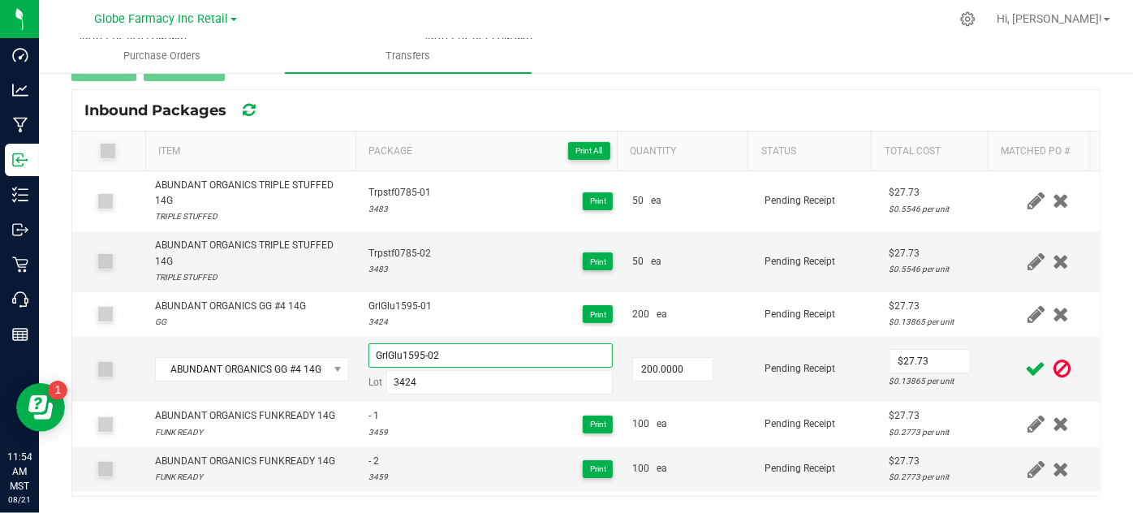
type input "GrlGlu1595-02"
click at [1026, 361] on icon at bounding box center [1036, 369] width 20 height 20
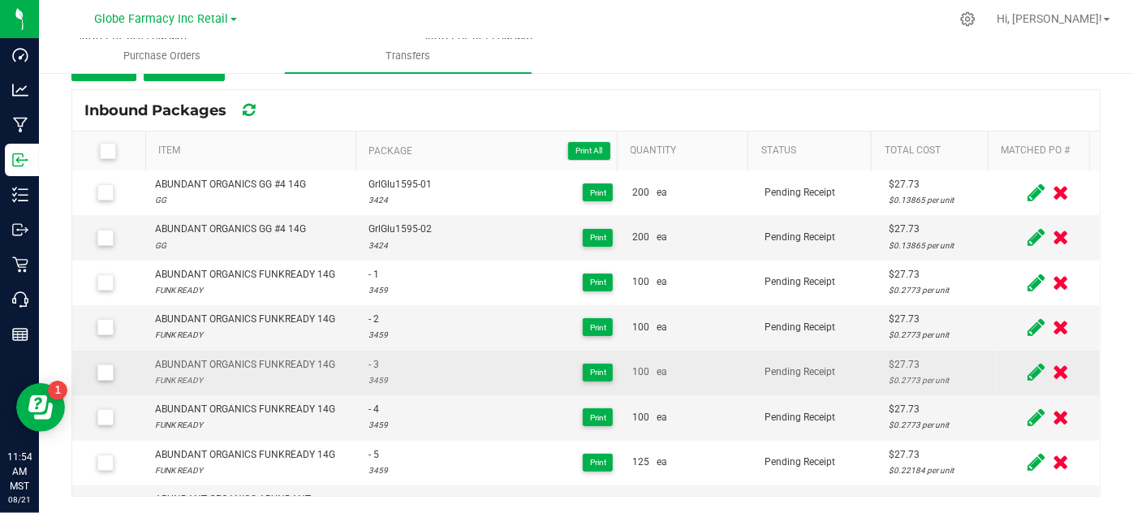
scroll to position [147, 0]
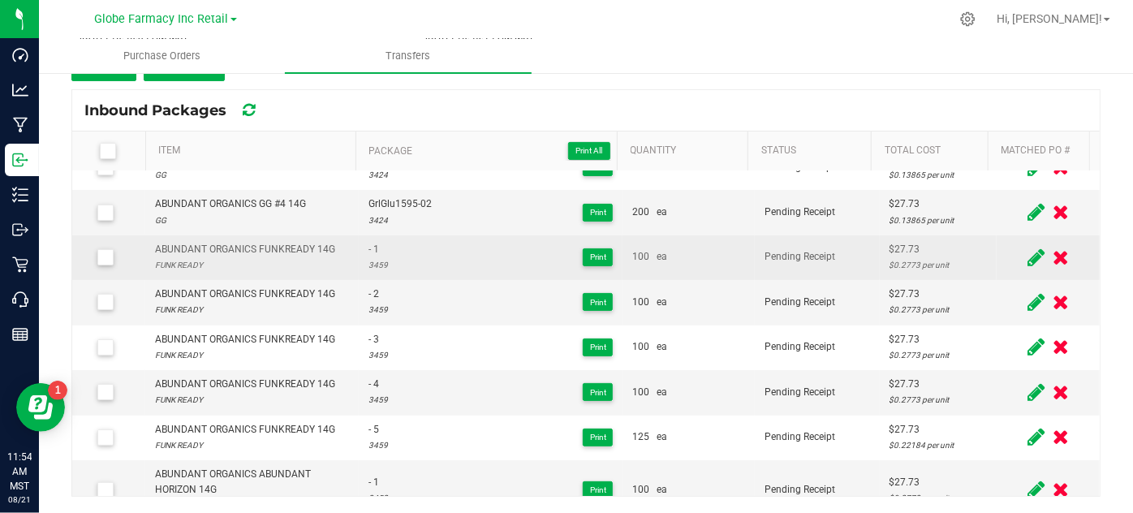
click at [1027, 254] on icon at bounding box center [1035, 257] width 17 height 20
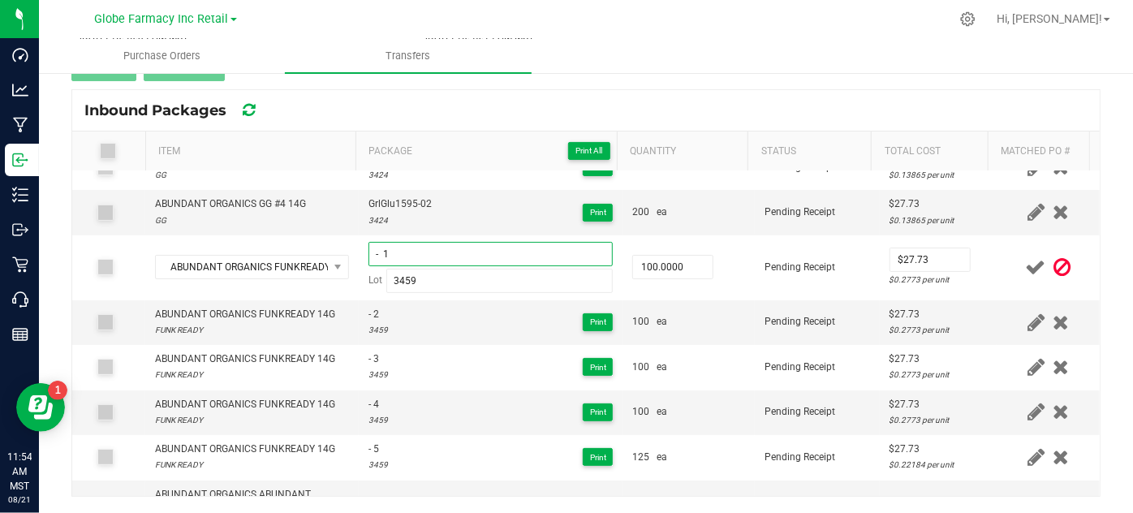
drag, startPoint x: 394, startPoint y: 255, endPoint x: 41, endPoint y: 220, distance: 355.5
click at [51, 220] on div "< Inbound Transfers Transfer #3334 Pending Receipt Void Edit Shipper Name Absol…" at bounding box center [586, 200] width 1094 height 625
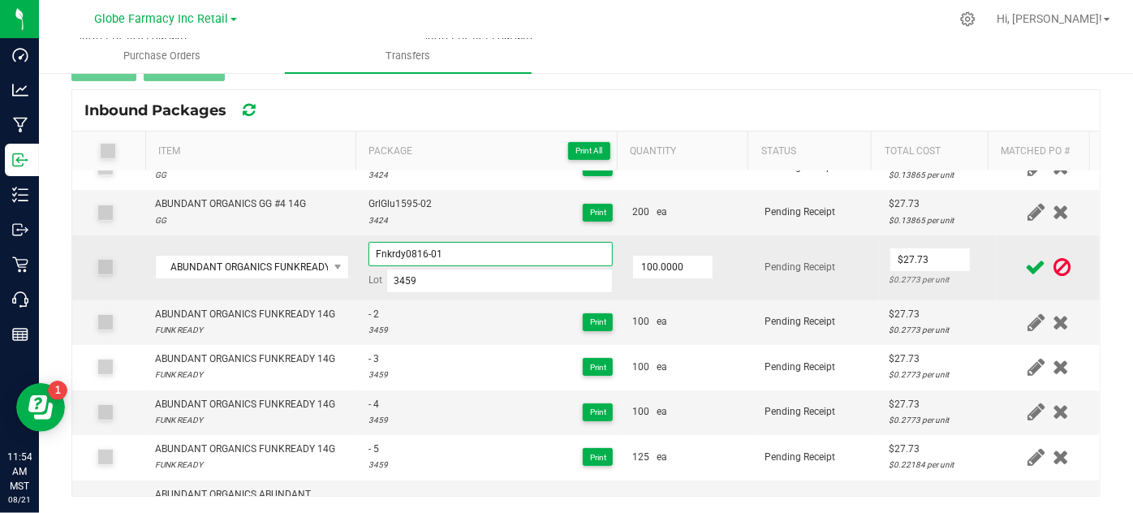
click at [376, 250] on input "Fnkrdy0816-01" at bounding box center [490, 254] width 245 height 24
type input "Fnkrdy0816-01"
click at [817, 291] on td "Pending Receipt" at bounding box center [817, 267] width 125 height 65
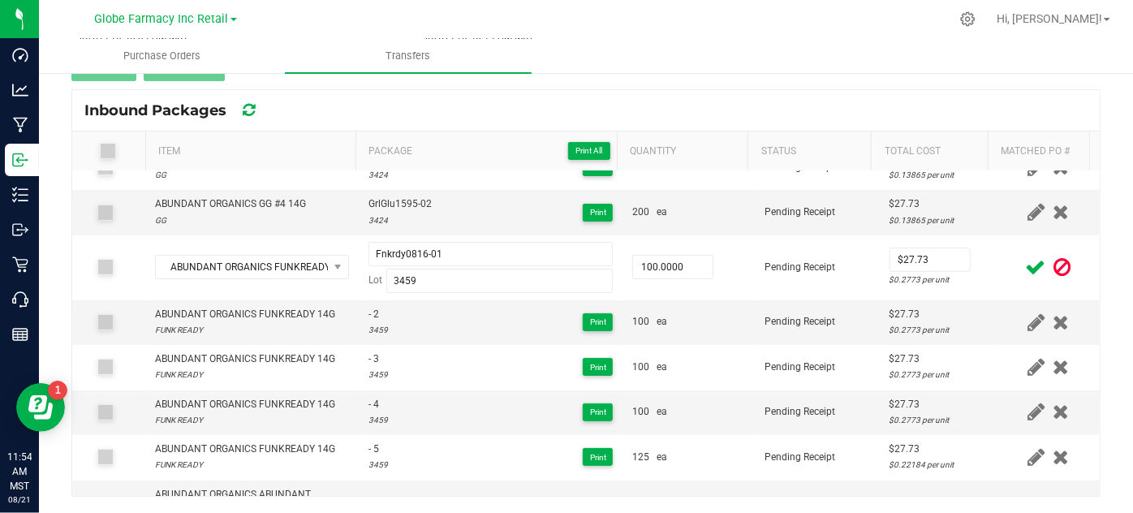
click at [1026, 265] on icon at bounding box center [1036, 267] width 20 height 20
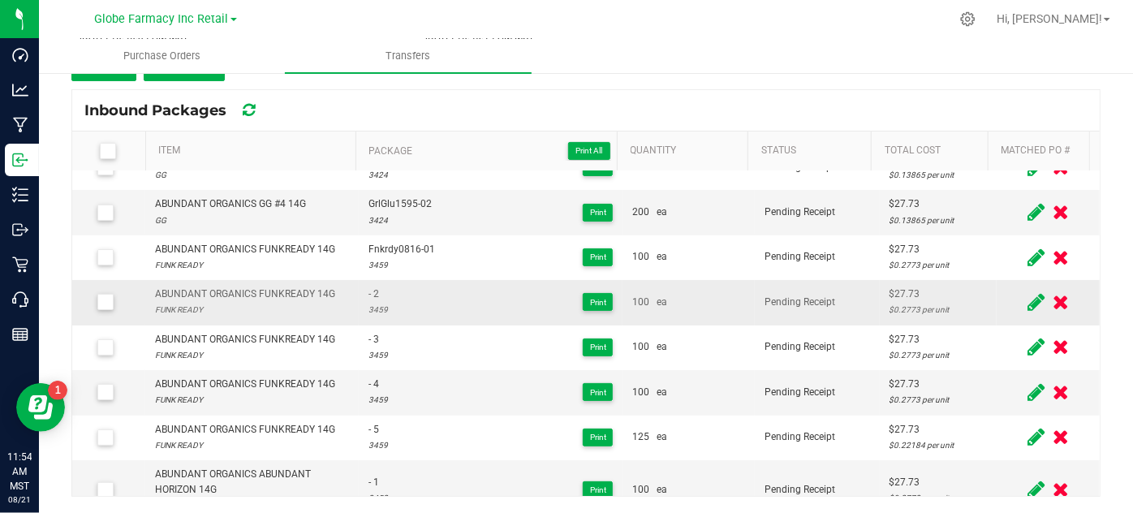
click at [1027, 298] on icon at bounding box center [1035, 302] width 17 height 20
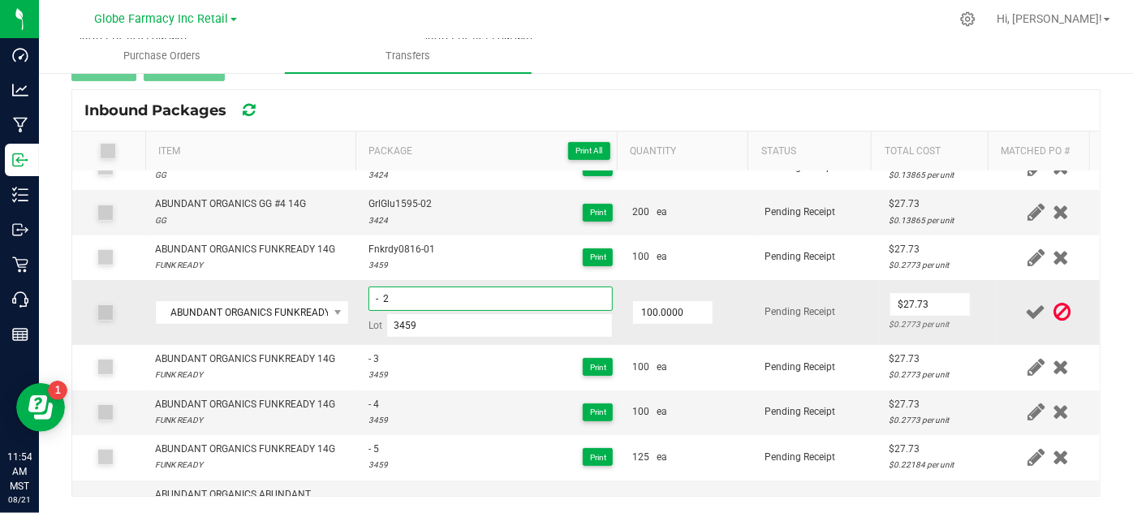
drag, startPoint x: 398, startPoint y: 294, endPoint x: 299, endPoint y: 289, distance: 99.1
click at [327, 286] on tr "ABUNDANT ORGANICS FUNKREADY 14G - 2 Lot 3459 100.0000 Pending Receipt $27.73 $0…" at bounding box center [585, 312] width 1027 height 65
paste input "Fnkrdy0816-01"
type input "Fnkrdy0816-02"
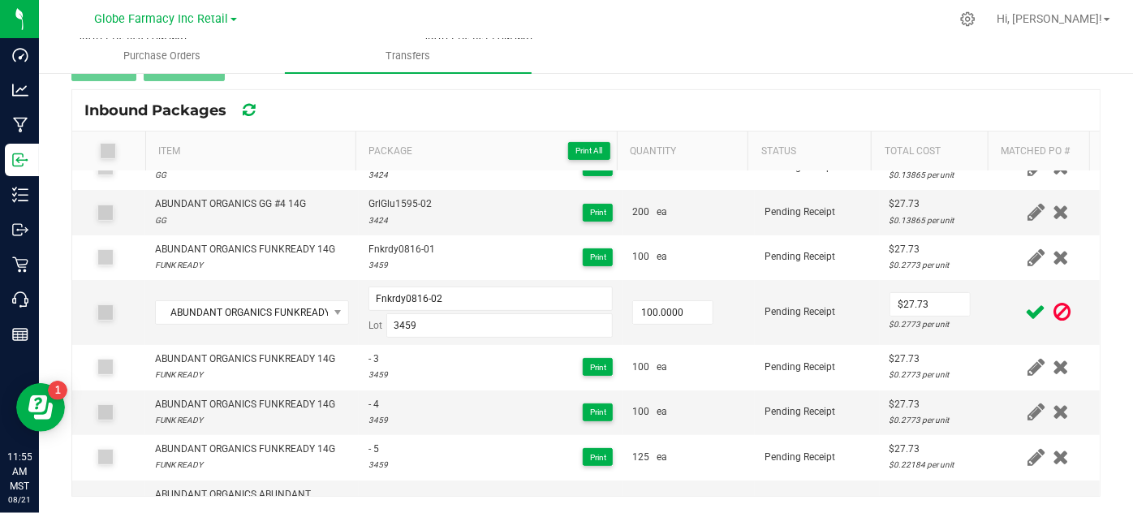
click at [1026, 302] on icon at bounding box center [1036, 312] width 20 height 20
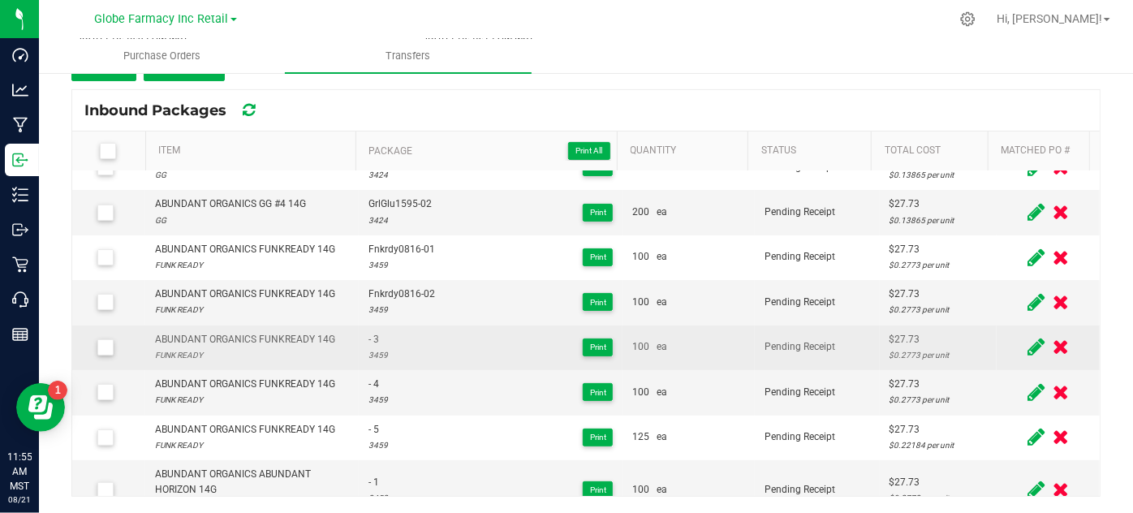
click at [1027, 346] on icon at bounding box center [1035, 347] width 17 height 20
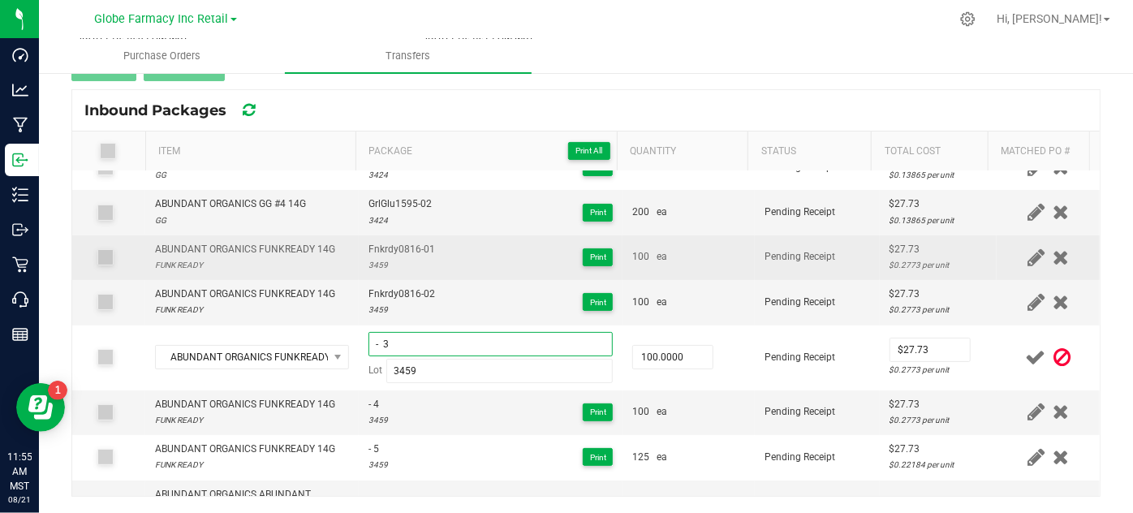
drag, startPoint x: 474, startPoint y: 337, endPoint x: 74, endPoint y: 243, distance: 410.7
click at [78, 245] on tbody "ABUNDANT ORGANICS TRIPLE STUFFED 14G TRIPLE STUFFED Trpstf0785-01 3483 Print 50…" at bounding box center [585, 312] width 1027 height 576
paste input "Fnkrdy0816-01"
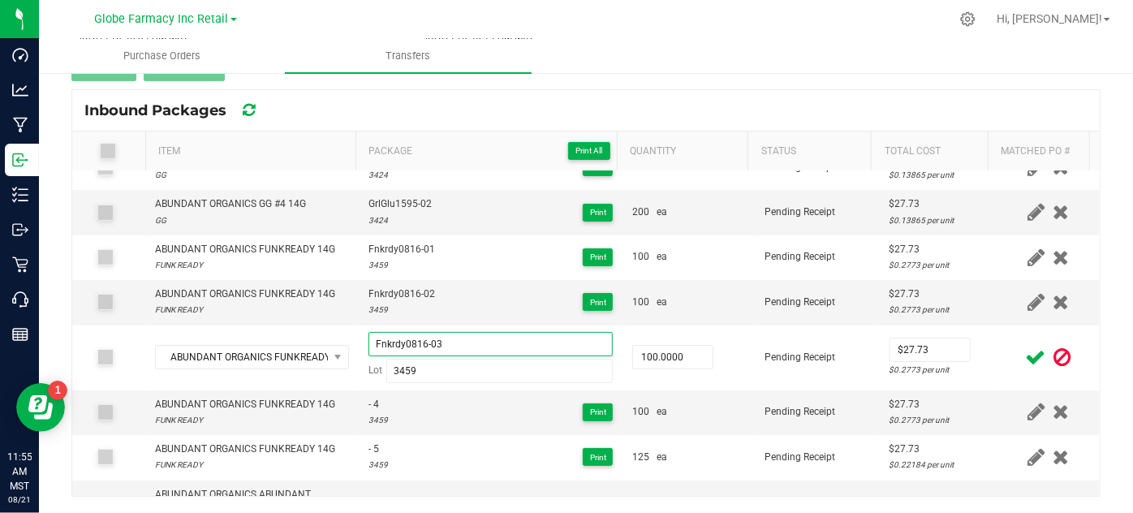
type input "Fnkrdy0816-03"
click at [1026, 359] on icon at bounding box center [1036, 357] width 20 height 20
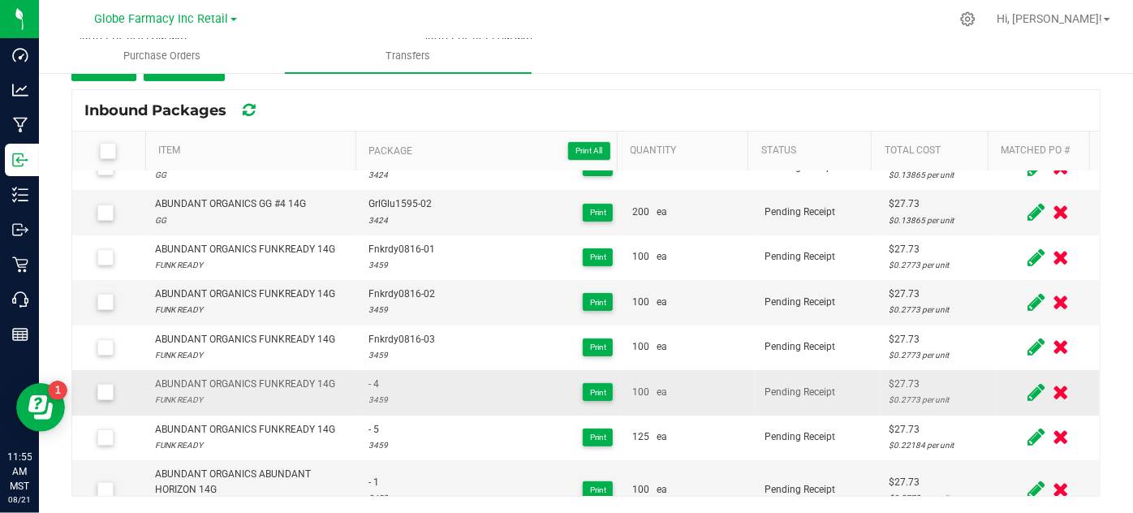
click at [1027, 387] on icon at bounding box center [1035, 392] width 17 height 20
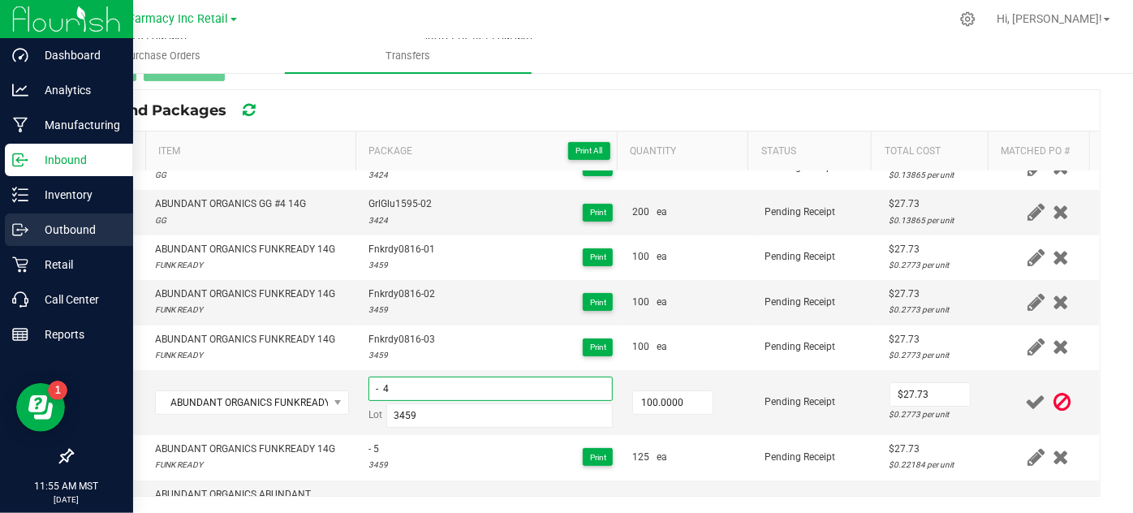
drag, startPoint x: 406, startPoint y: 381, endPoint x: 0, endPoint y: 236, distance: 430.6
click at [0, 236] on div "Dashboard Analytics Manufacturing Inbound Inventory Outbound Retail Call Center…" at bounding box center [566, 256] width 1133 height 513
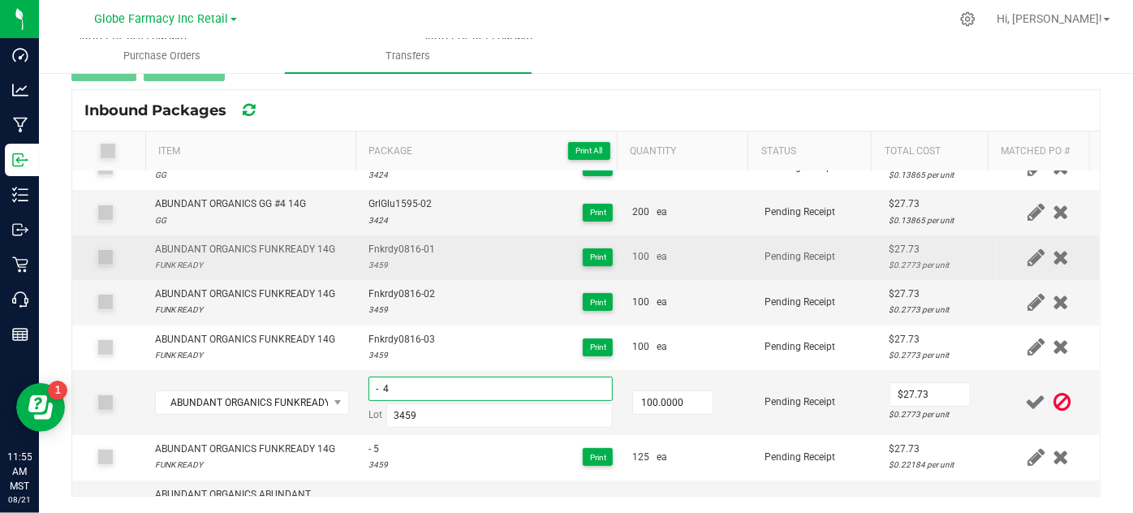
paste input "Fnkrdy0816-01"
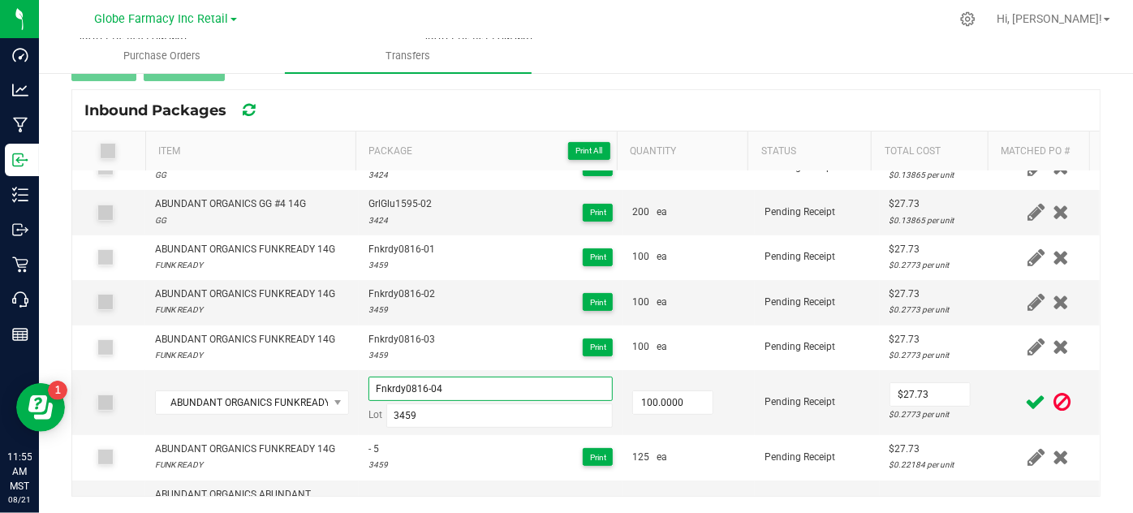
type input "Fnkrdy0816-04"
click at [1026, 399] on icon at bounding box center [1036, 402] width 20 height 20
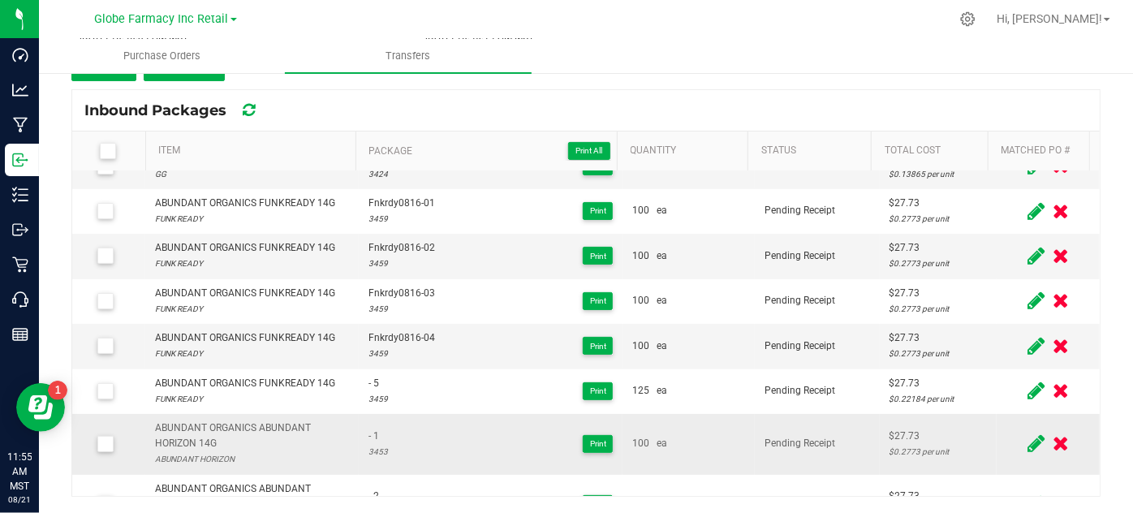
scroll to position [227, 0]
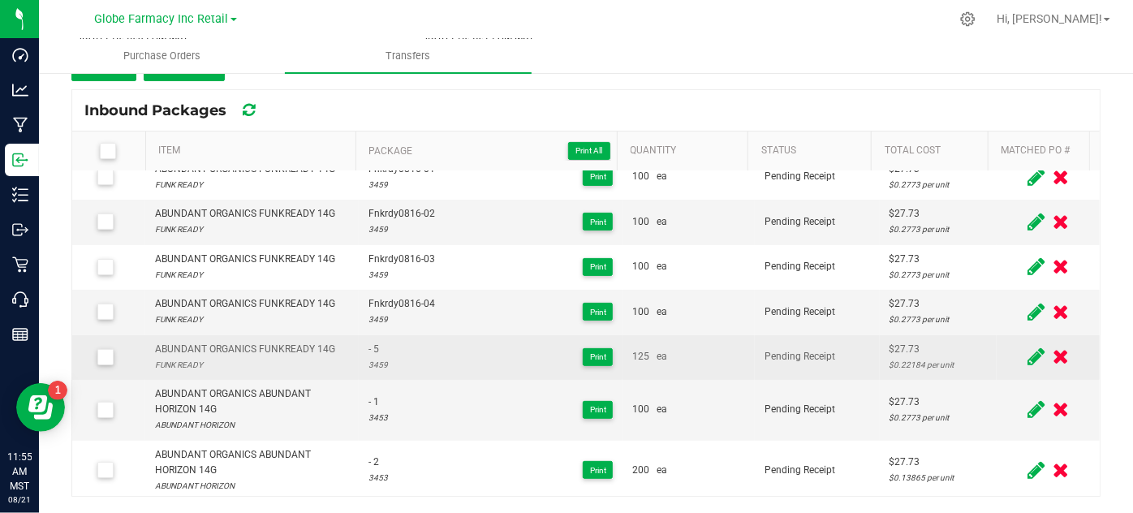
click at [1023, 363] on span at bounding box center [1035, 357] width 25 height 32
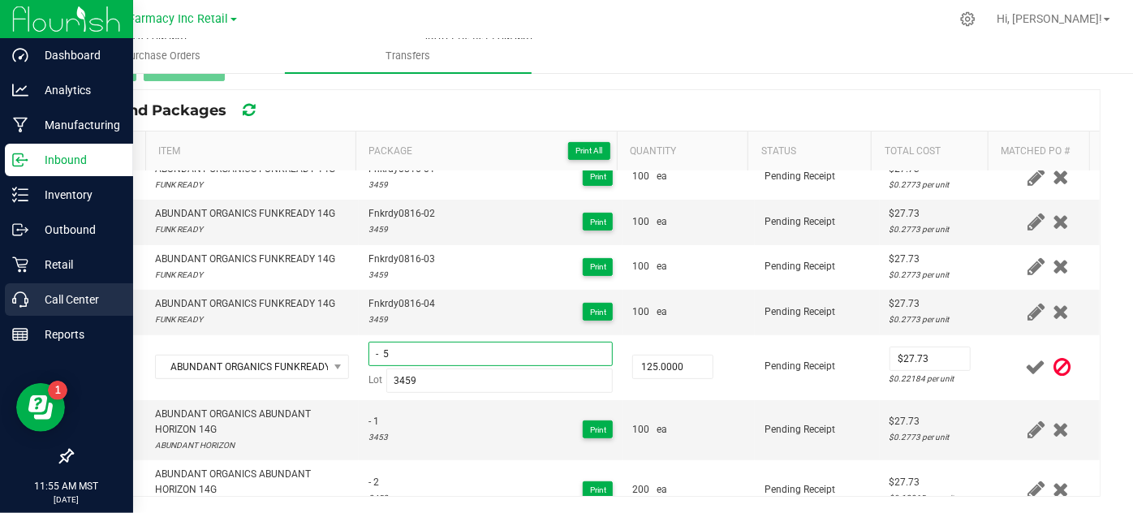
drag, startPoint x: 445, startPoint y: 354, endPoint x: 21, endPoint y: 293, distance: 428.7
click at [24, 293] on div "Dashboard Analytics Manufacturing Inbound Inventory Outbound Retail Call Center…" at bounding box center [566, 256] width 1133 height 513
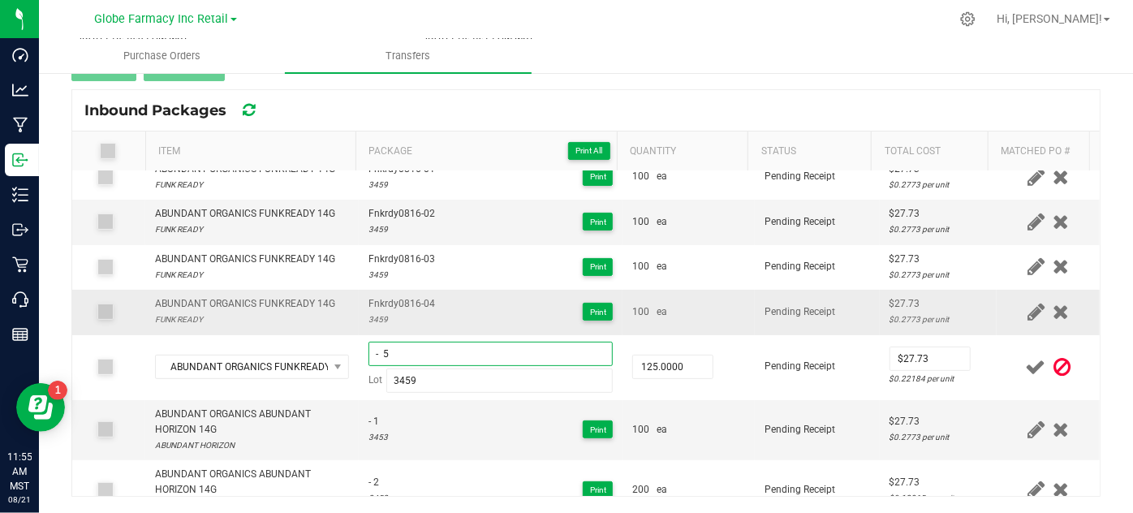
paste input "Fnkrdy0816-01"
type input "Fnkrdy0816-05"
click at [1026, 359] on icon at bounding box center [1036, 367] width 20 height 20
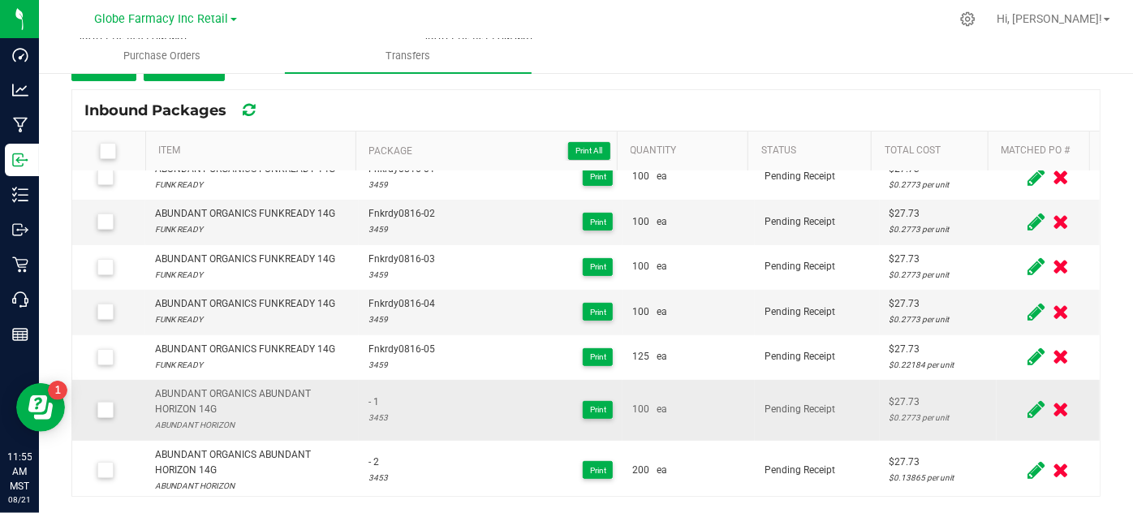
click at [1027, 404] on icon at bounding box center [1035, 409] width 17 height 20
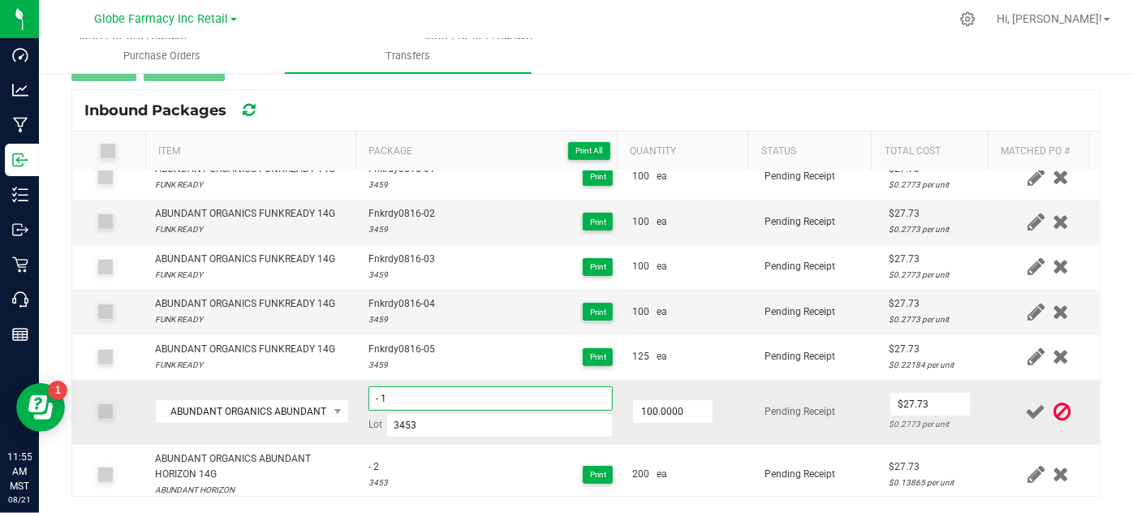
drag, startPoint x: 389, startPoint y: 392, endPoint x: 365, endPoint y: 387, distance: 24.8
click at [368, 387] on input "- 1" at bounding box center [490, 398] width 245 height 24
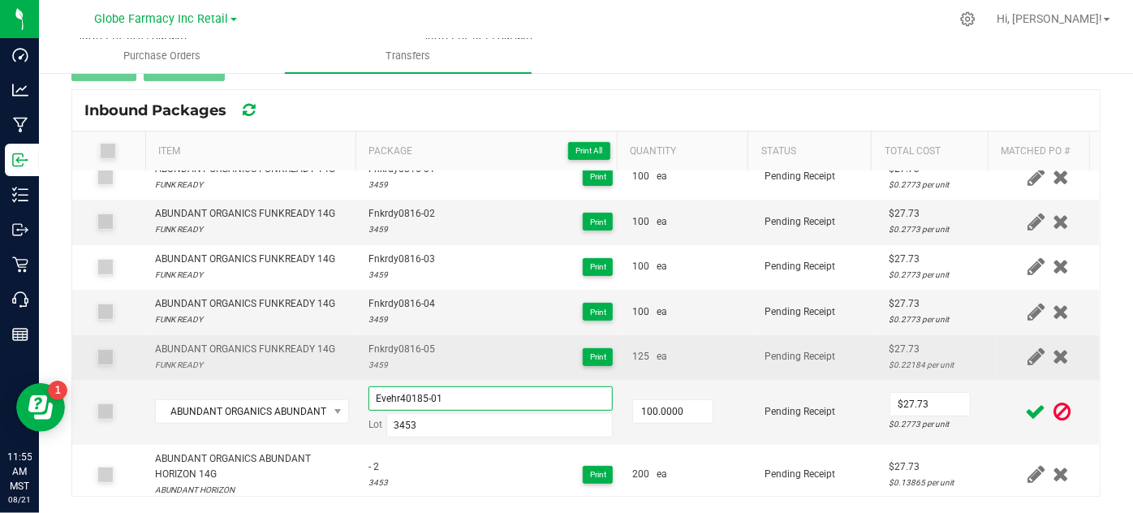
drag, startPoint x: 438, startPoint y: 396, endPoint x: 277, endPoint y: 349, distance: 168.2
click at [277, 350] on tbody "ABUNDANT ORGANICS TRIPLE STUFFED 14G TRIPLE STUFFED Trpstf0785-01 3483 Print 50…" at bounding box center [585, 224] width 1027 height 561
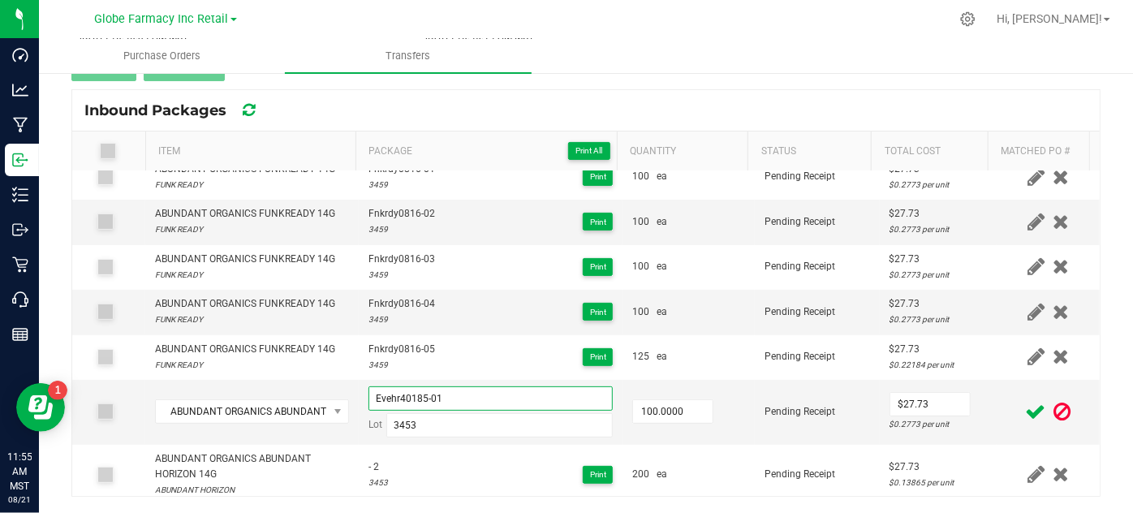
type input "Evehr40185-01"
click at [1026, 411] on icon at bounding box center [1036, 412] width 20 height 20
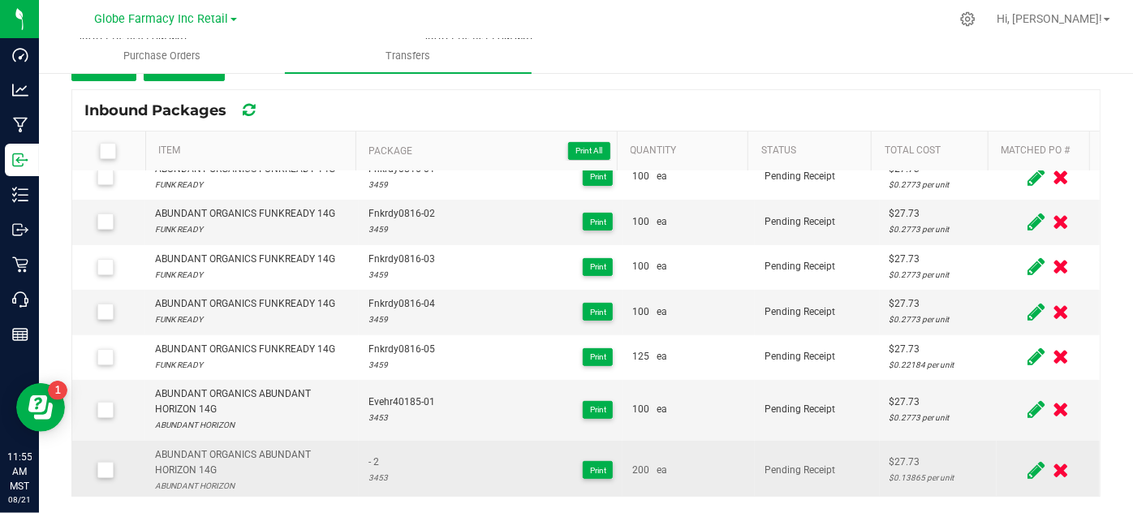
click at [1027, 462] on icon at bounding box center [1035, 470] width 17 height 20
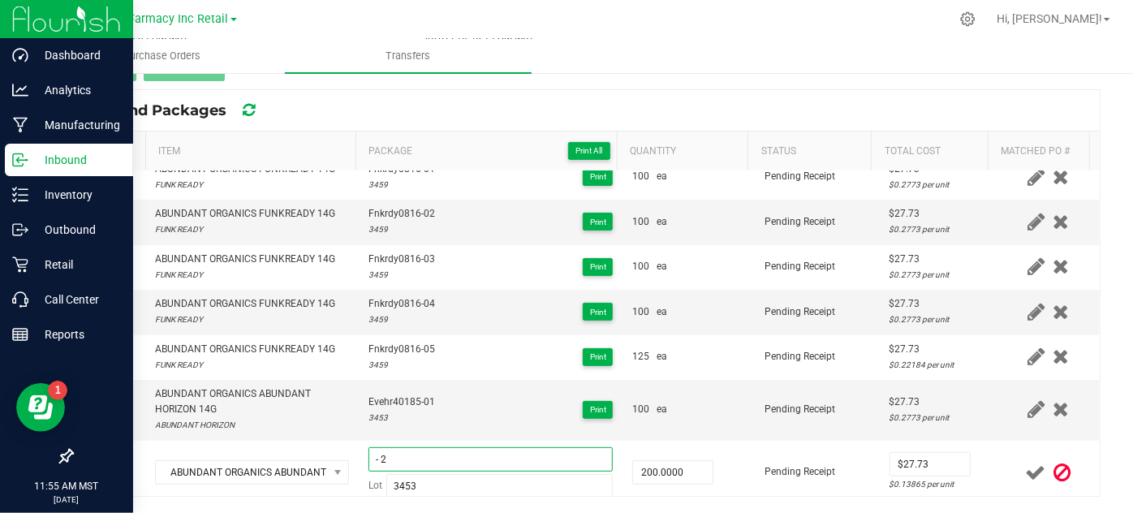
drag, startPoint x: 528, startPoint y: 459, endPoint x: 0, endPoint y: 429, distance: 529.0
click at [0, 426] on div "Dashboard Analytics Manufacturing Inbound Inventory Outbound Retail Call Center…" at bounding box center [566, 256] width 1133 height 513
paste input "Evehr40185-01"
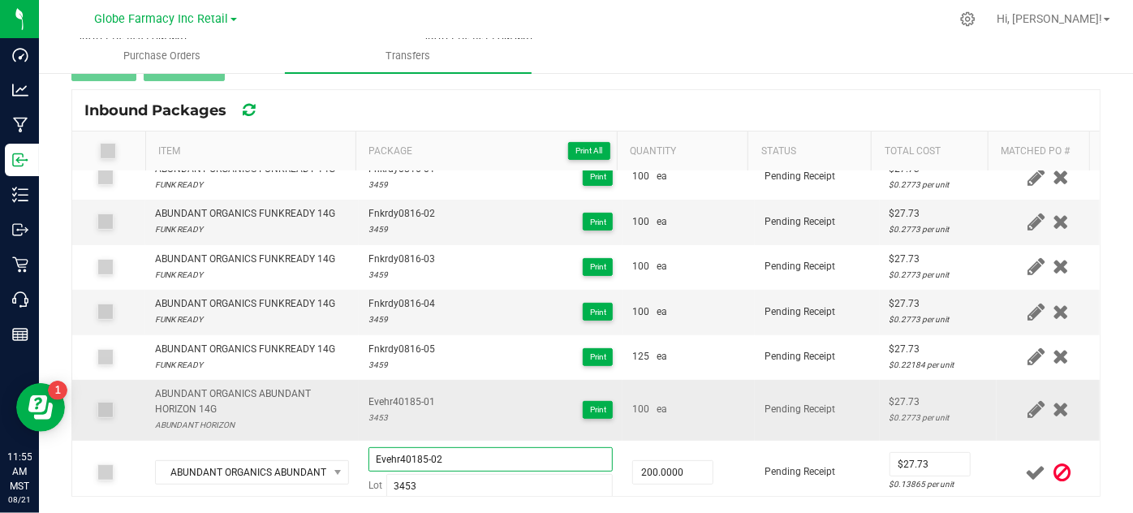
type input "Evehr40185-02"
click at [811, 429] on td "Pending Receipt" at bounding box center [817, 410] width 125 height 61
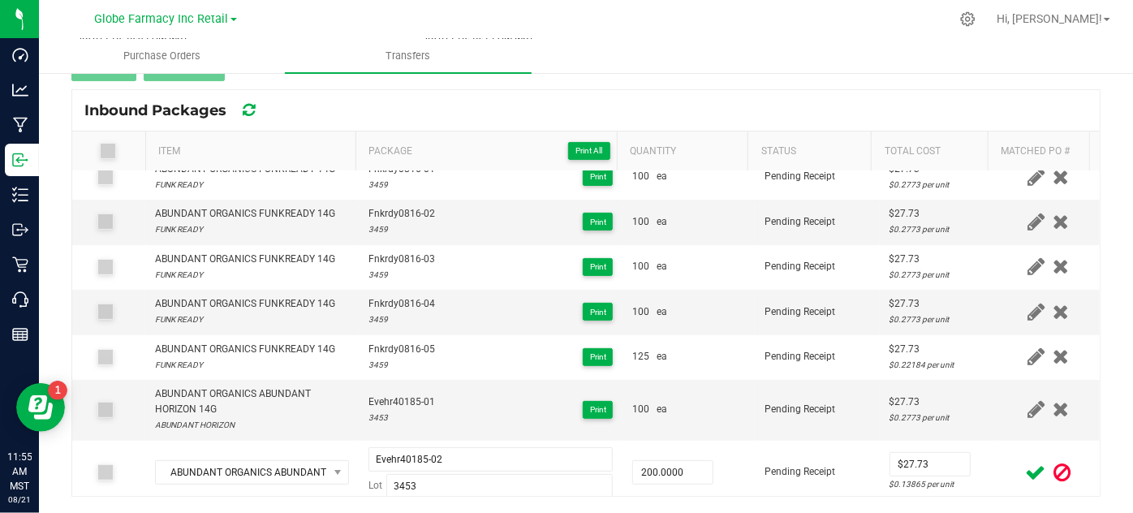
click at [1026, 467] on icon at bounding box center [1036, 472] width 20 height 20
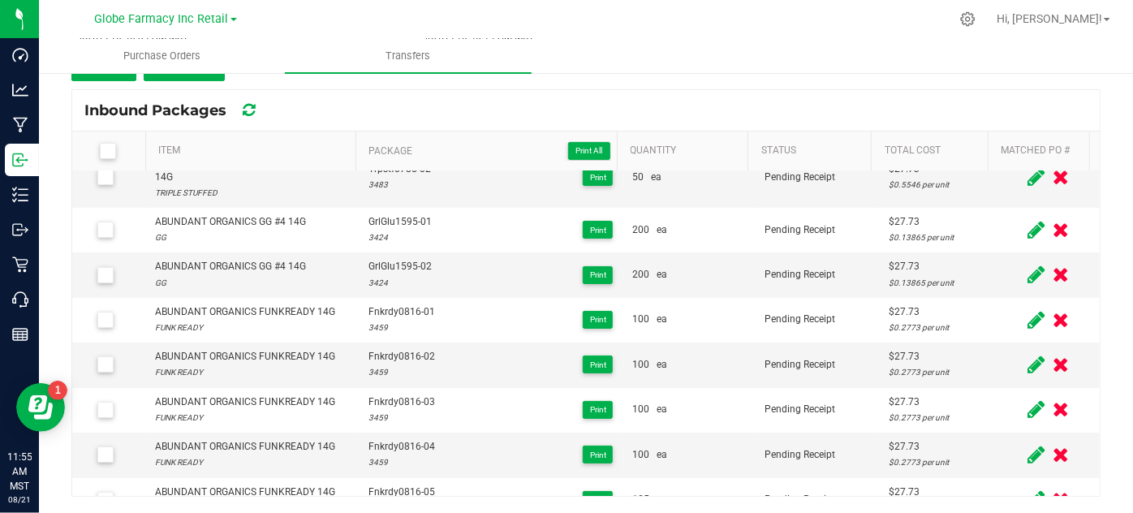
scroll to position [0, 0]
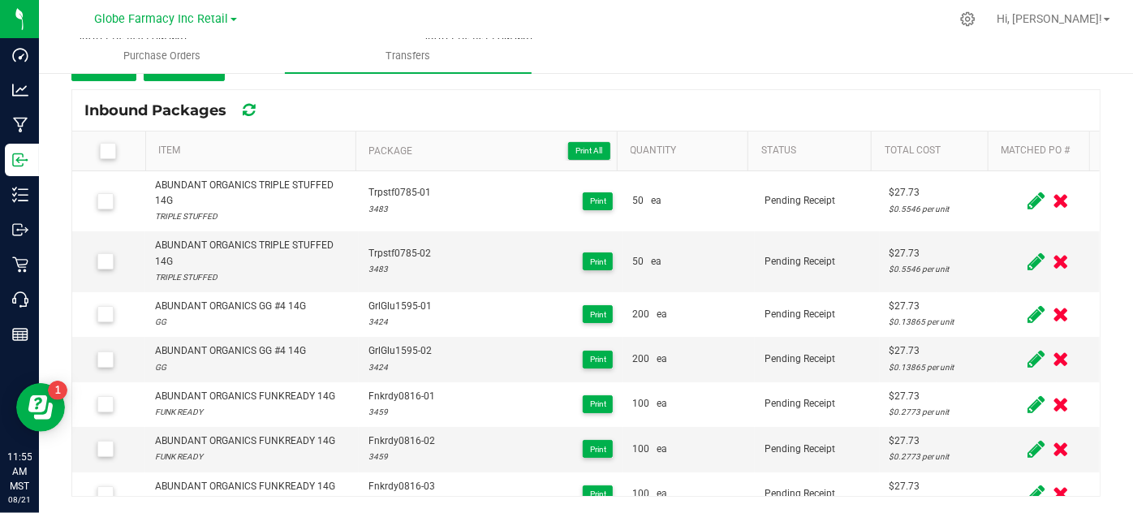
click at [107, 151] on icon at bounding box center [107, 151] width 11 height 0
click at [0, 0] on input "checkbox" at bounding box center [0, 0] width 0 height 0
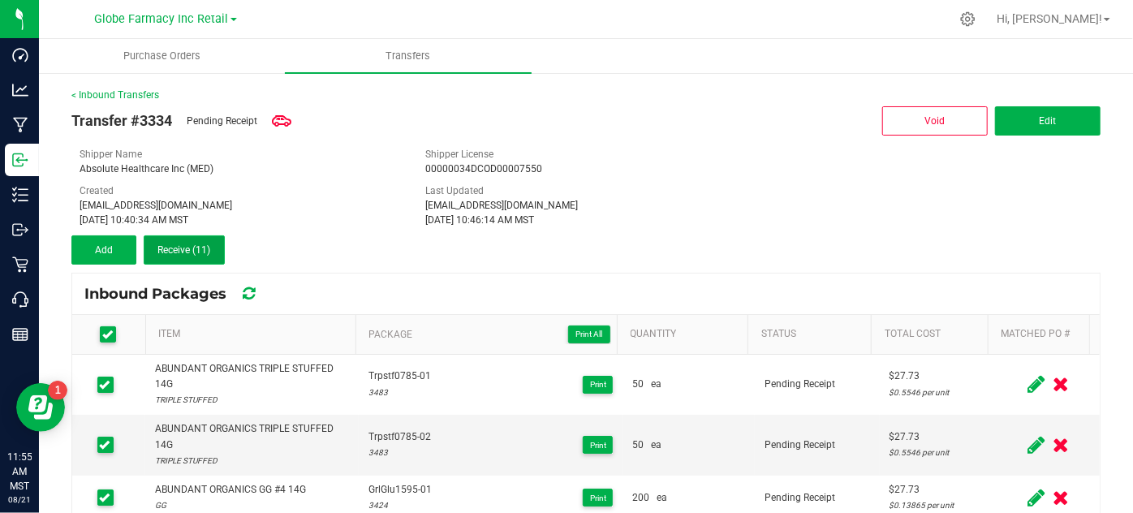
click at [216, 243] on button "Receive (11)" at bounding box center [184, 249] width 81 height 29
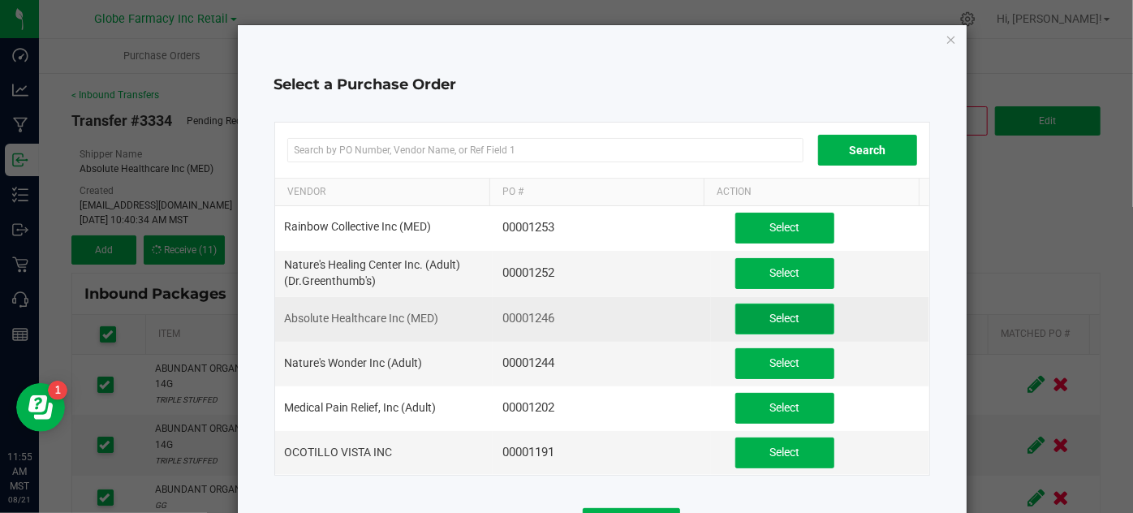
click at [735, 311] on button "Select" at bounding box center [784, 318] width 99 height 31
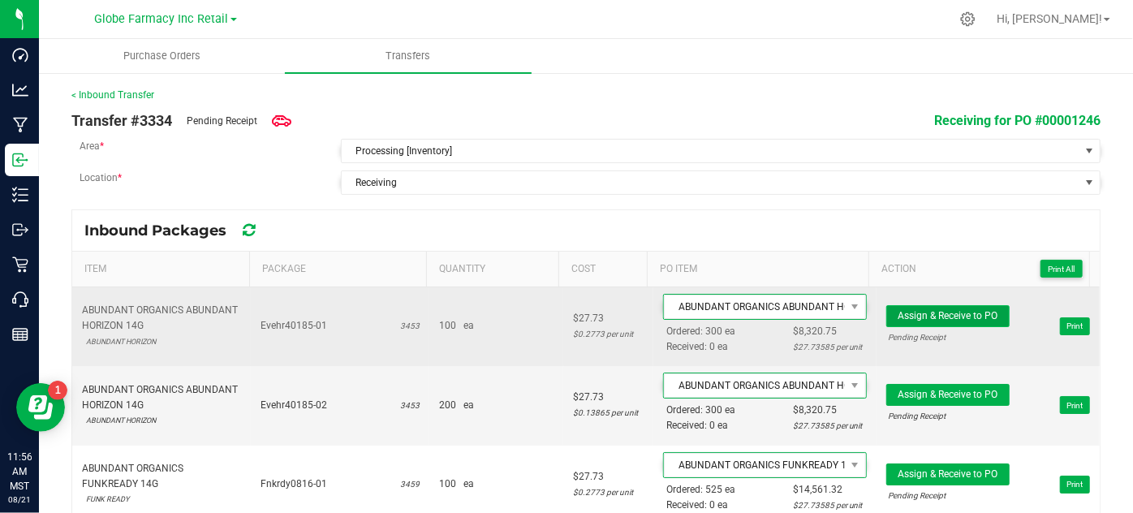
click at [901, 311] on span "Assign & Receive to PO" at bounding box center [947, 315] width 100 height 11
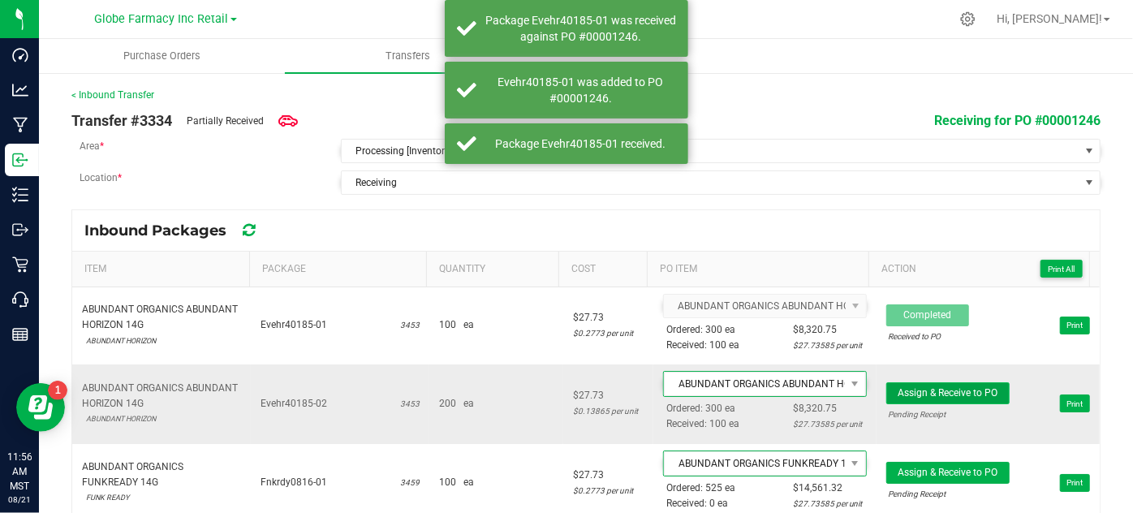
click at [897, 389] on span "Assign & Receive to PO" at bounding box center [947, 392] width 100 height 11
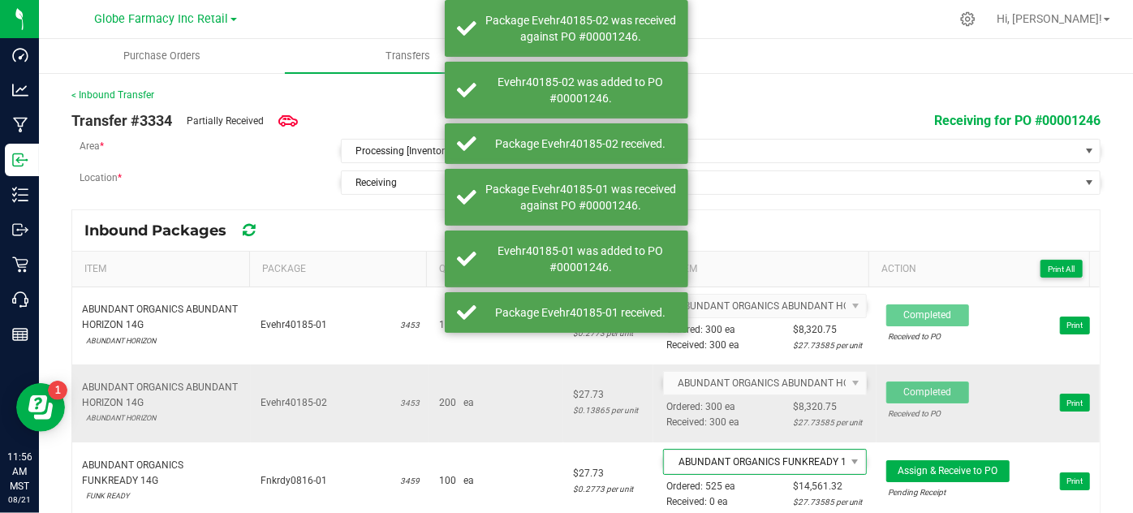
scroll to position [73, 0]
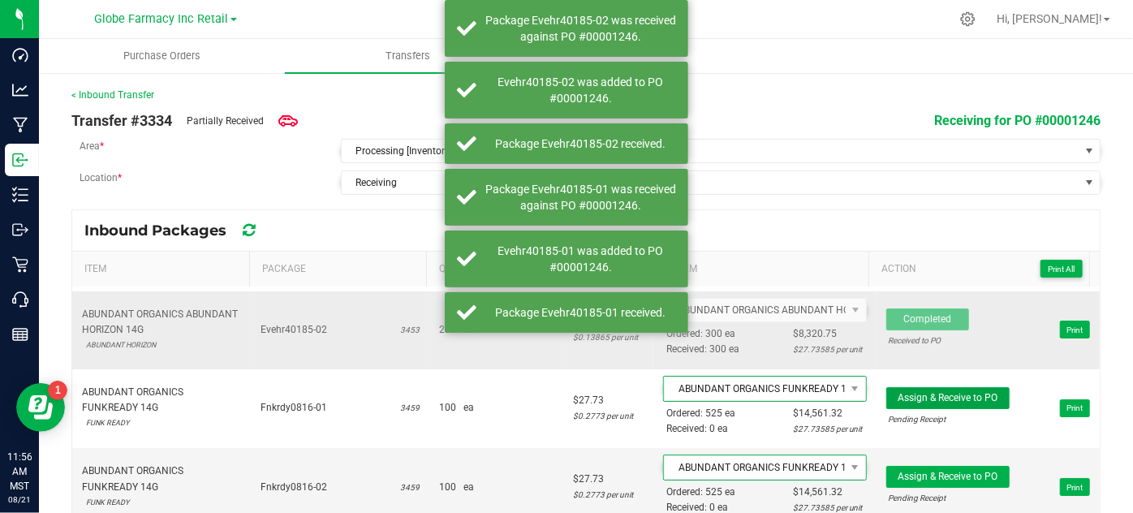
click at [897, 392] on span "Assign & Receive to PO" at bounding box center [947, 397] width 100 height 11
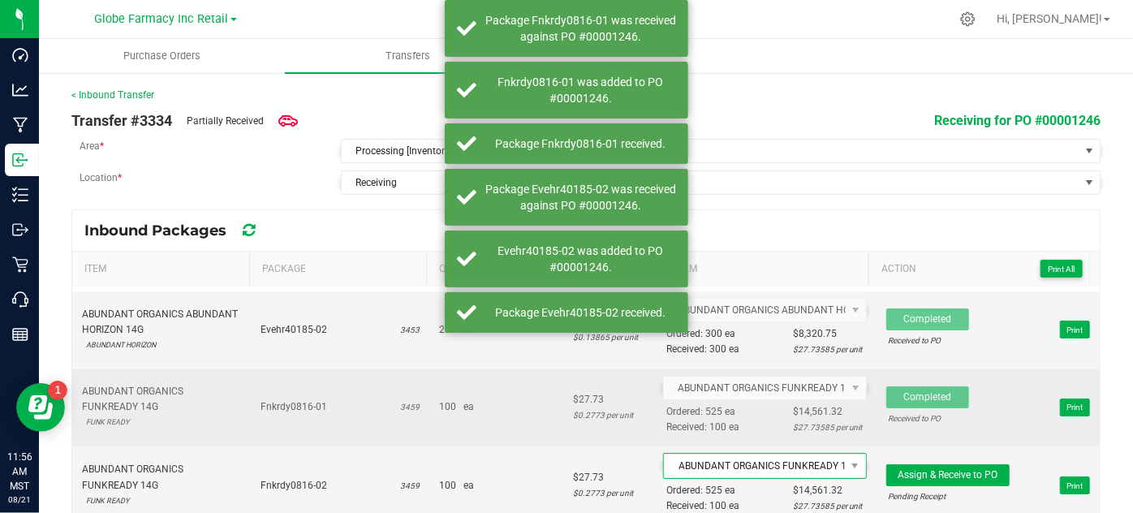
scroll to position [147, 0]
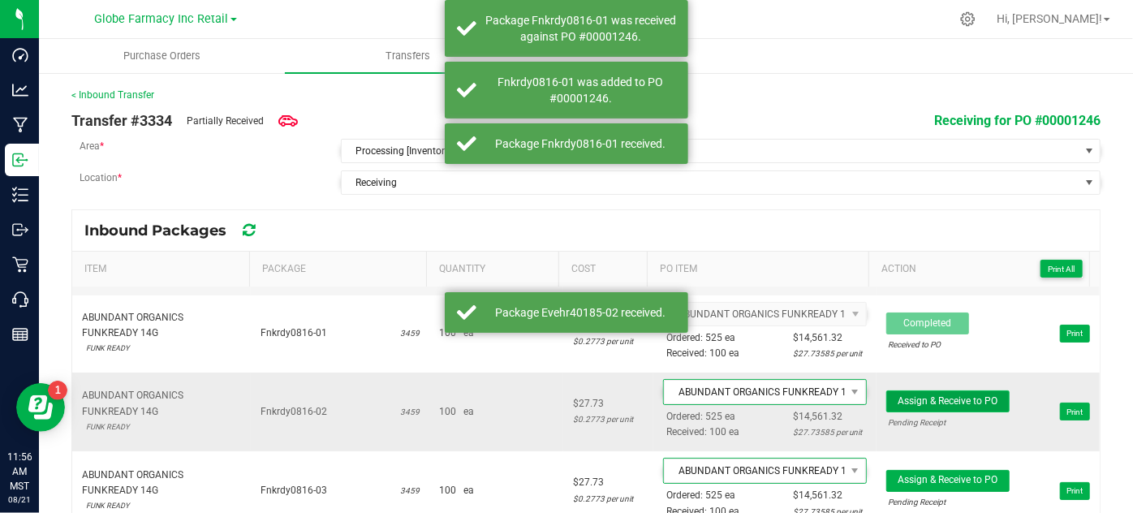
click at [897, 399] on span "Assign & Receive to PO" at bounding box center [947, 400] width 100 height 11
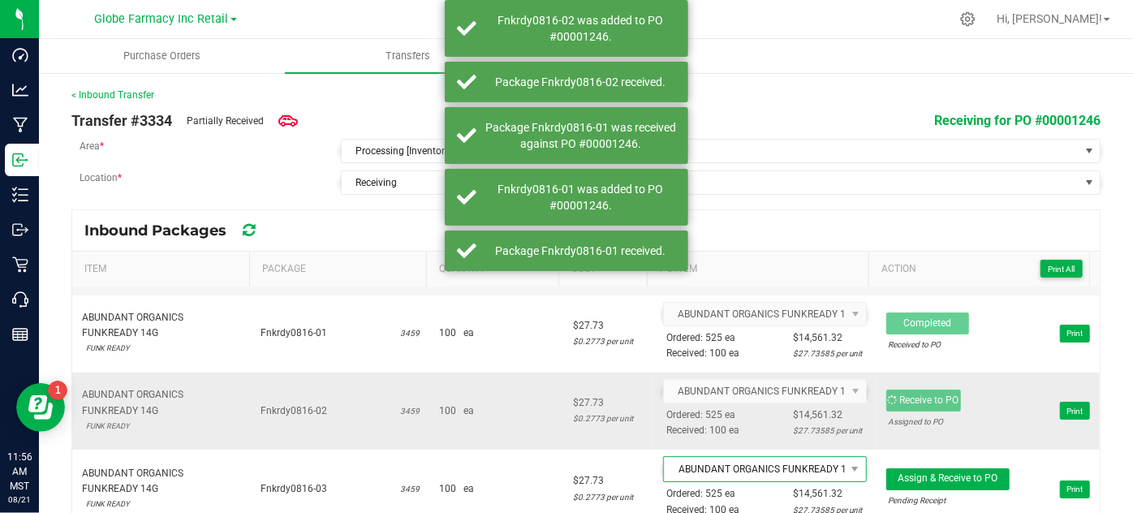
scroll to position [221, 0]
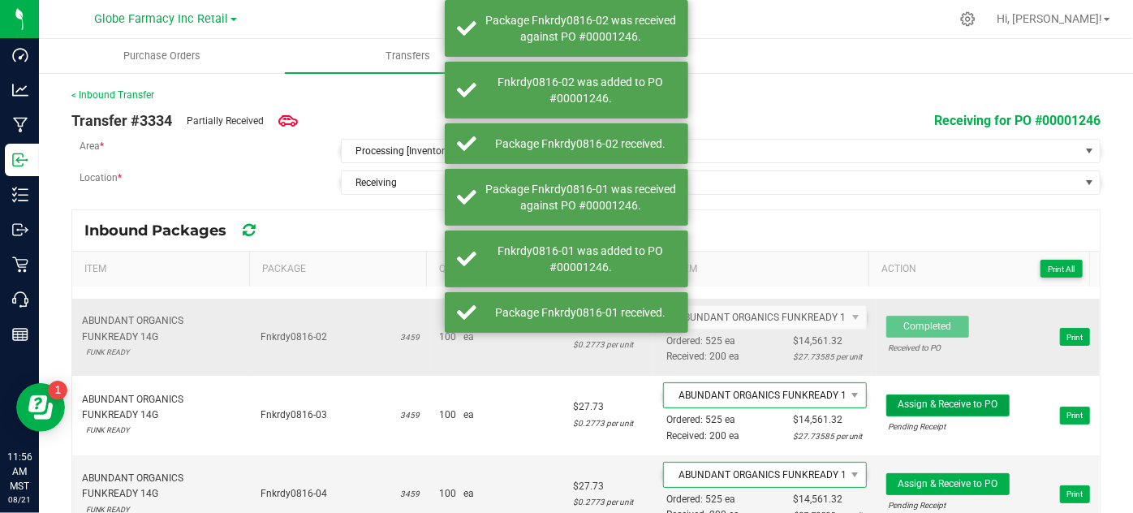
click at [897, 399] on span "Assign & Receive to PO" at bounding box center [947, 403] width 100 height 11
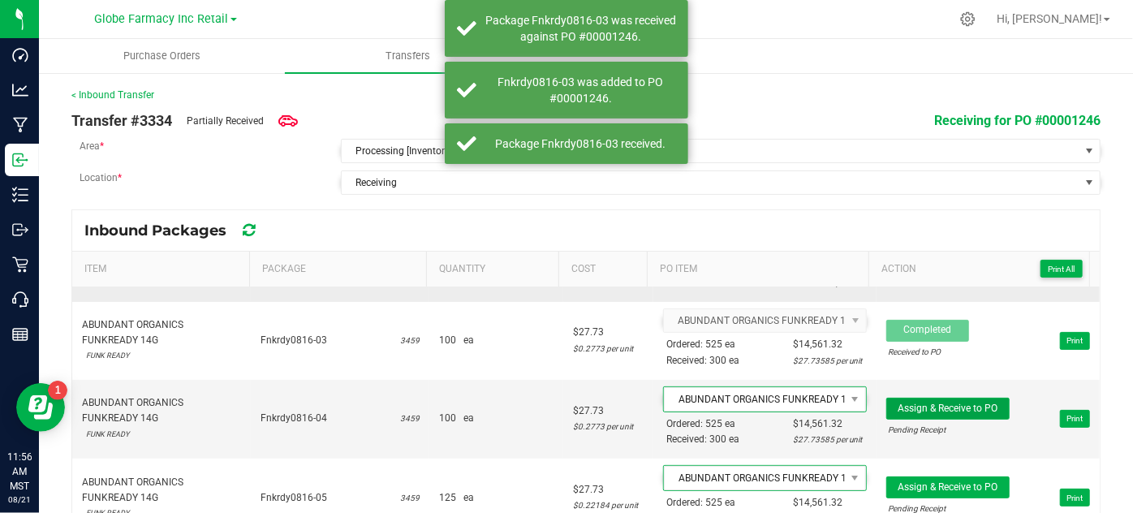
click at [897, 402] on span "Assign & Receive to PO" at bounding box center [947, 407] width 100 height 11
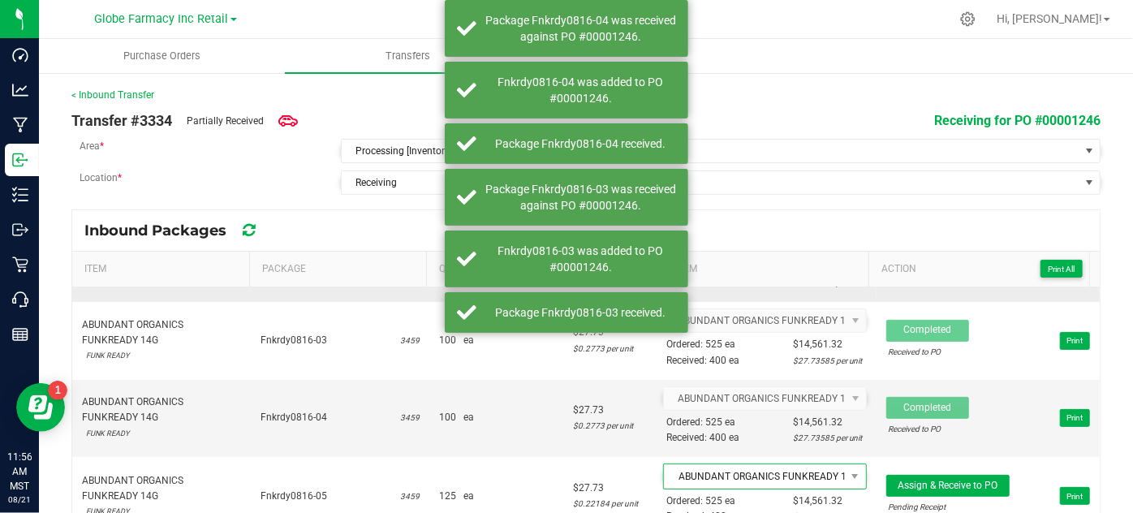
scroll to position [368, 0]
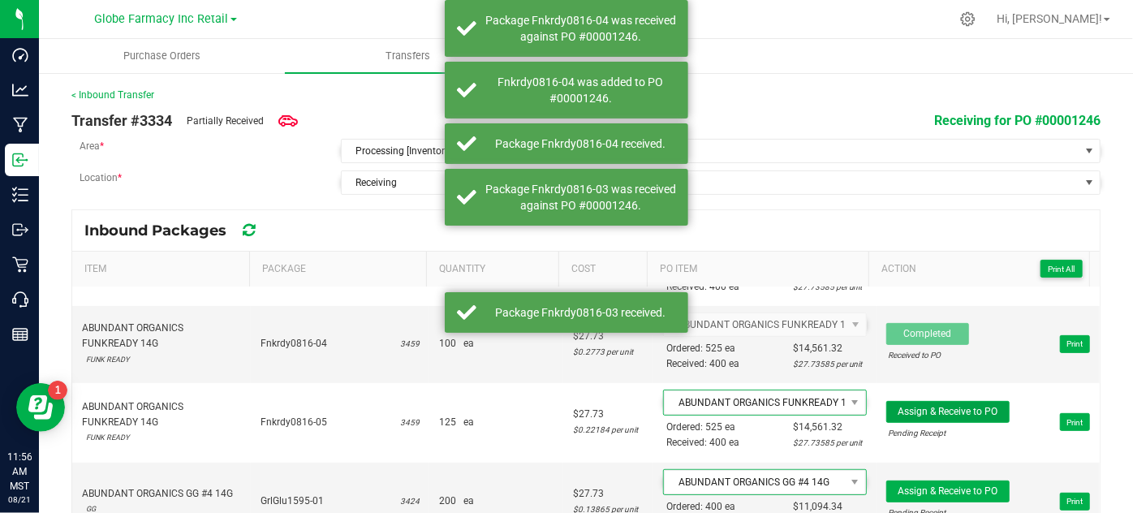
click at [897, 406] on span "Assign & Receive to PO" at bounding box center [947, 411] width 100 height 11
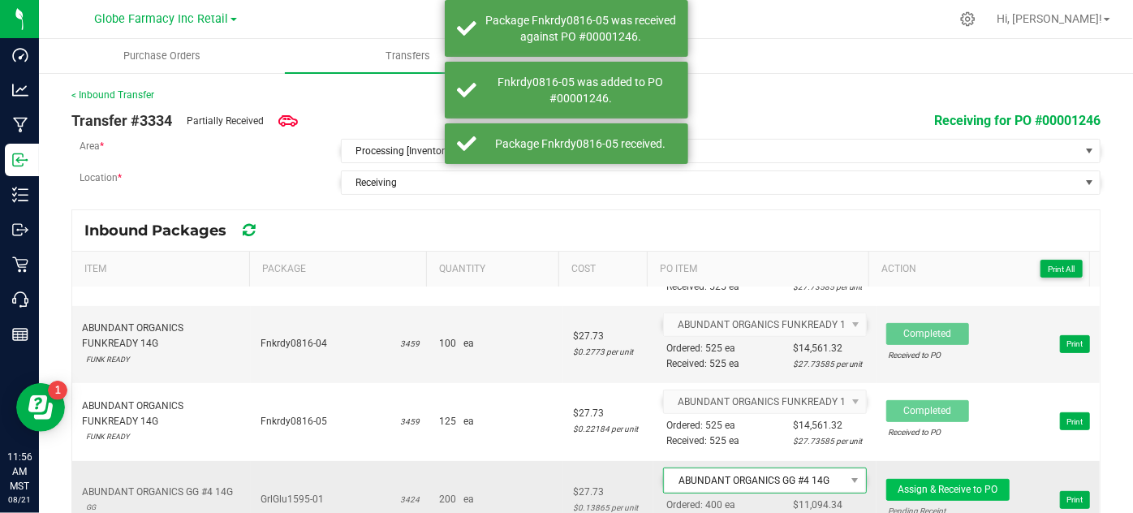
scroll to position [442, 0]
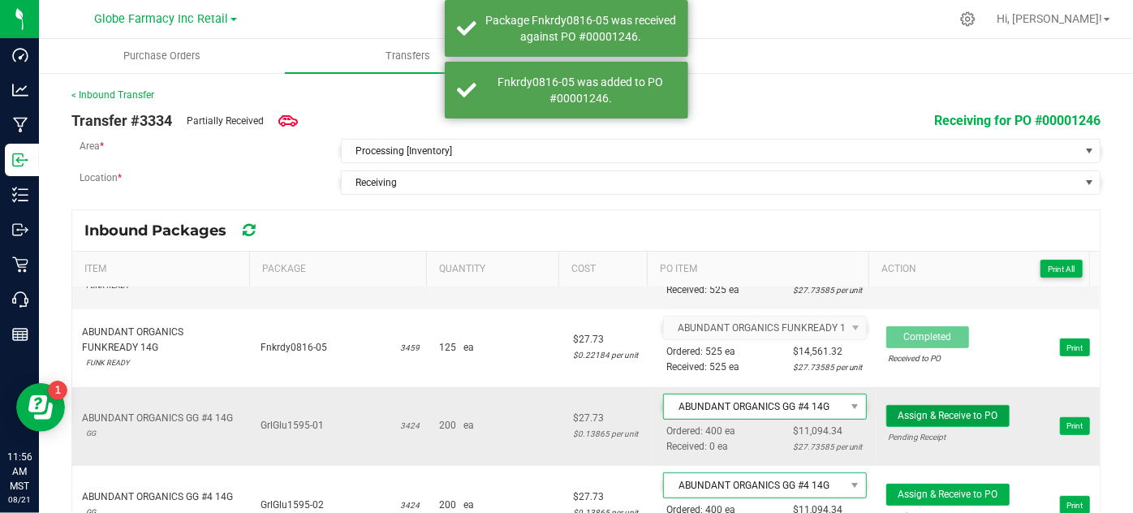
click at [897, 410] on span "Assign & Receive to PO" at bounding box center [947, 415] width 100 height 11
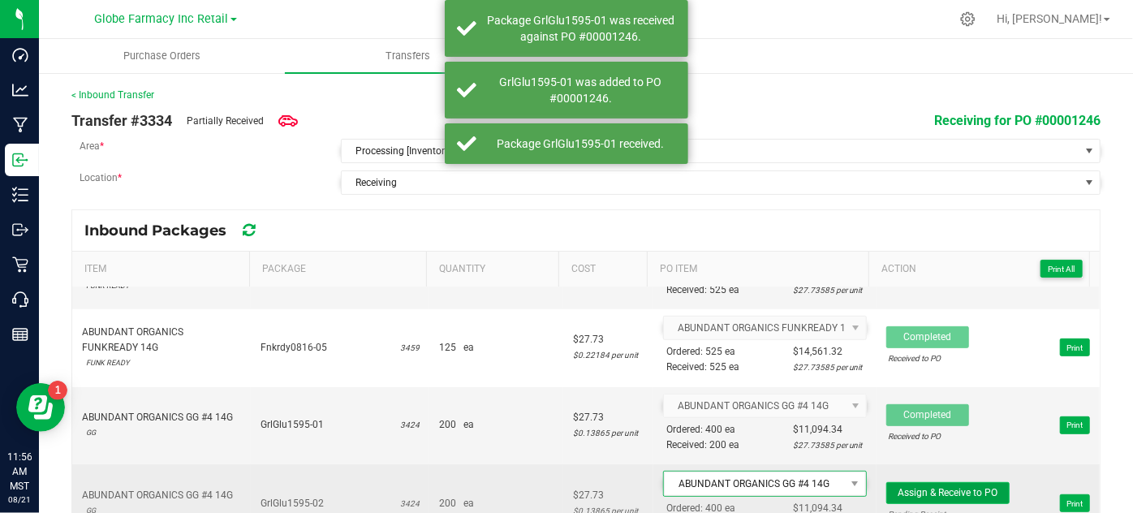
click at [905, 482] on button "Assign & Receive to PO" at bounding box center [947, 493] width 123 height 22
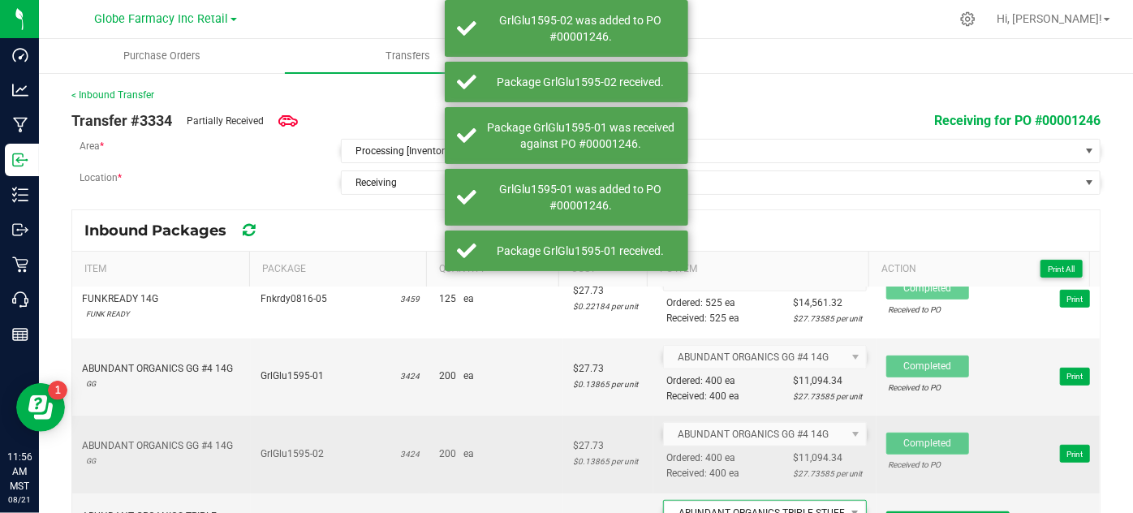
scroll to position [516, 0]
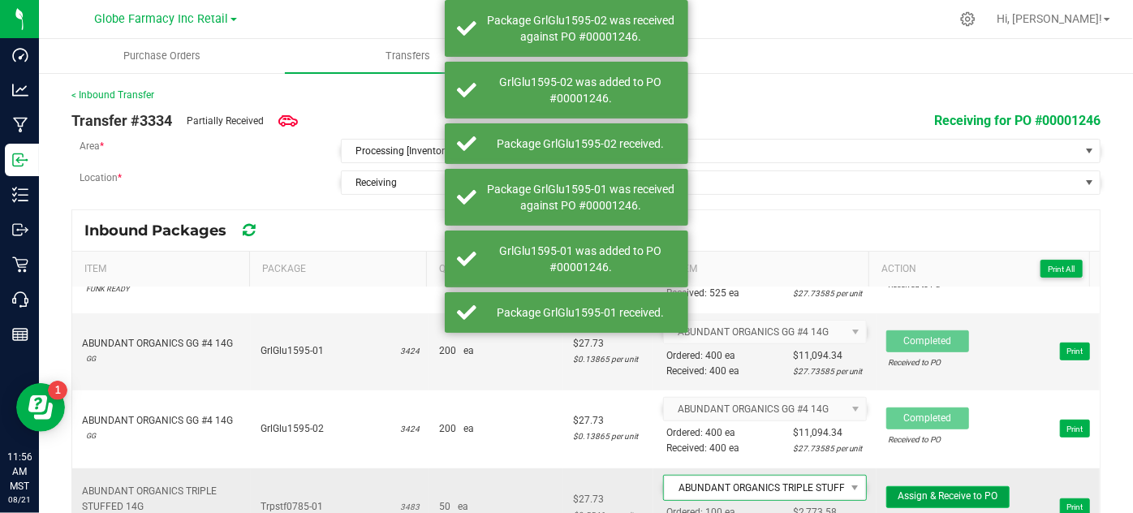
click at [901, 492] on span "Assign & Receive to PO" at bounding box center [947, 495] width 100 height 11
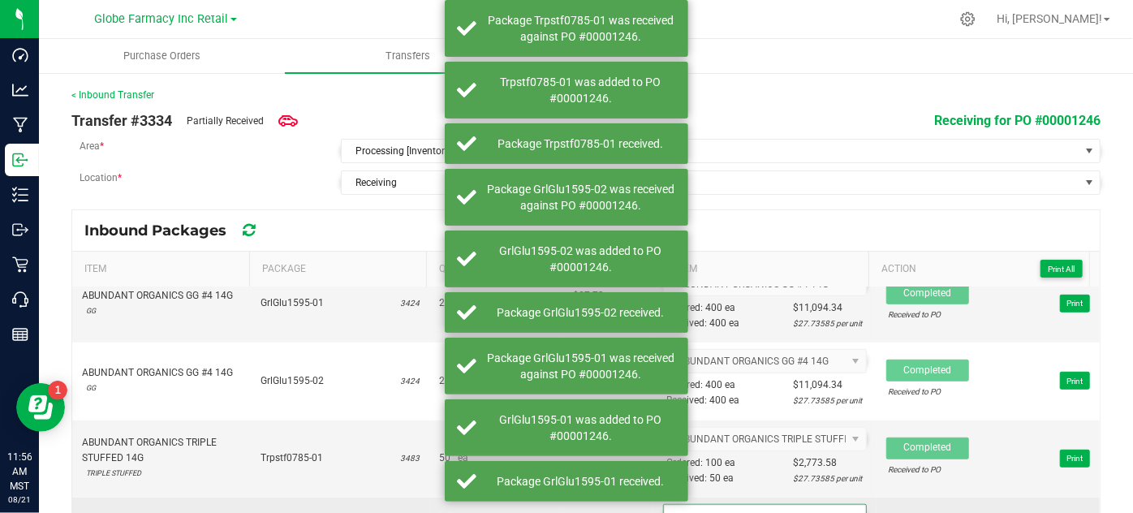
scroll to position [590, 0]
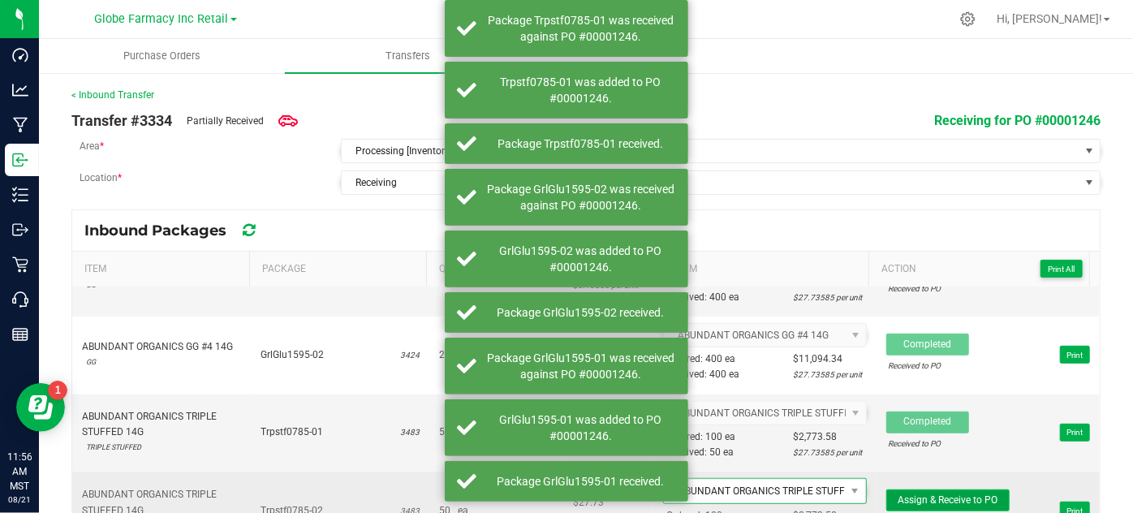
click at [903, 497] on span "Assign & Receive to PO" at bounding box center [947, 499] width 100 height 11
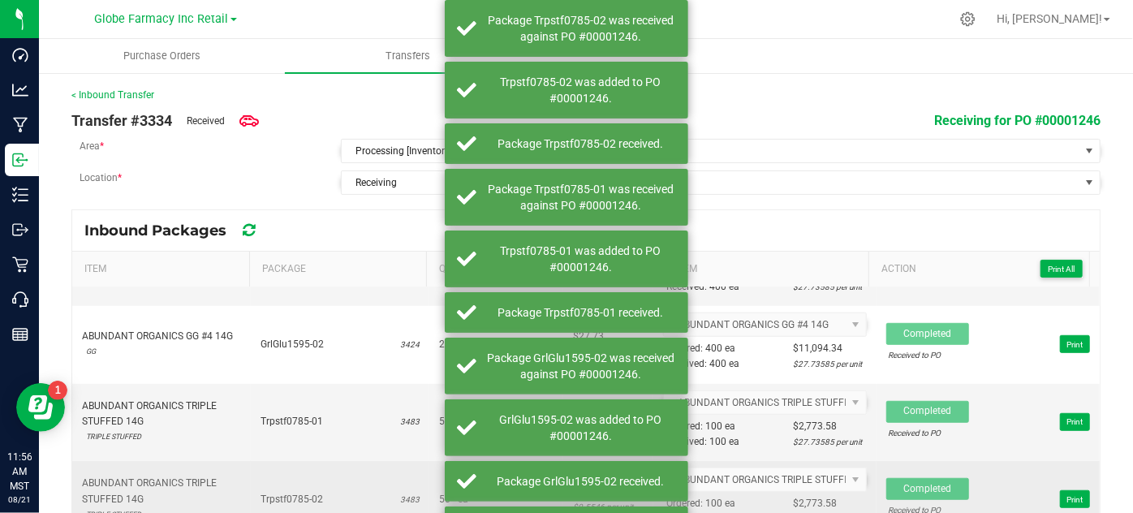
scroll to position [610, 0]
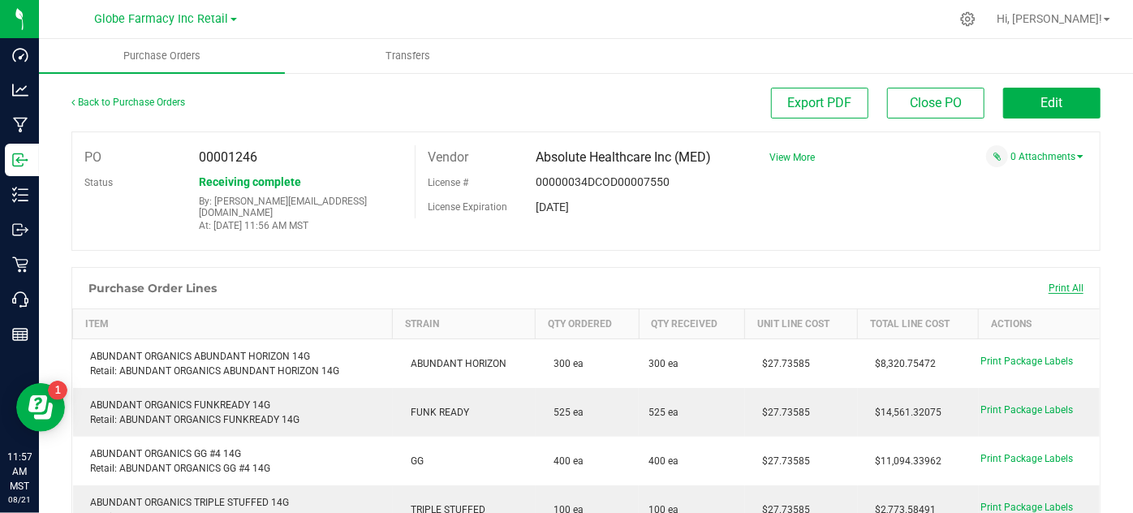
click at [1057, 282] on span "Print All" at bounding box center [1065, 287] width 35 height 11
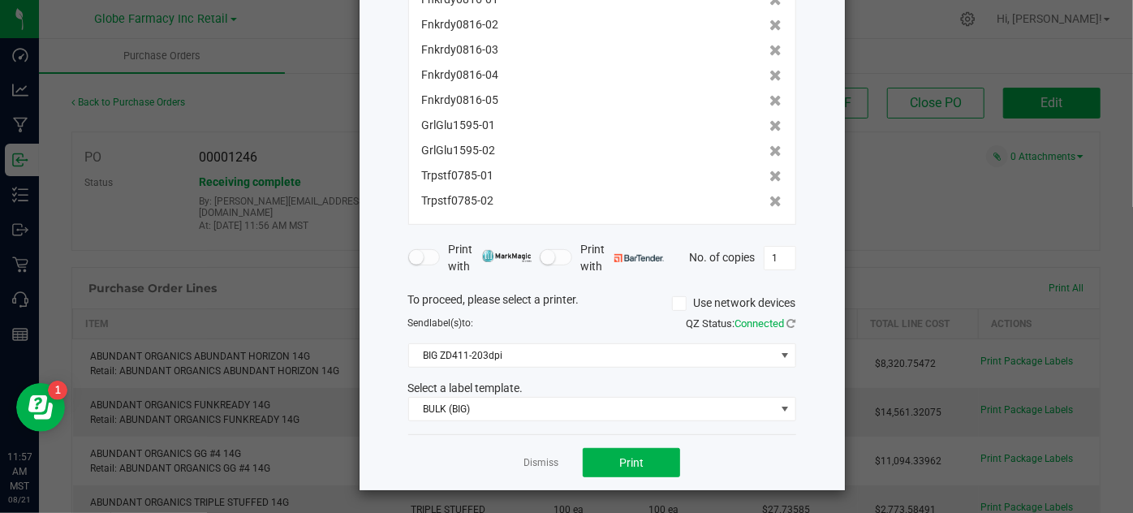
scroll to position [195, 0]
click at [610, 457] on button "Print" at bounding box center [631, 462] width 97 height 29
click at [540, 459] on link "Dismiss" at bounding box center [540, 463] width 35 height 14
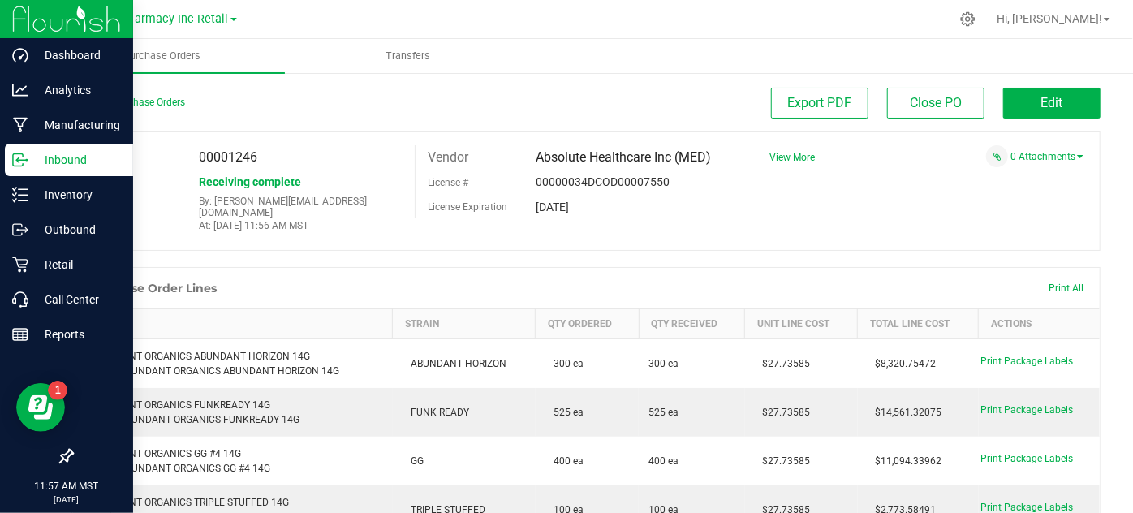
click at [57, 154] on p "Inbound" at bounding box center [76, 159] width 97 height 19
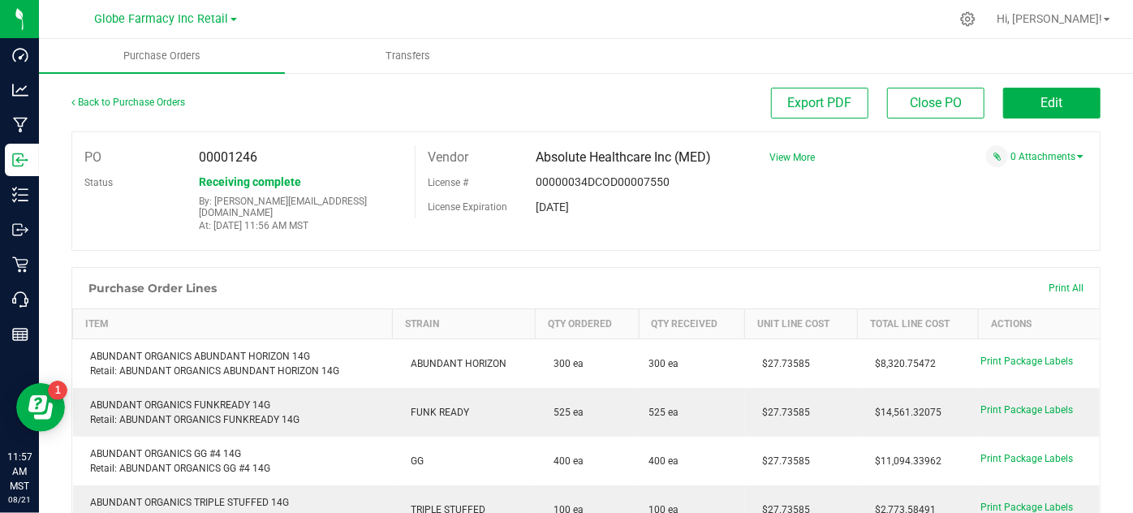
drag, startPoint x: 270, startPoint y: 281, endPoint x: 278, endPoint y: 276, distance: 9.5
click at [270, 280] on div "Purchase Order Lines Print All" at bounding box center [585, 288] width 1027 height 41
click at [776, 157] on span "View More" at bounding box center [791, 157] width 45 height 11
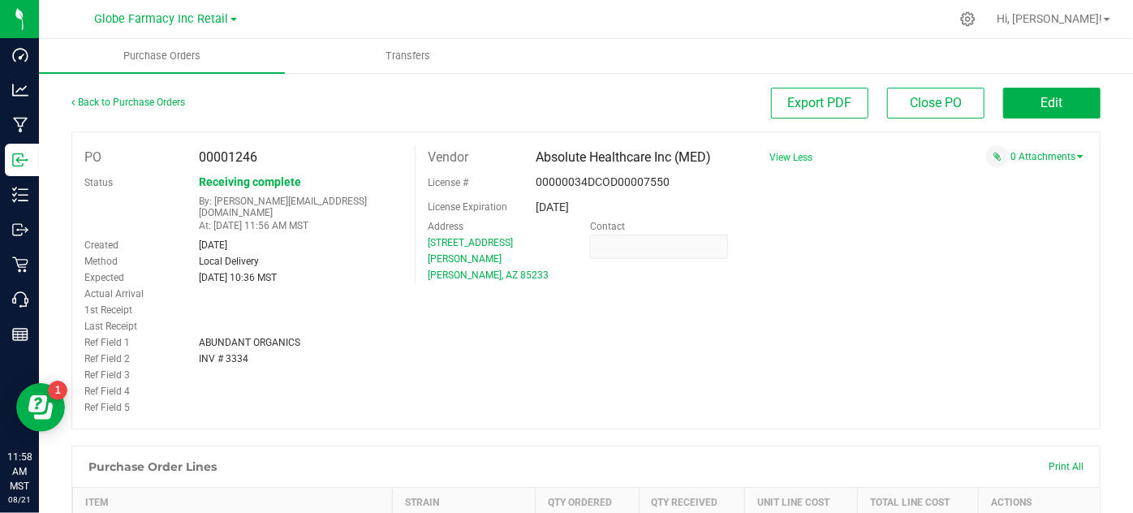
click at [282, 383] on div "Ref Field 4" at bounding box center [243, 391] width 342 height 16
click at [1030, 160] on link "0 Attachments" at bounding box center [1046, 156] width 73 height 11
click at [1000, 178] on button "Attach new document" at bounding box center [1030, 178] width 106 height 15
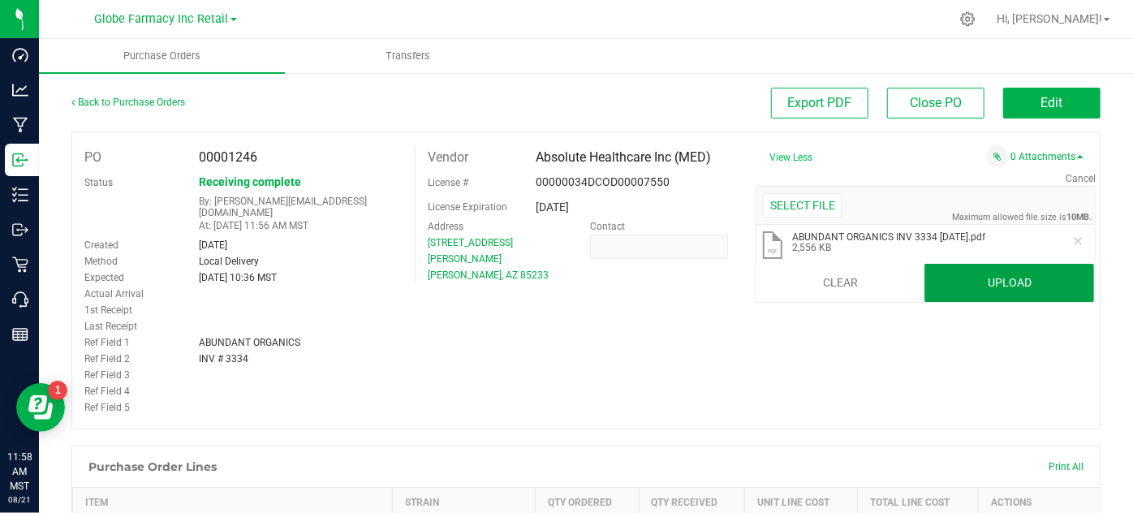
click at [969, 290] on button "Upload" at bounding box center [1009, 283] width 170 height 39
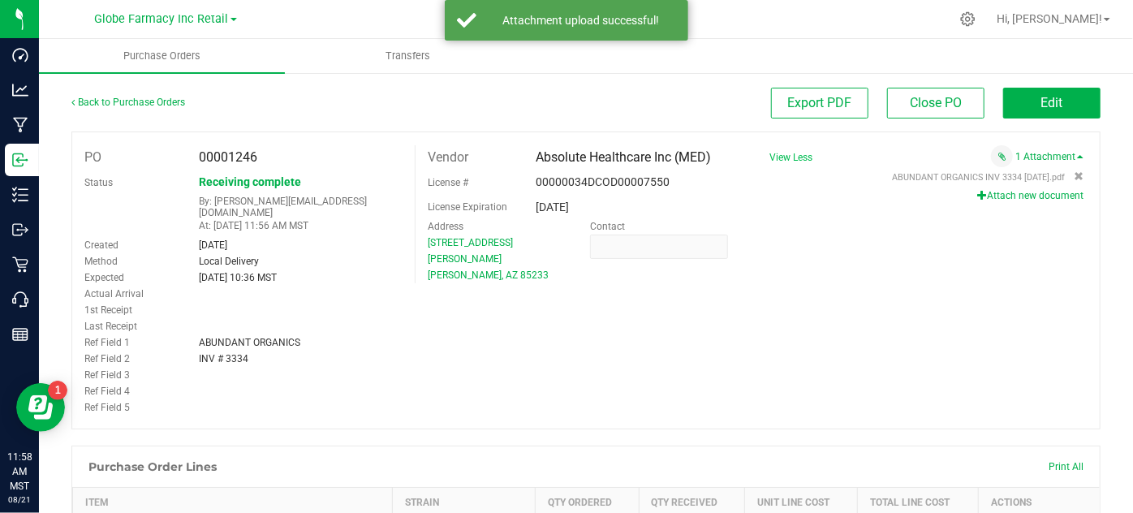
click at [562, 312] on div "PO 00001246 Status Receiving complete By: tylerr@earthshealing.org At: Aug 21, …" at bounding box center [585, 280] width 1029 height 298
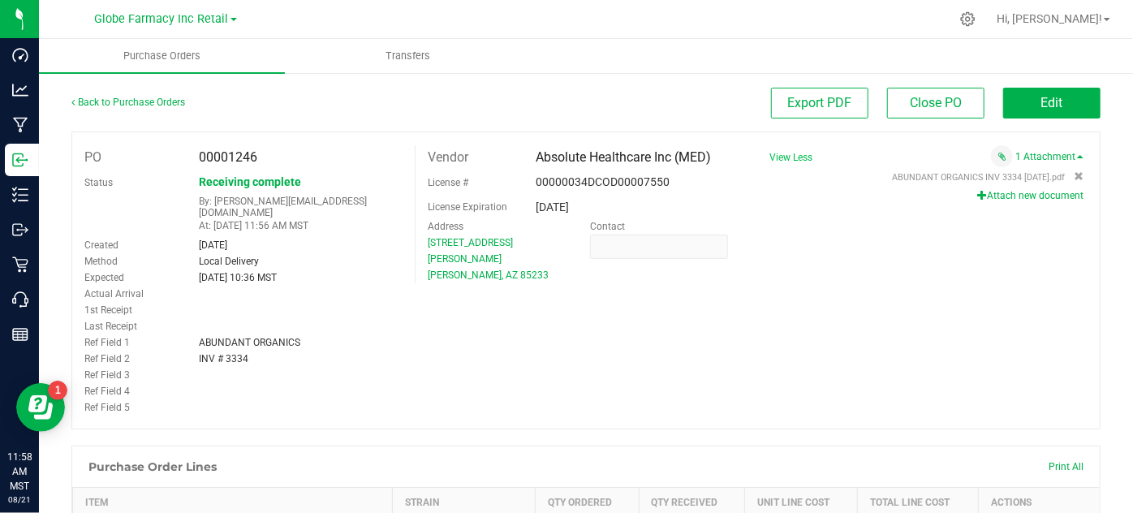
click at [425, 320] on div "PO 00001246 Status Receiving complete By: tylerr@earthshealing.org At: Aug 21, …" at bounding box center [585, 280] width 1029 height 298
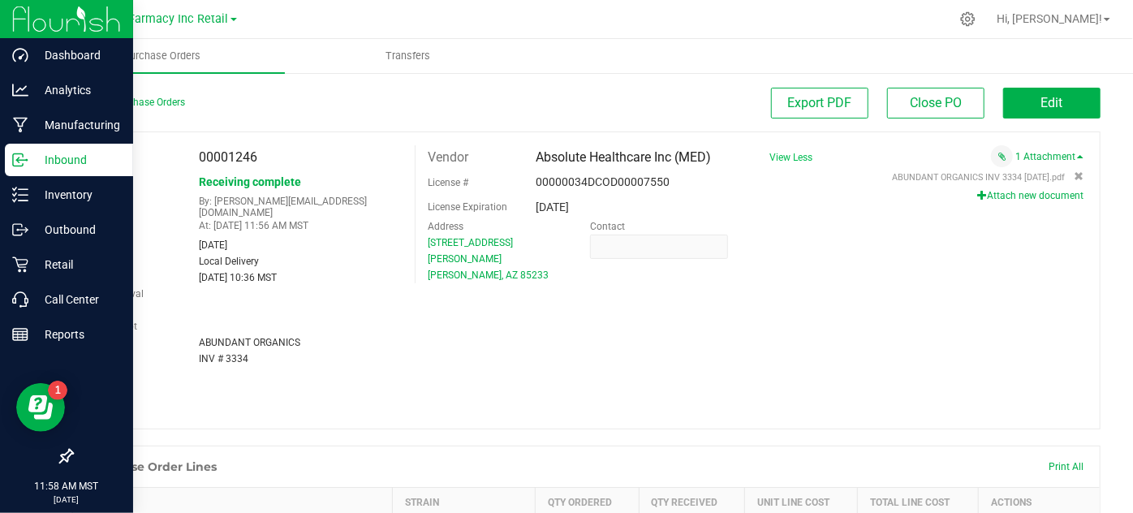
click at [26, 158] on icon at bounding box center [20, 160] width 16 height 16
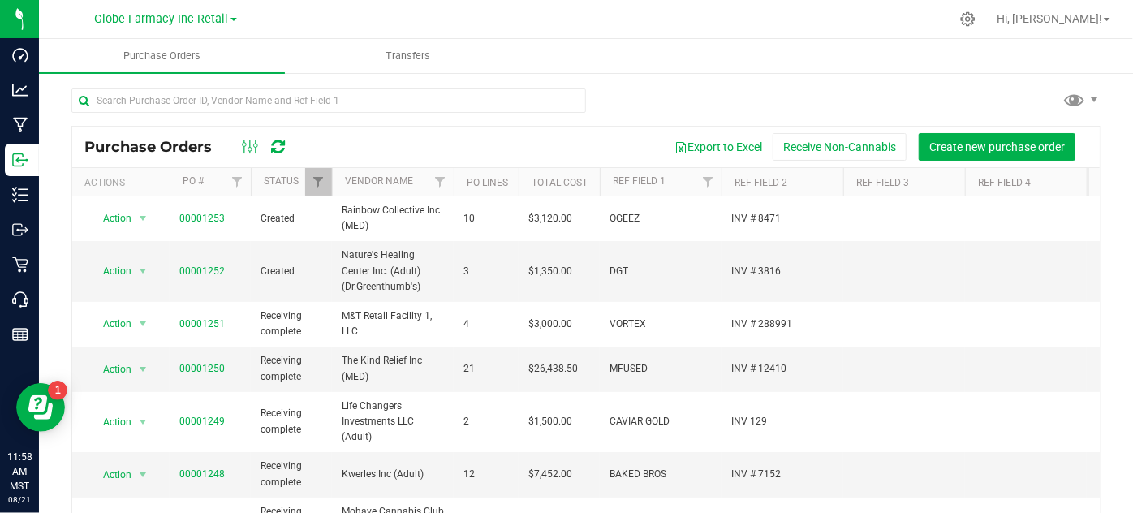
click at [603, 106] on div at bounding box center [585, 106] width 1029 height 37
click at [213, 264] on span "00001252" at bounding box center [201, 271] width 45 height 15
click at [209, 271] on link "00001252" at bounding box center [201, 270] width 45 height 11
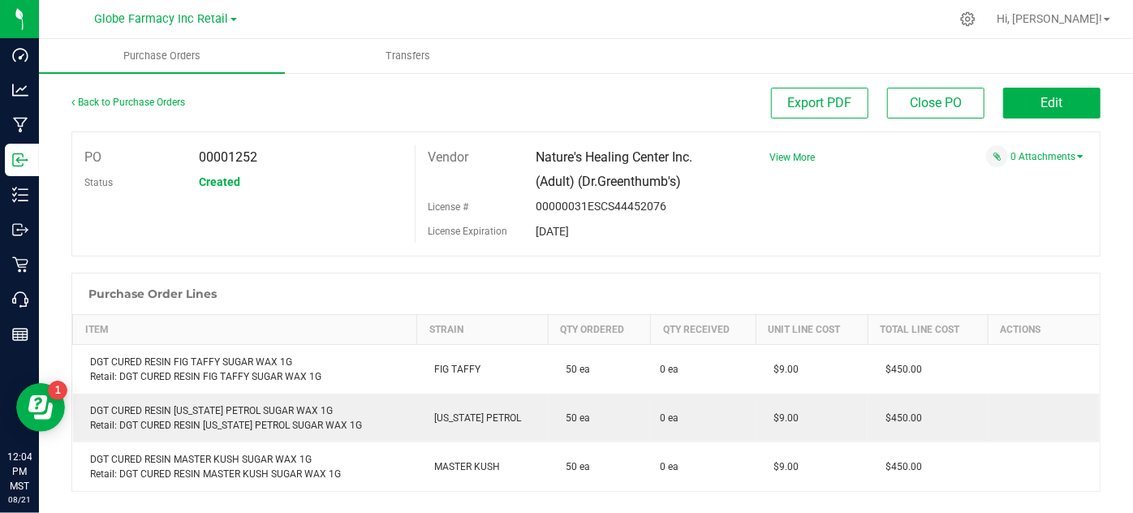
scroll to position [247, 0]
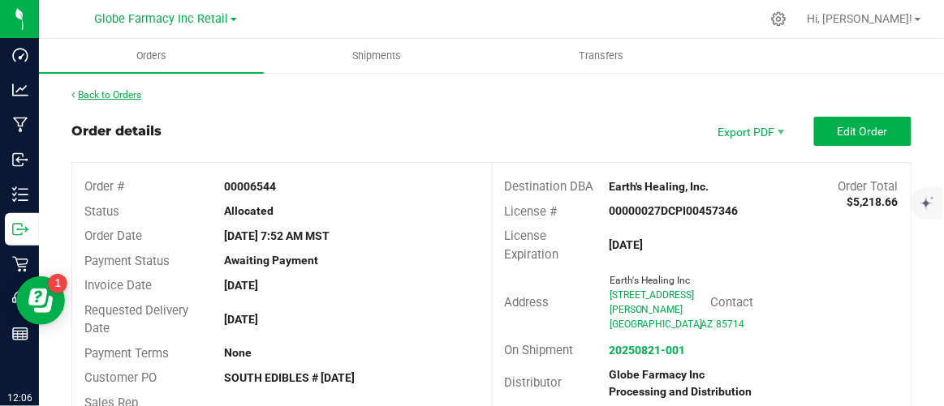
click at [101, 97] on link "Back to Orders" at bounding box center [106, 94] width 70 height 11
